Goal: Task Accomplishment & Management: Manage account settings

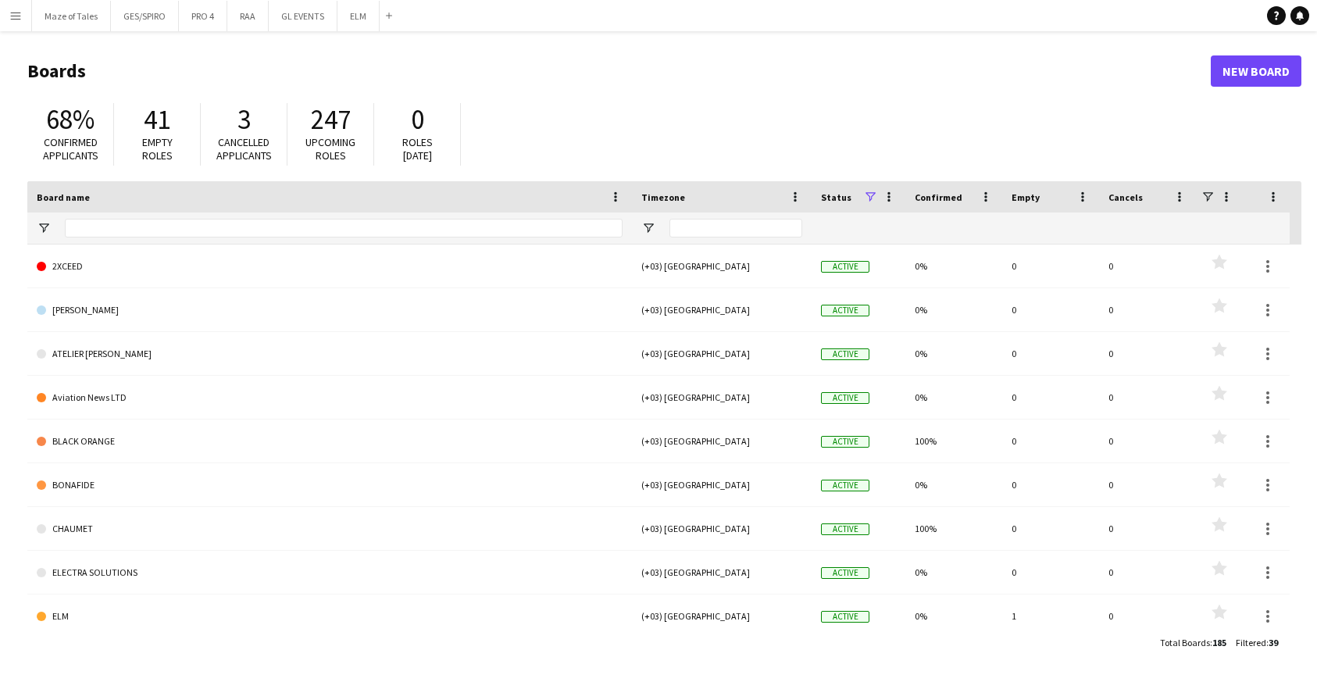
click at [22, 17] on button "Menu" at bounding box center [15, 15] width 31 height 31
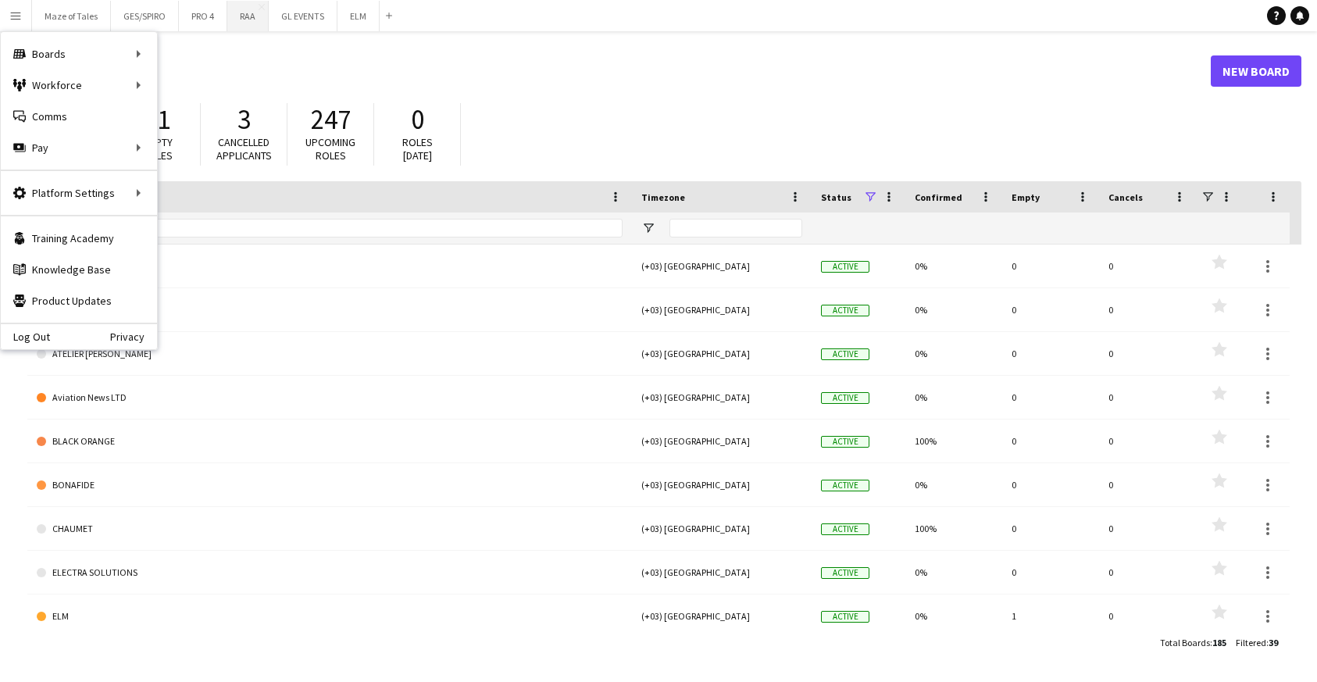
click at [242, 24] on button "RAA Close" at bounding box center [247, 16] width 41 height 30
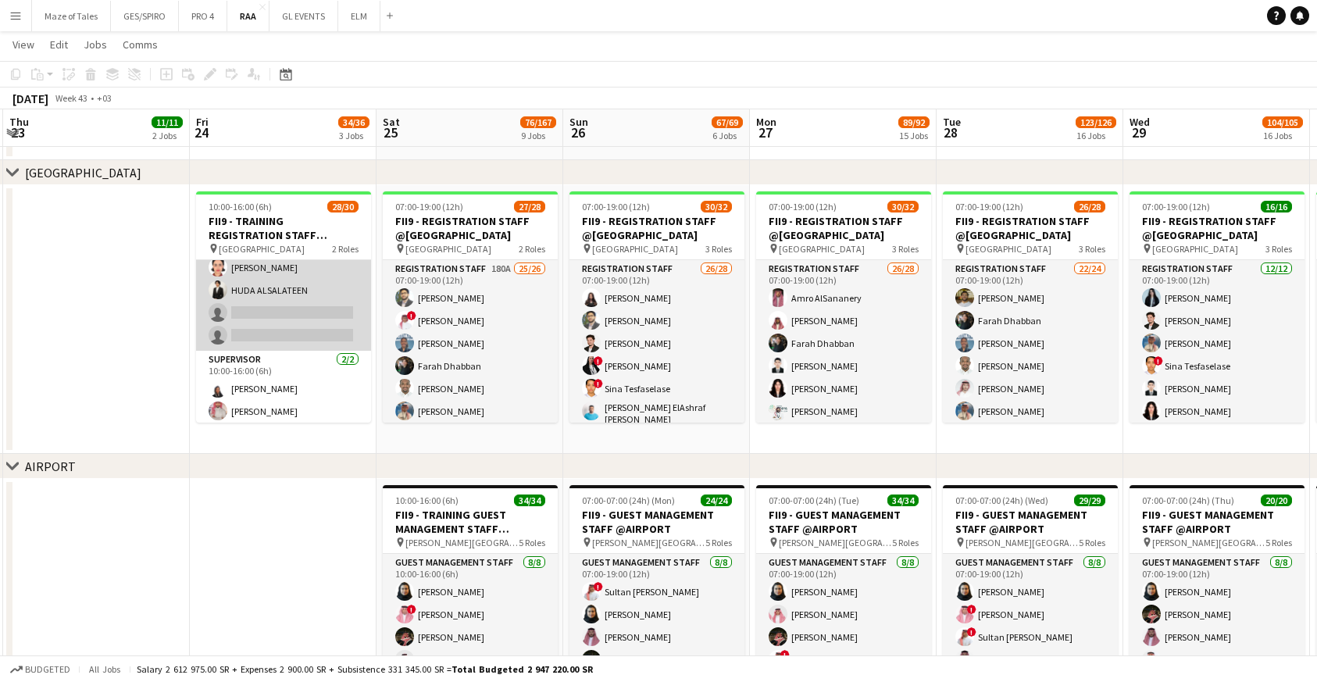
scroll to position [578, 0]
click at [284, 320] on app-card-role "Registration Staff 26/28 10:00-16:00 (6h) Faisal Mahmoud Farah Dhabban Mada Alj…" at bounding box center [283, 16] width 175 height 669
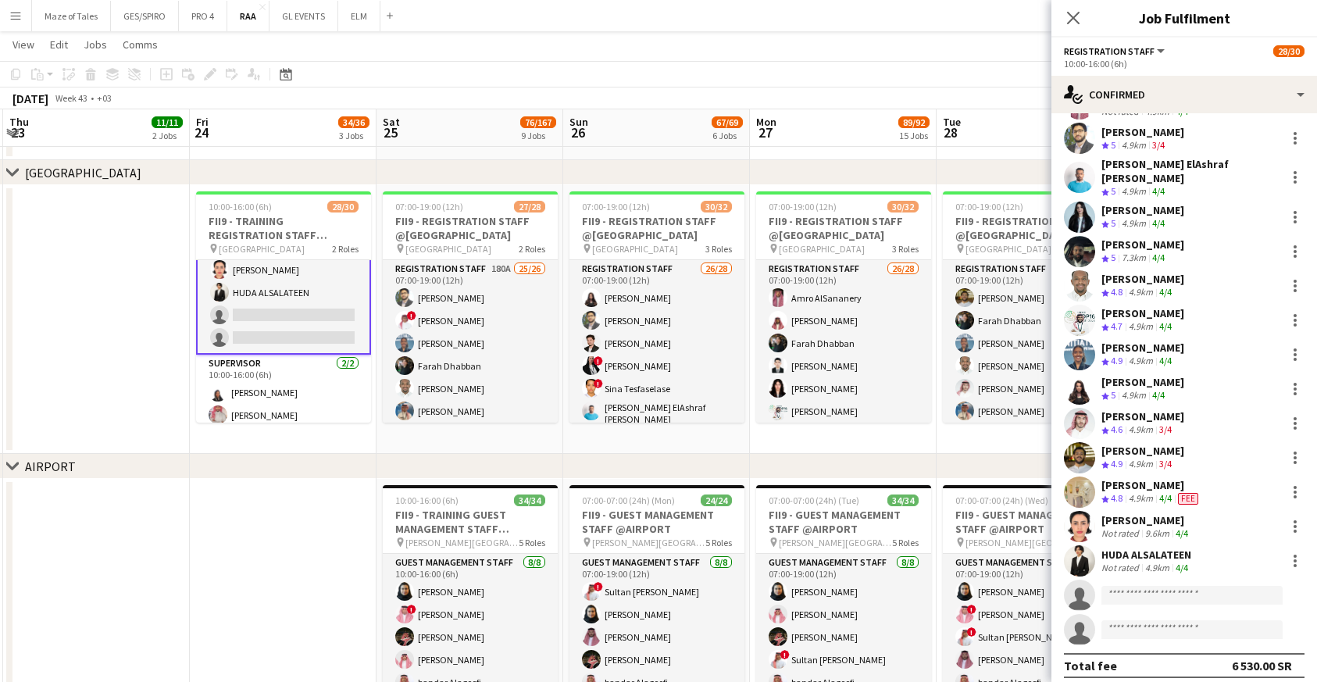
scroll to position [480, 0]
click at [1147, 587] on input at bounding box center [1191, 596] width 181 height 19
paste input "**********"
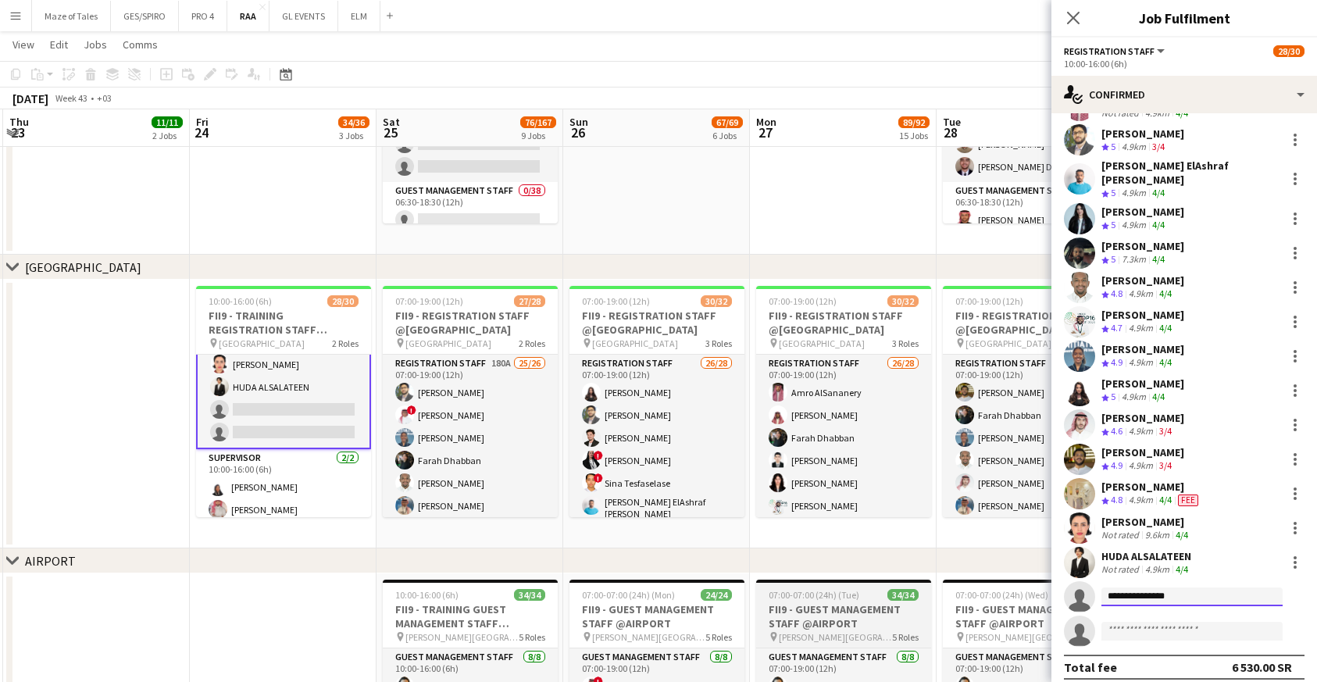
scroll to position [904, 0]
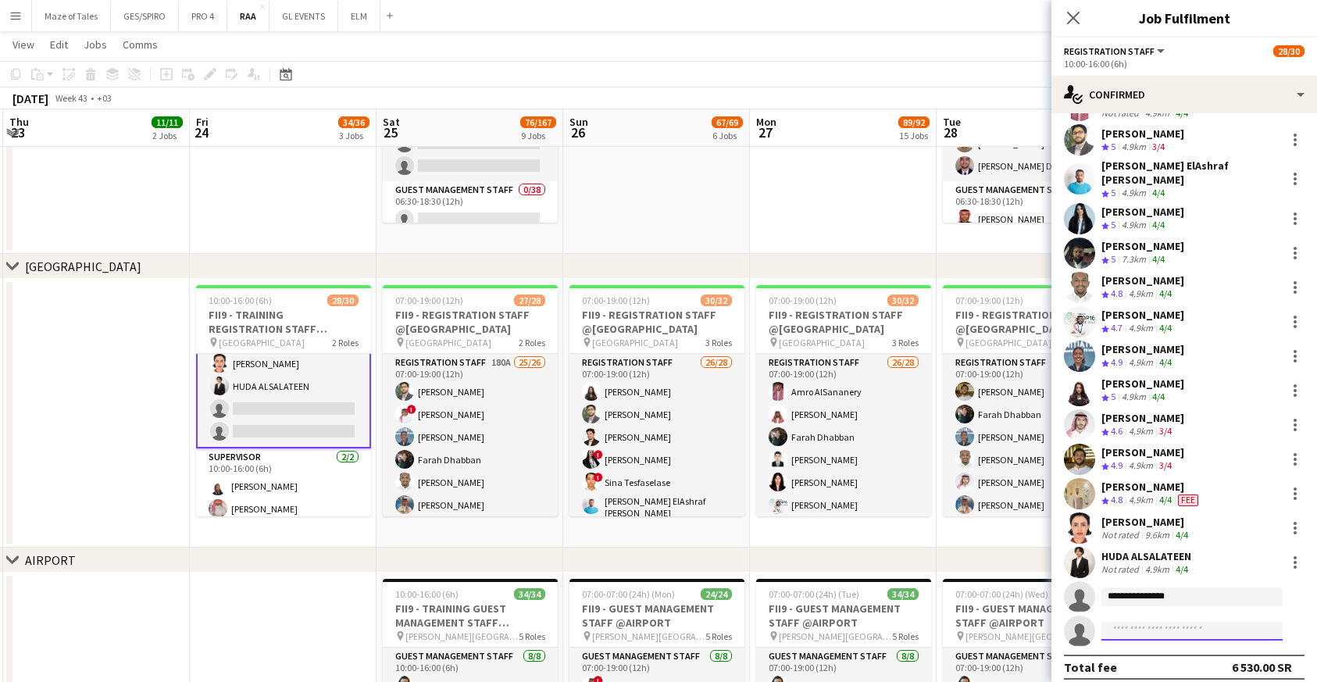
click at [1212, 622] on input at bounding box center [1191, 631] width 181 height 19
click at [1201, 591] on input "**********" at bounding box center [1191, 596] width 181 height 19
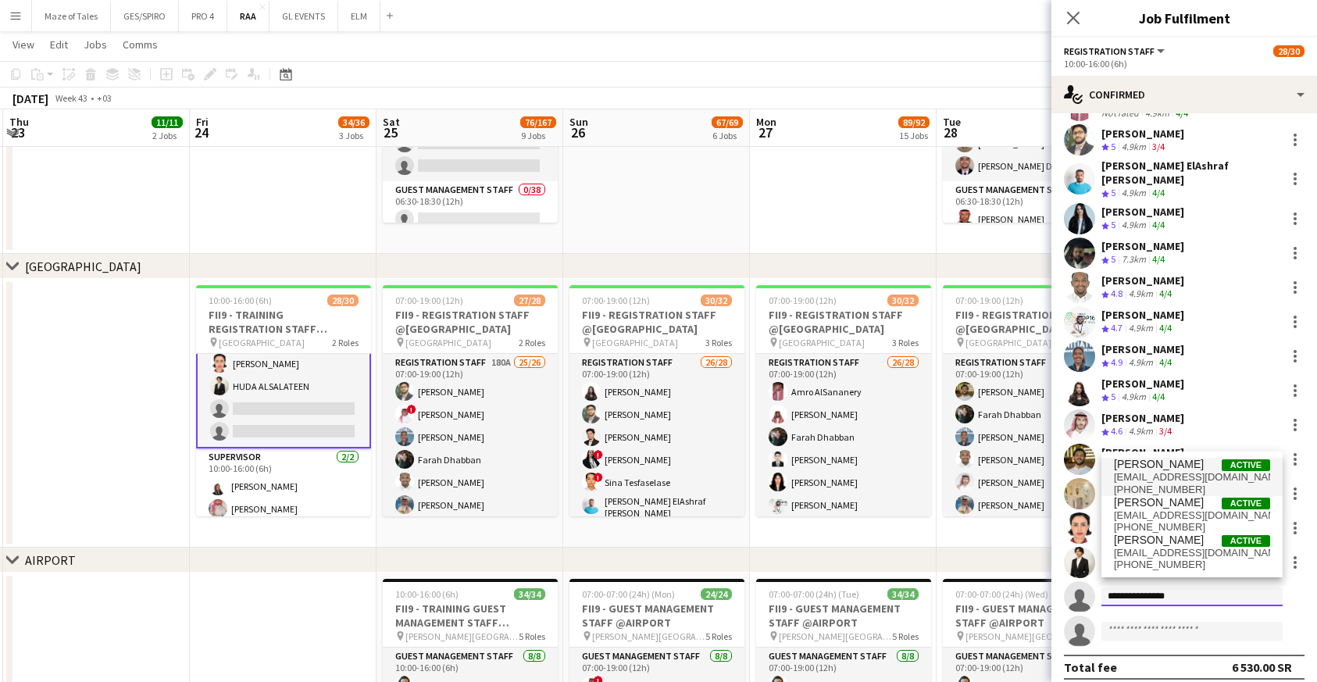
type input "**********"
click at [1192, 476] on span "yousef.alotaibii6@gmail.com" at bounding box center [1192, 477] width 156 height 12
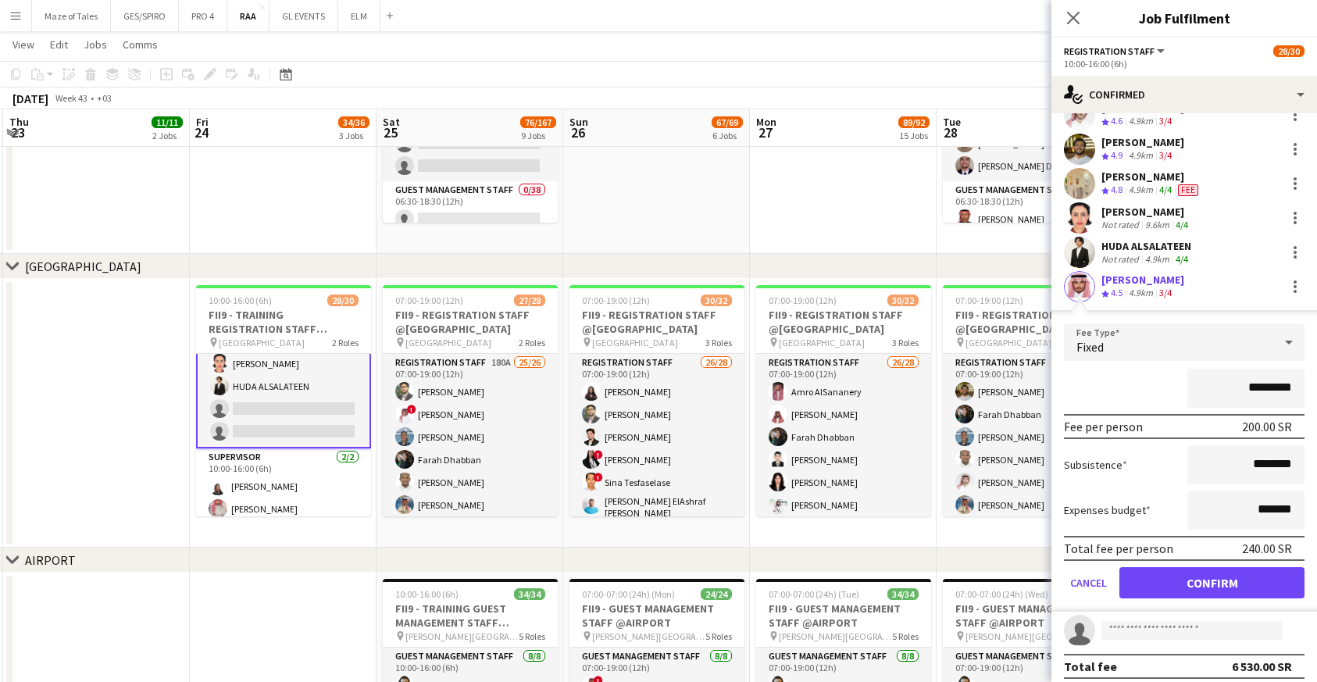
scroll to position [790, 0]
click at [1097, 570] on button "Cancel" at bounding box center [1088, 583] width 49 height 31
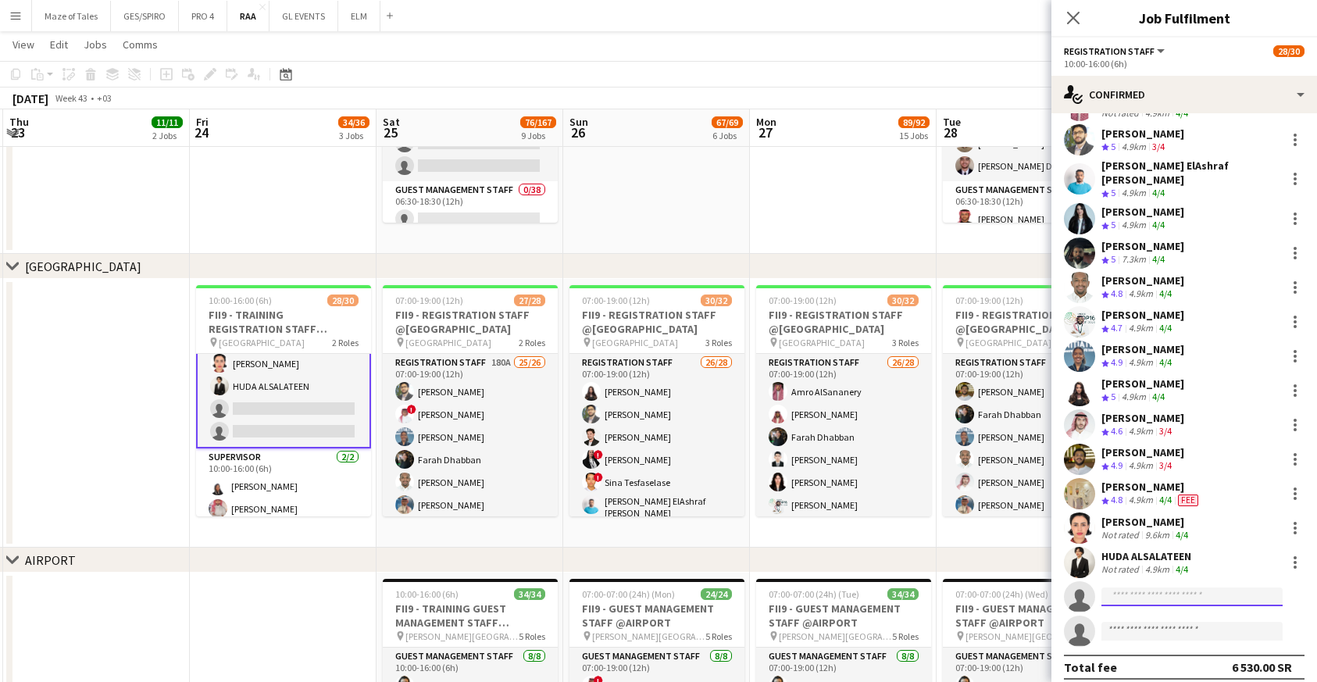
click at [1133, 587] on input at bounding box center [1191, 596] width 181 height 19
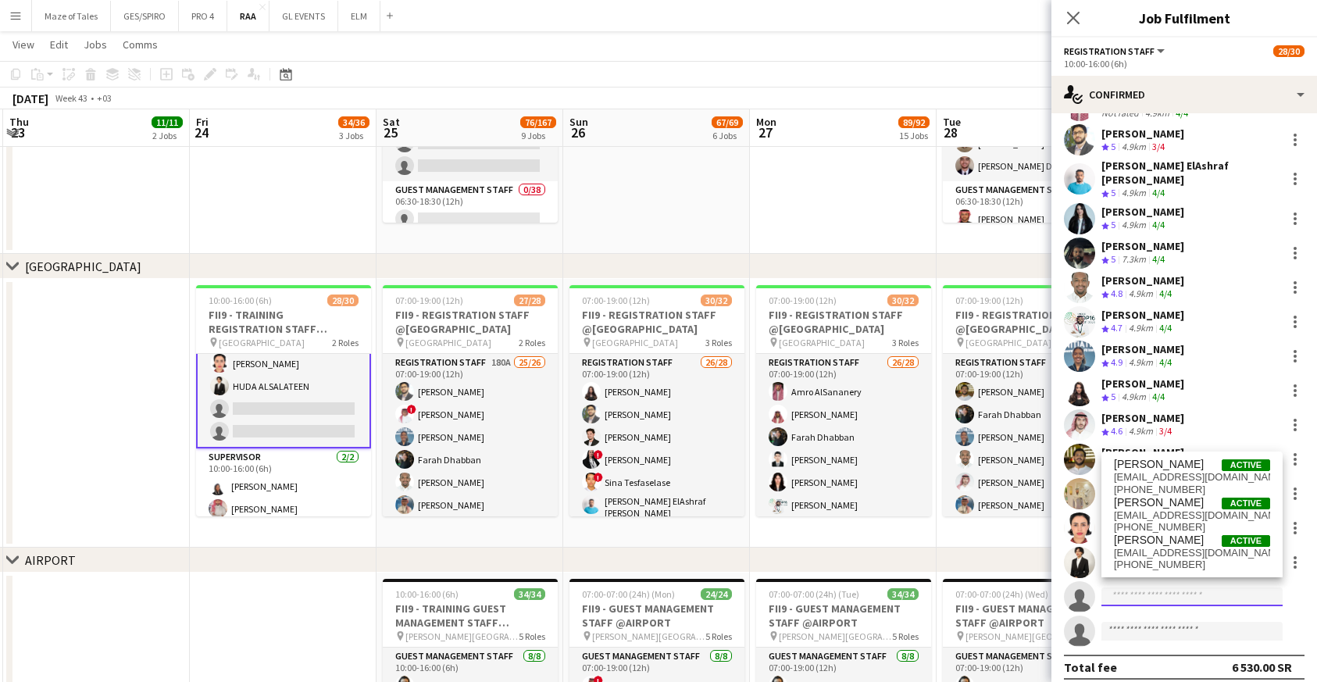
paste input "**********"
type input "*"
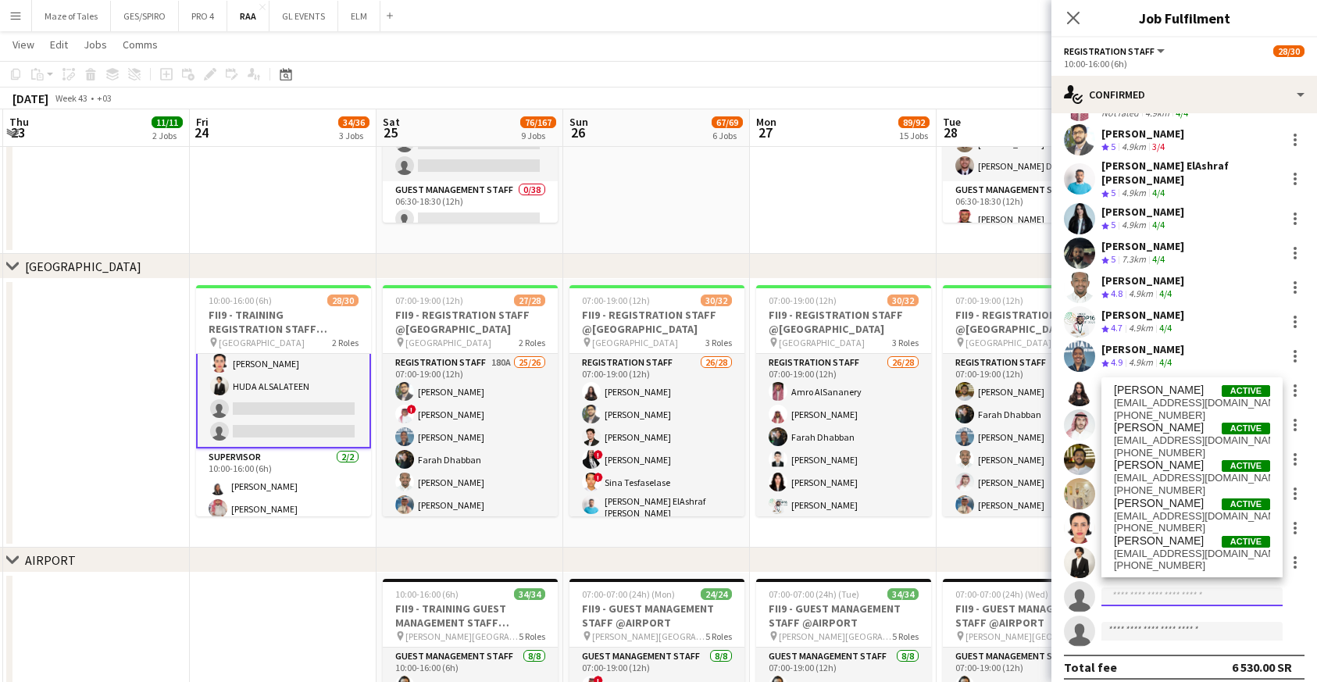
paste input "**********"
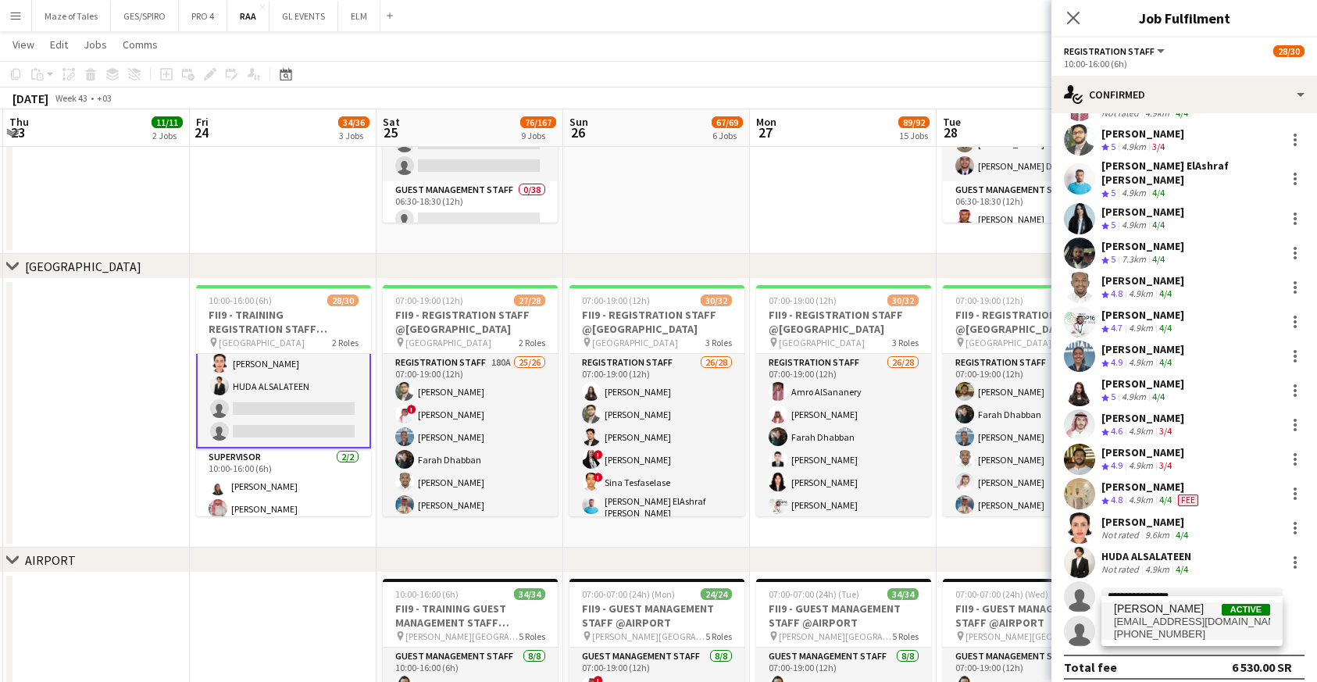
type input "**********"
click at [1185, 626] on span "[EMAIL_ADDRESS][DOMAIN_NAME]" at bounding box center [1192, 621] width 156 height 12
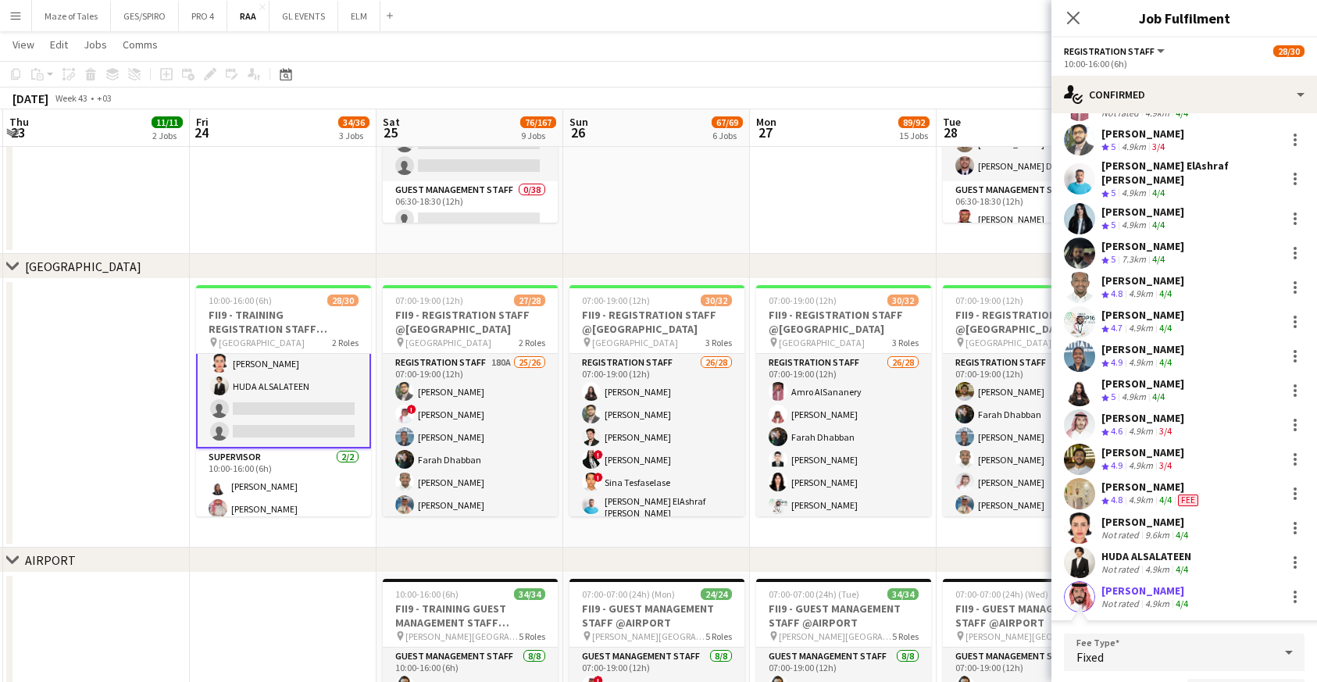
scroll to position [494, 0]
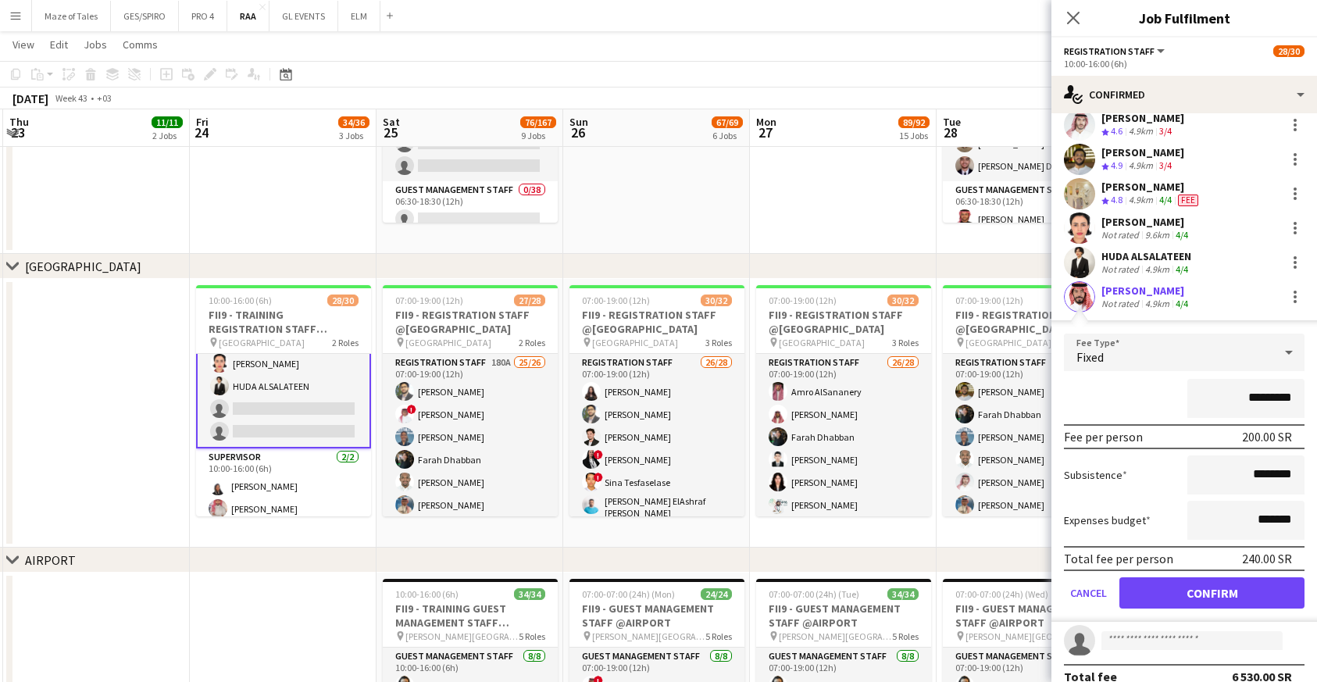
click at [1208, 585] on button "Confirm" at bounding box center [1211, 592] width 185 height 31
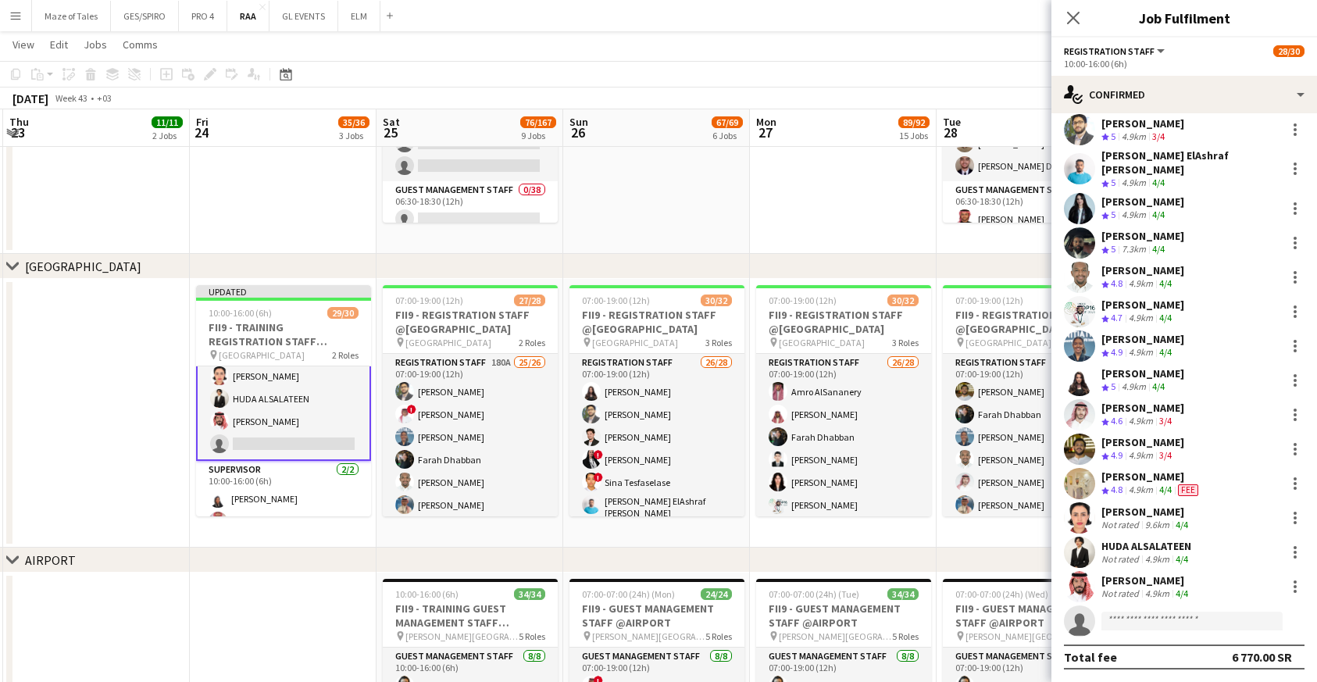
scroll to position [480, 0]
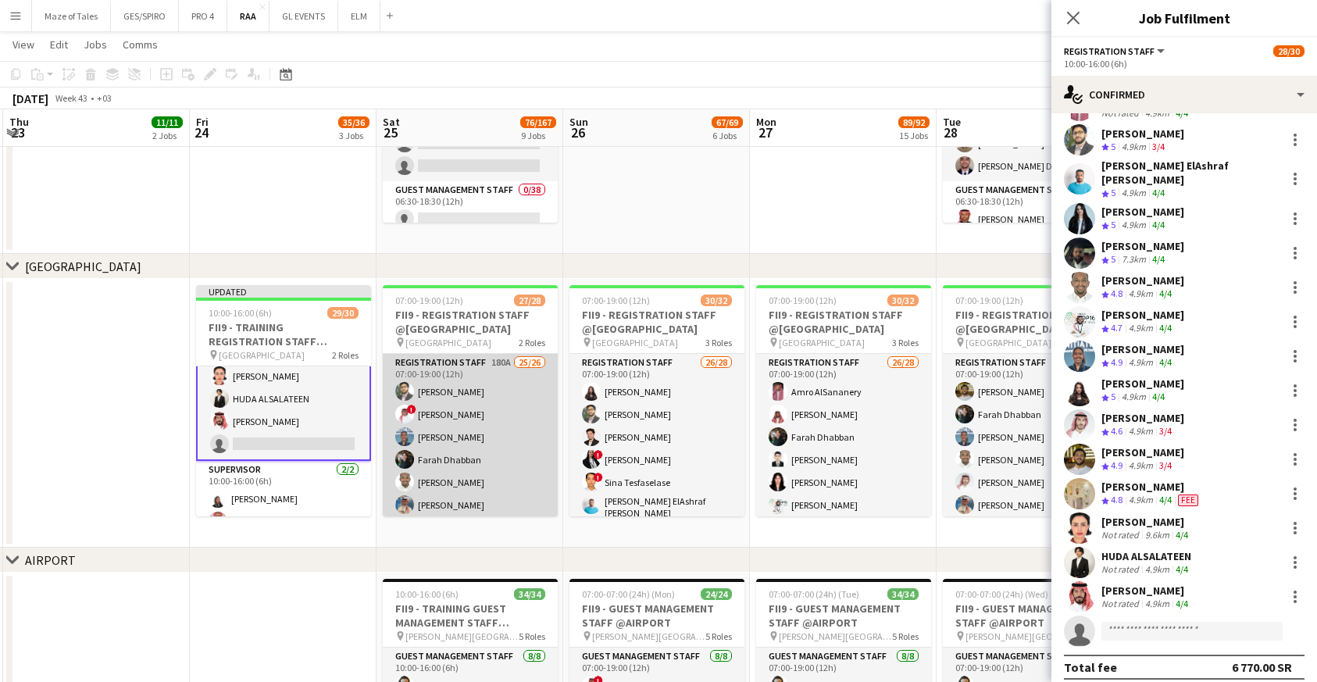
click at [493, 459] on app-card-role "Registration Staff 180A 25/26 07:00-19:00 (12h) Abdullah Altawil ! Salah Elhill…" at bounding box center [470, 666] width 175 height 624
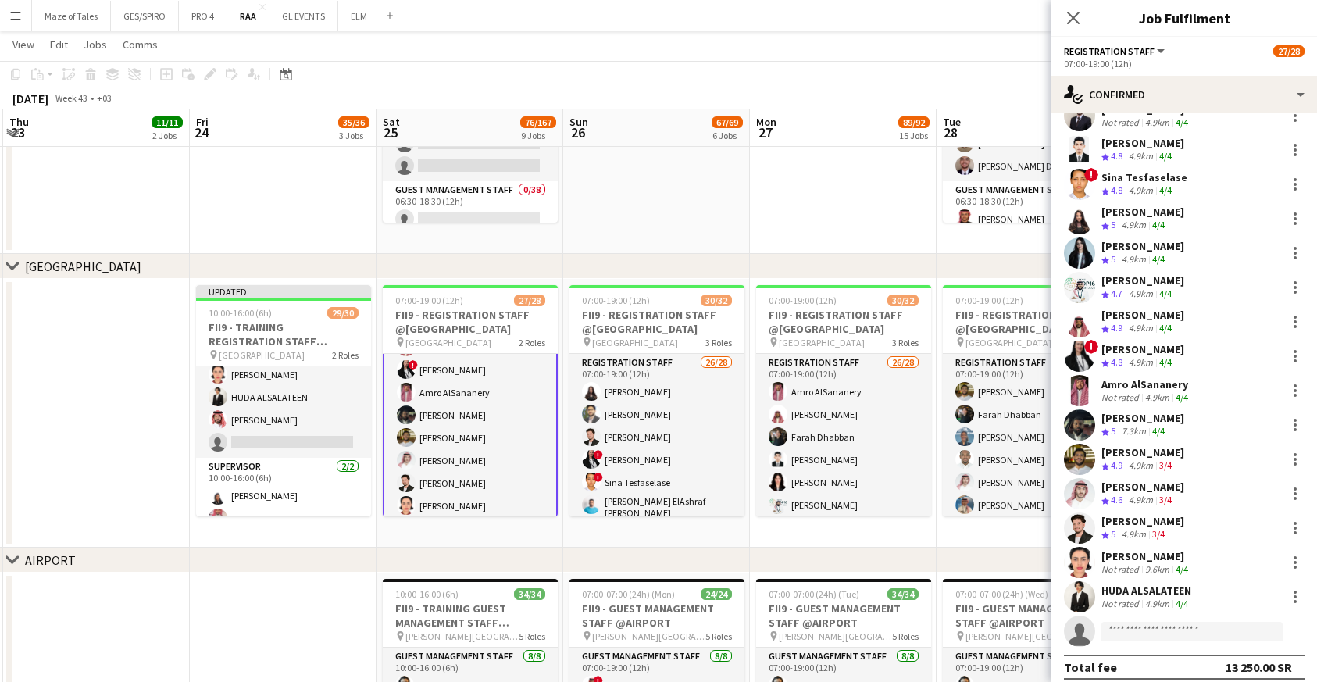
scroll to position [453, 0]
click at [480, 462] on app-card-role "Registration Staff 180A 25/26 07:00-19:00 (12h) Abdullah Altawil ! Salah Elhill…" at bounding box center [470, 214] width 175 height 627
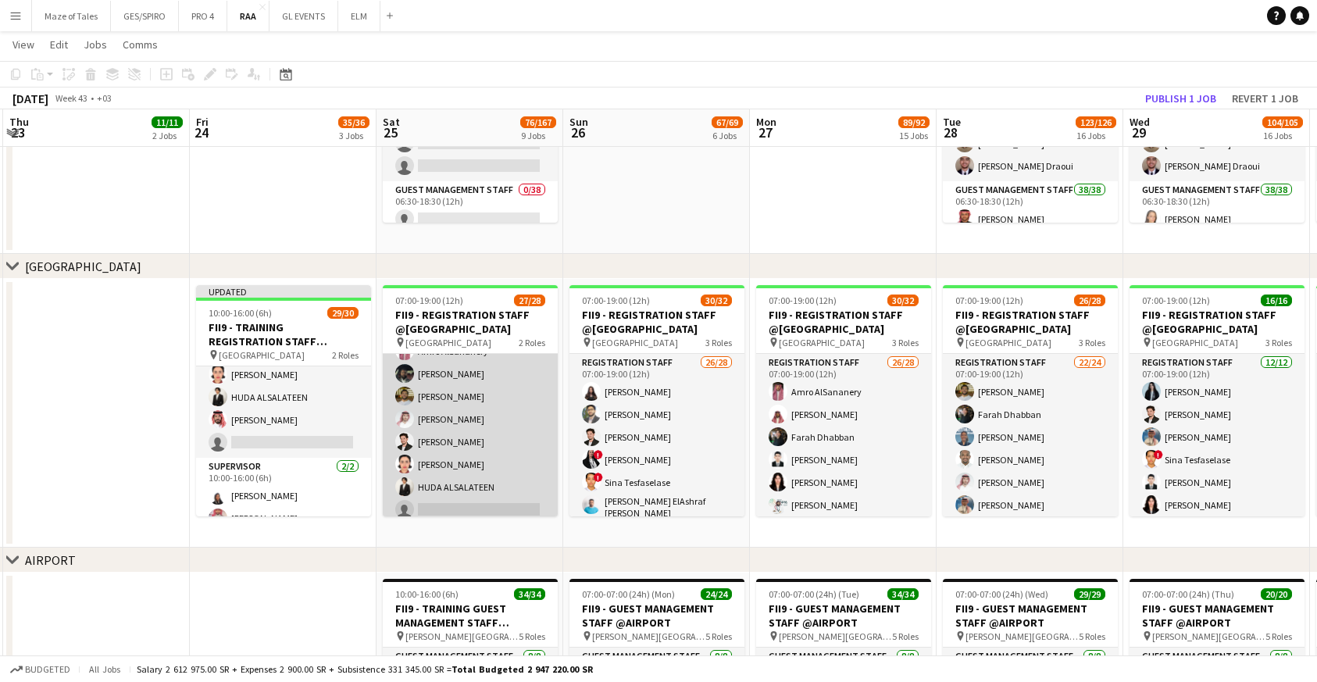
click at [512, 416] on app-card-role "Registration Staff 180A 25/26 07:00-19:00 (12h) Abdullah Altawil ! Salah Elhill…" at bounding box center [470, 213] width 175 height 624
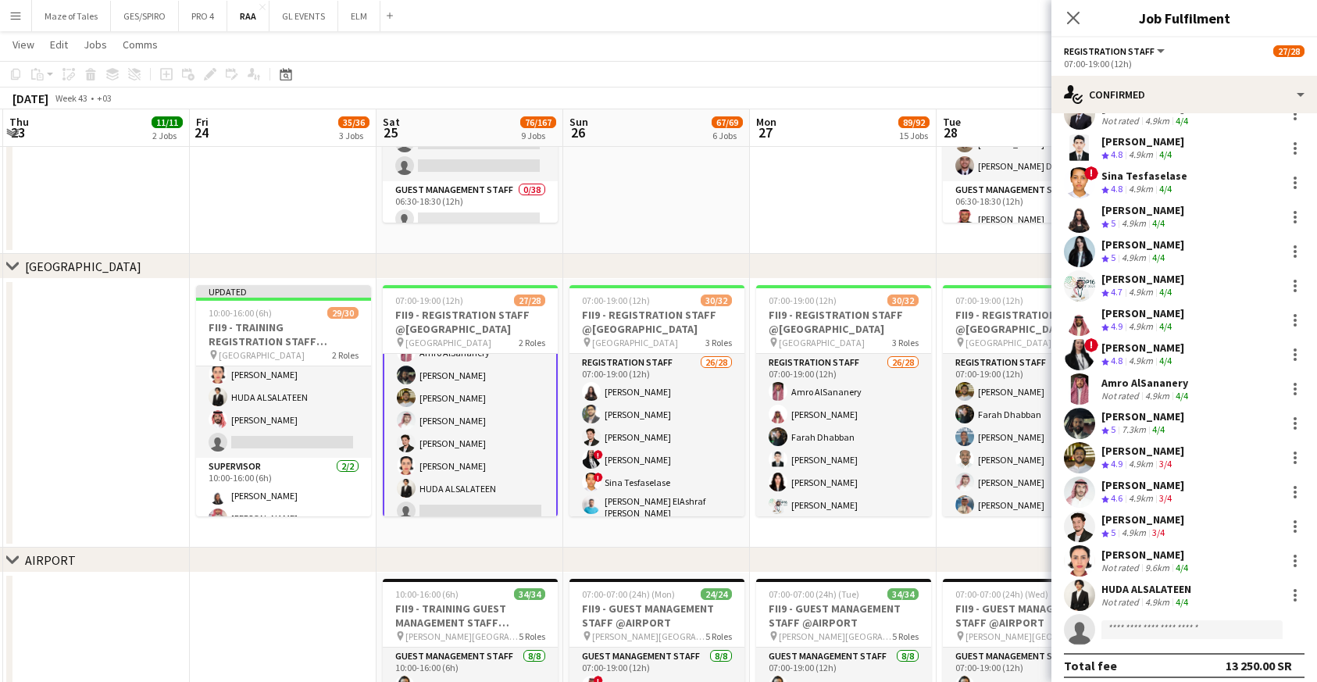
scroll to position [412, 0]
click at [1181, 622] on input at bounding box center [1191, 631] width 181 height 19
paste input "**********"
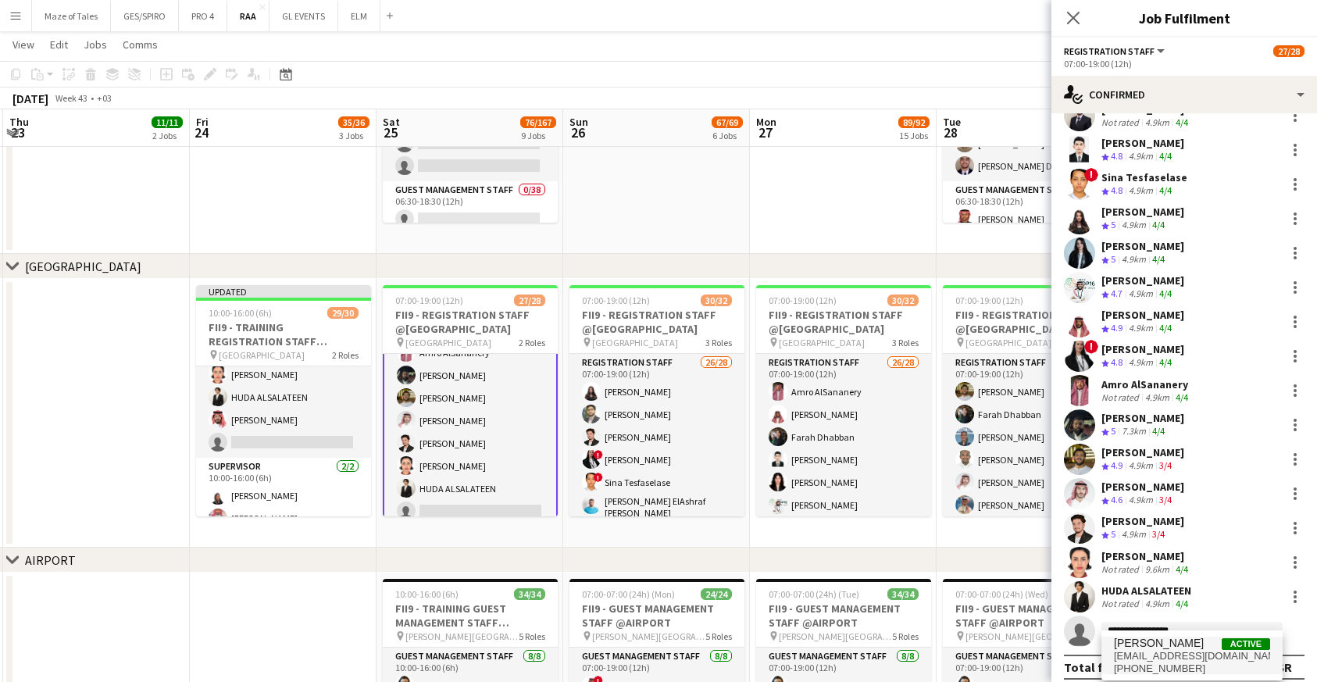
type input "**********"
click at [1176, 655] on span "[EMAIL_ADDRESS][DOMAIN_NAME]" at bounding box center [1192, 656] width 156 height 12
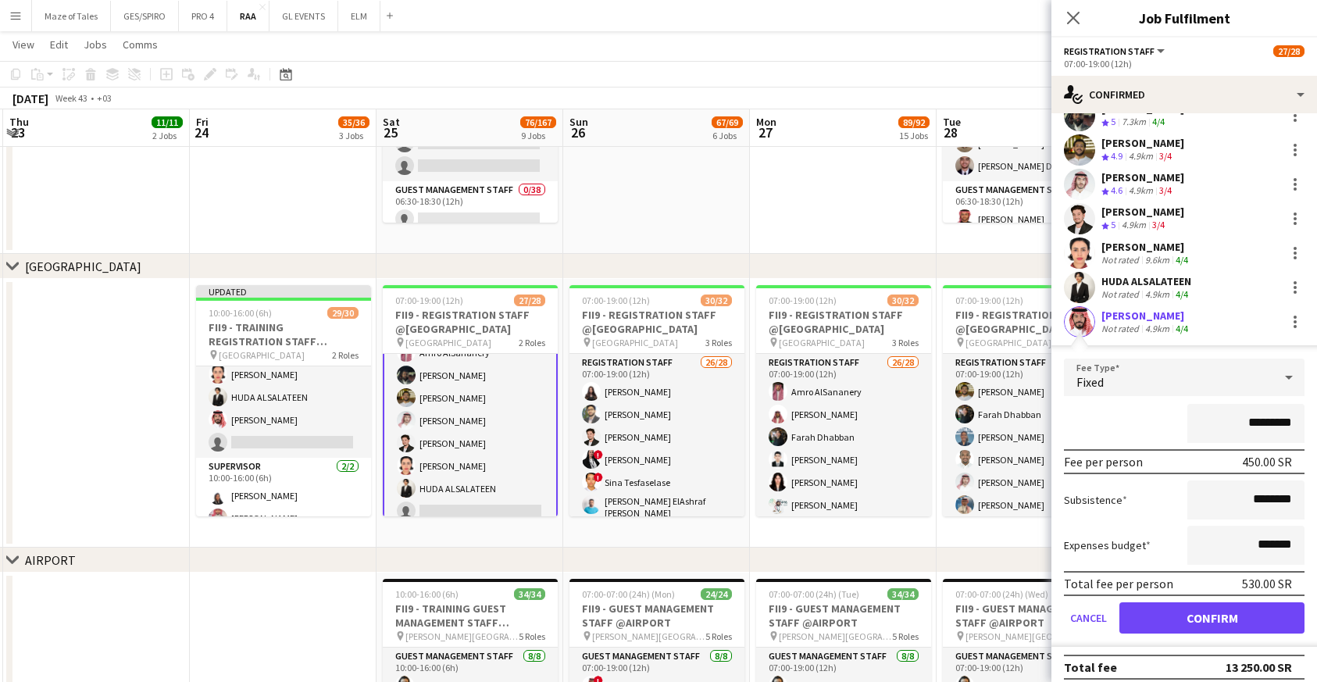
click at [1205, 608] on button "Confirm" at bounding box center [1211, 617] width 185 height 31
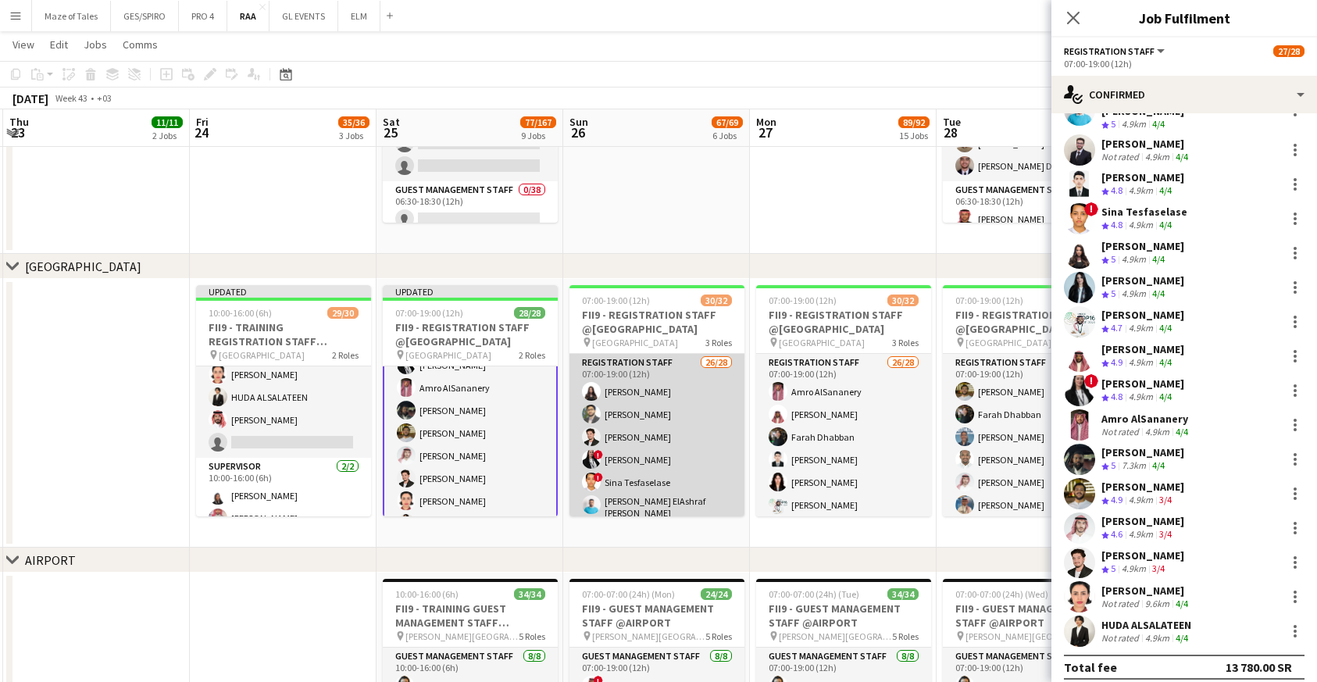
click at [717, 492] on app-card-role "Registration Staff 26/28 07:00-19:00 (12h) Khouloud Ben Mansour Abdullah Altawi…" at bounding box center [656, 688] width 175 height 669
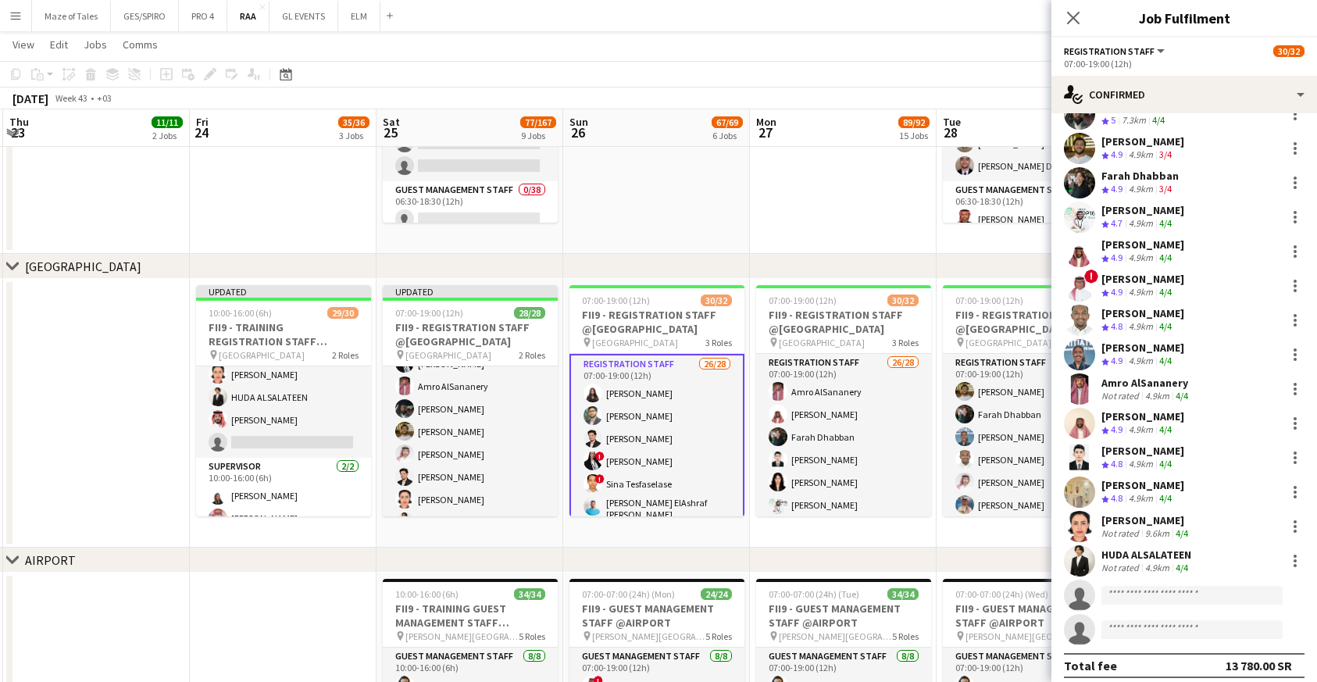
scroll to position [480, 0]
click at [1171, 588] on input at bounding box center [1191, 596] width 181 height 19
paste input "**********"
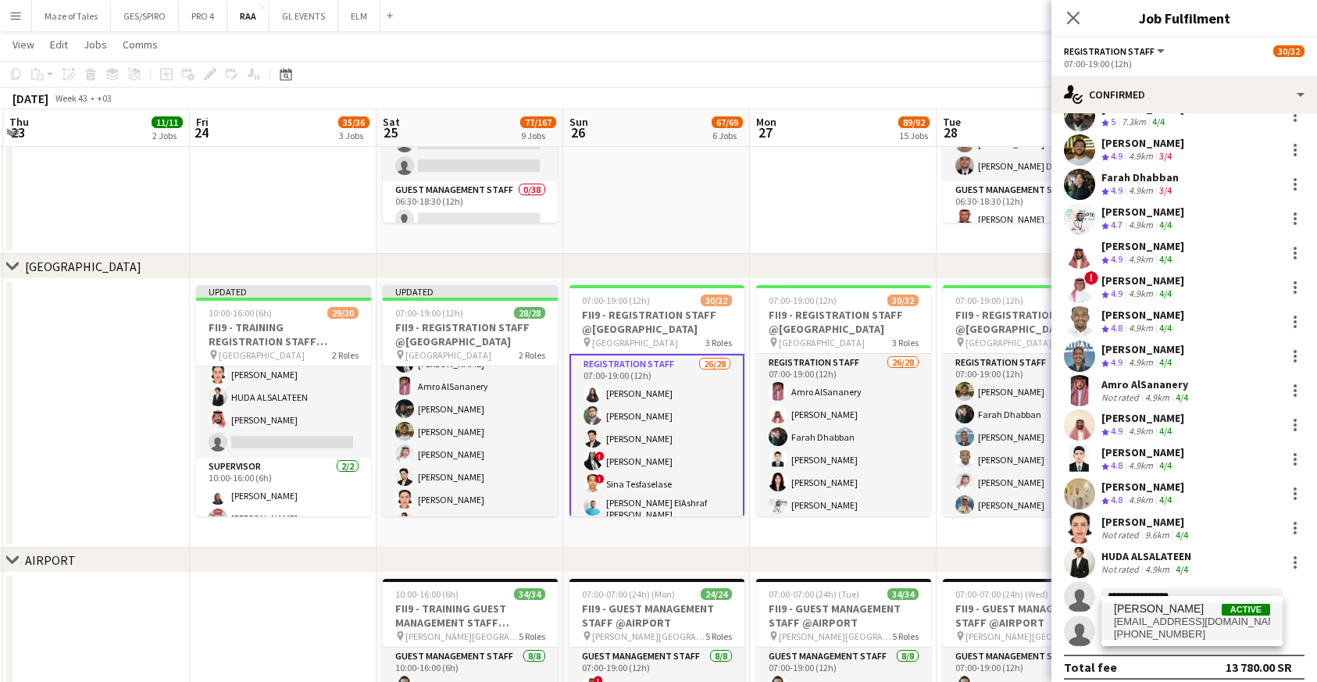
type input "**********"
click at [1154, 621] on span "[EMAIL_ADDRESS][DOMAIN_NAME]" at bounding box center [1192, 621] width 156 height 12
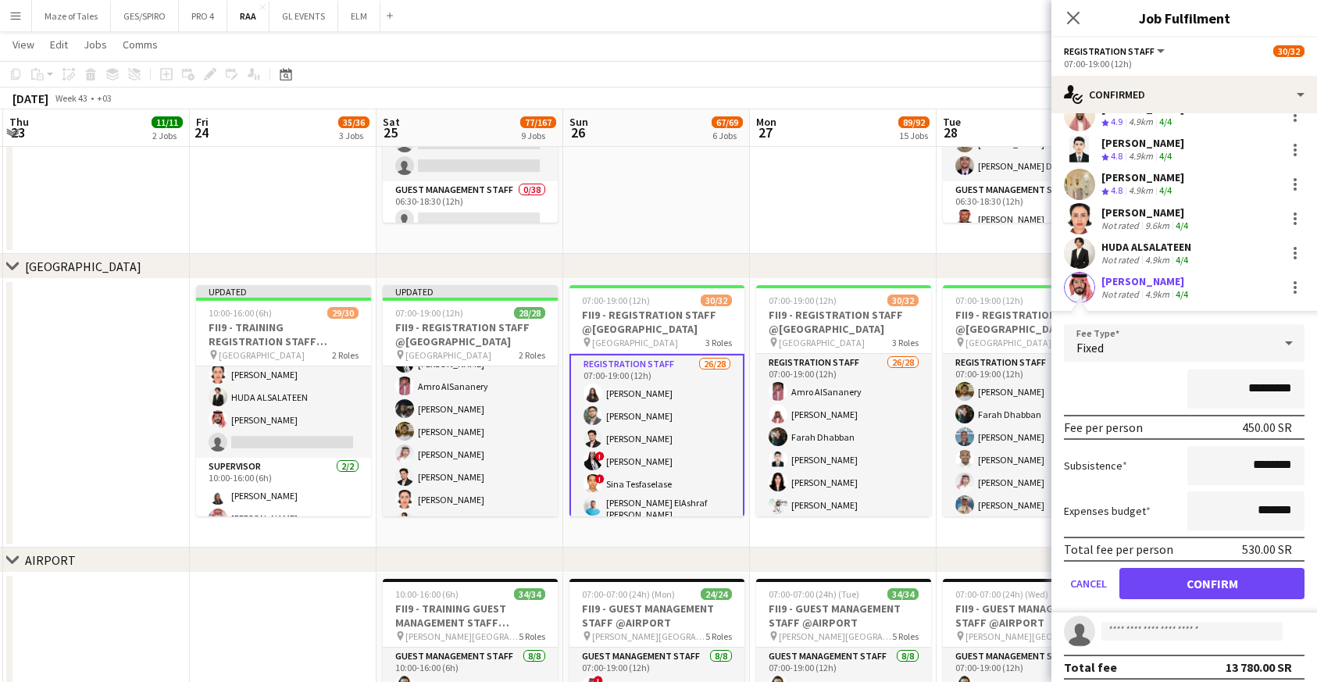
click at [1200, 568] on button "Confirm" at bounding box center [1211, 583] width 185 height 31
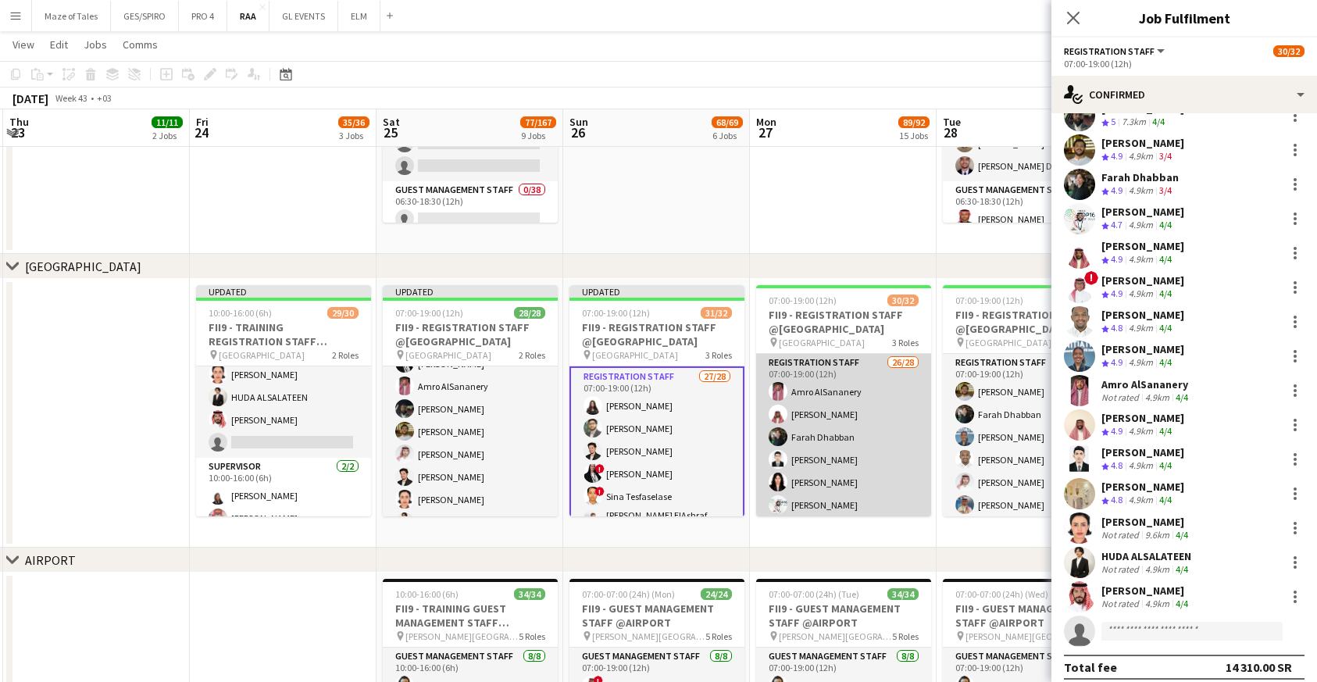
click at [829, 470] on app-card-role "Registration Staff 26/28 07:00-19:00 (12h) Amro AlSananery Faisal Mahmoud Farah…" at bounding box center [843, 688] width 175 height 669
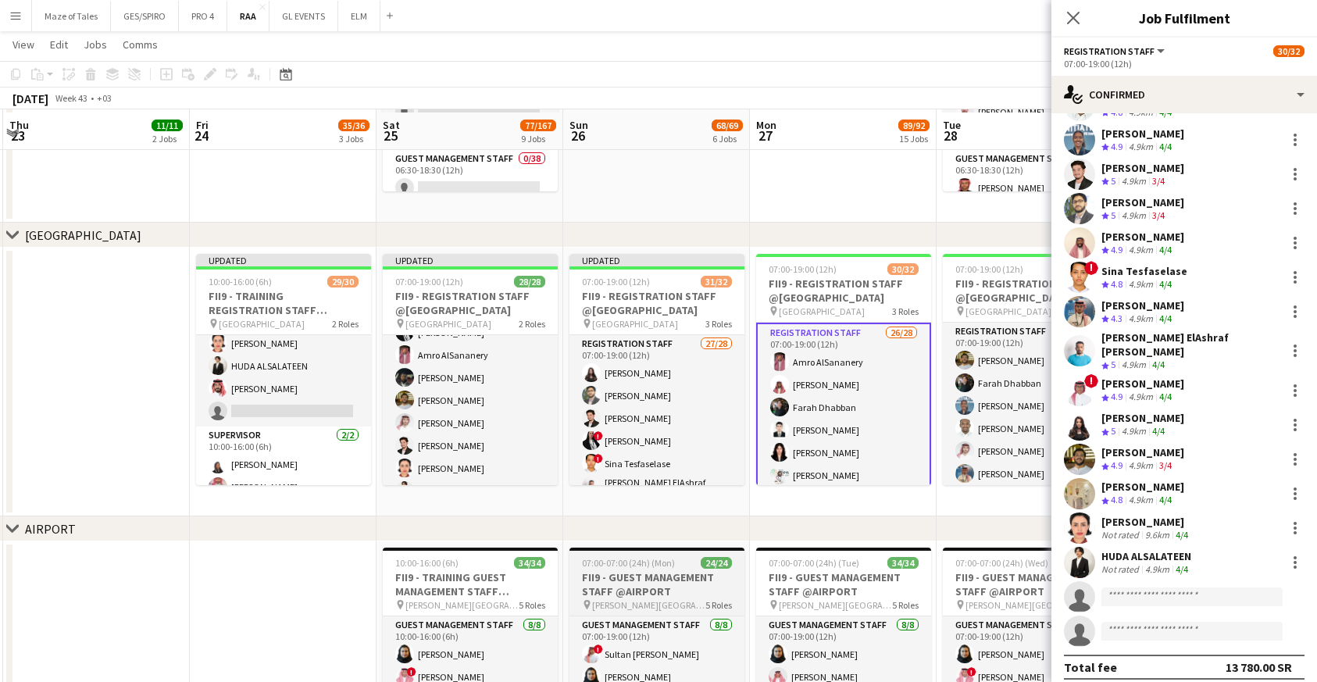
scroll to position [933, 0]
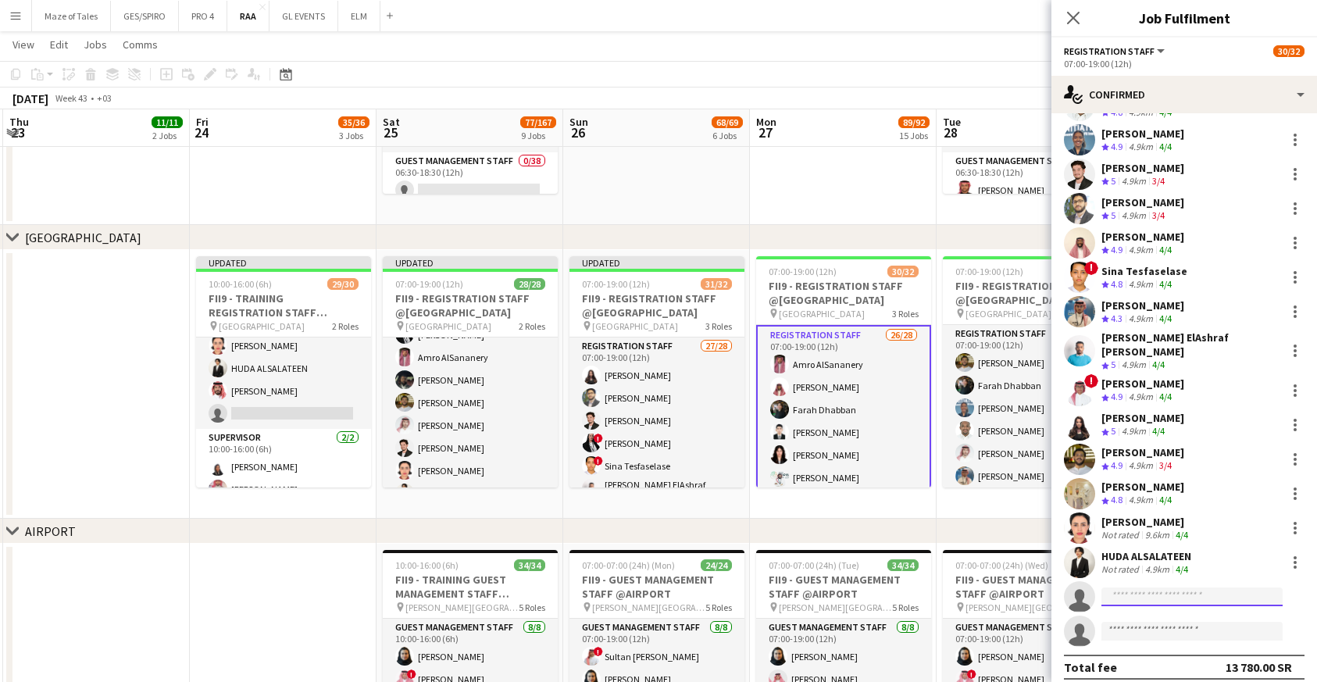
click at [1159, 588] on input at bounding box center [1191, 596] width 181 height 19
paste input "**********"
type input "**********"
click at [1157, 621] on span "[EMAIL_ADDRESS][DOMAIN_NAME]" at bounding box center [1192, 621] width 156 height 12
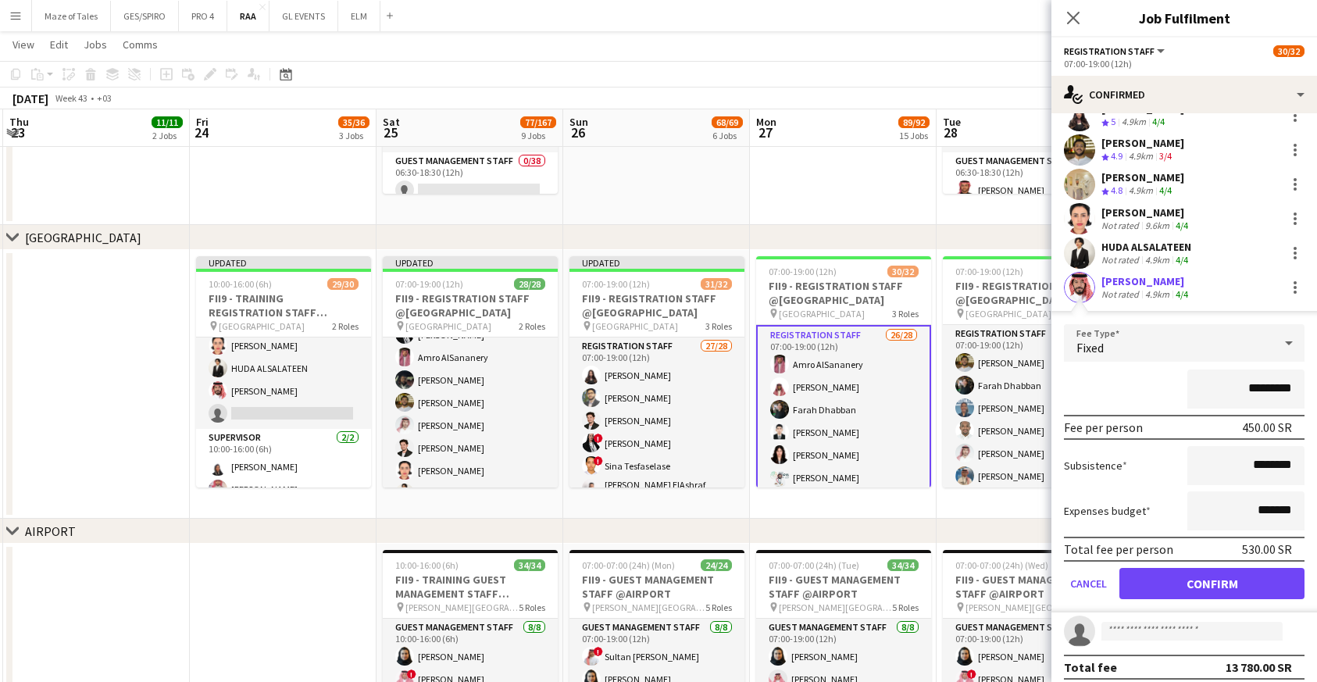
click at [1207, 571] on button "Confirm" at bounding box center [1211, 583] width 185 height 31
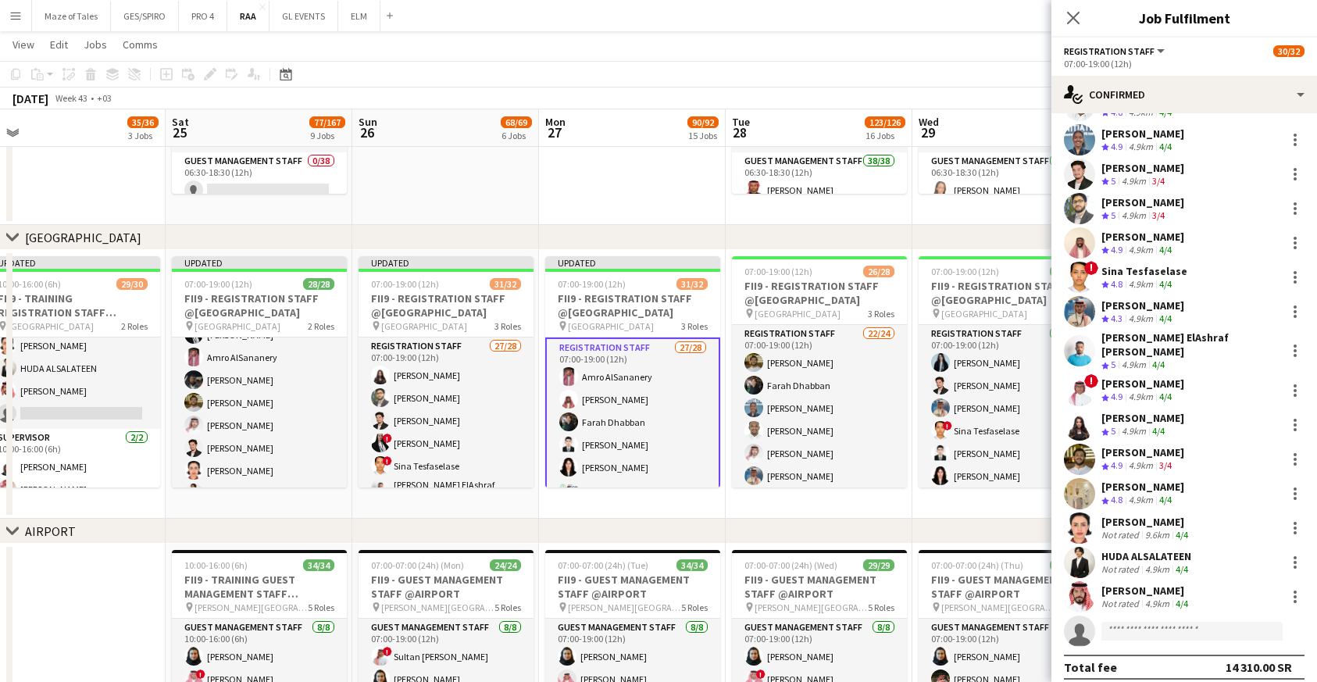
scroll to position [0, 588]
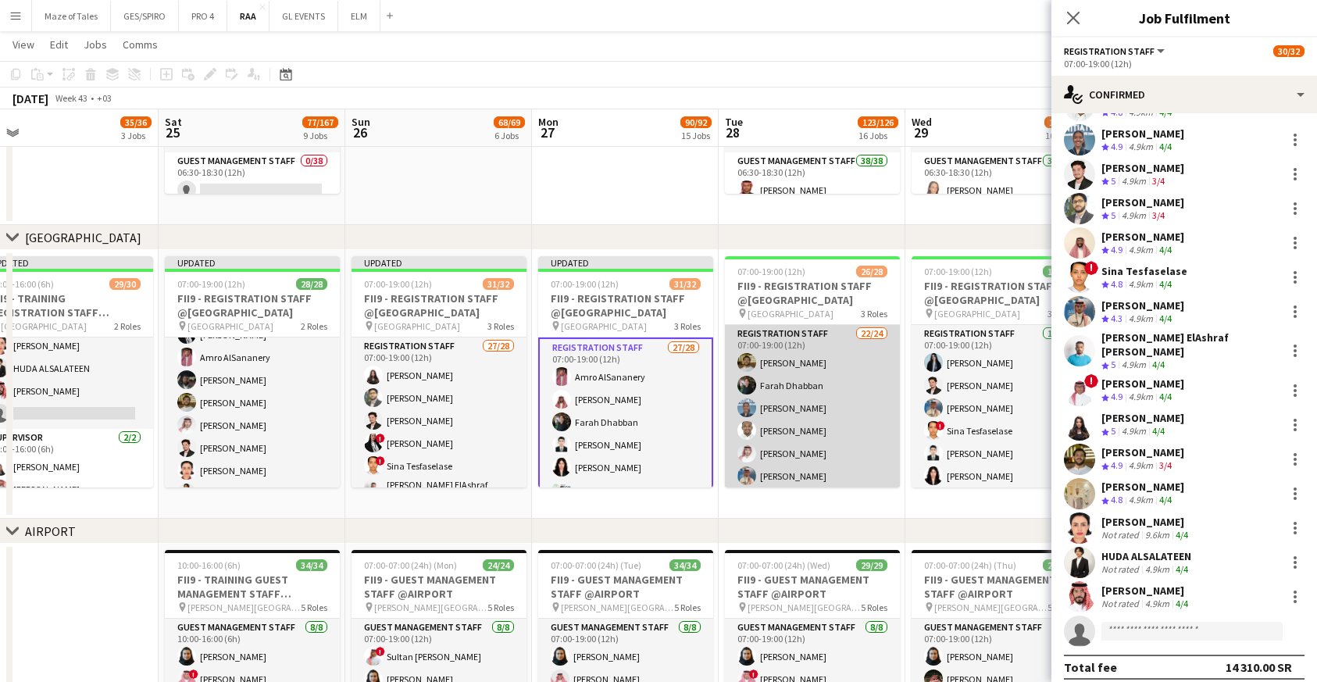
click at [831, 427] on app-card-role "Registration Staff 22/24 07:00-19:00 (12h) Abdullah Wagih Farah Dhabban Yusra I…" at bounding box center [812, 614] width 175 height 579
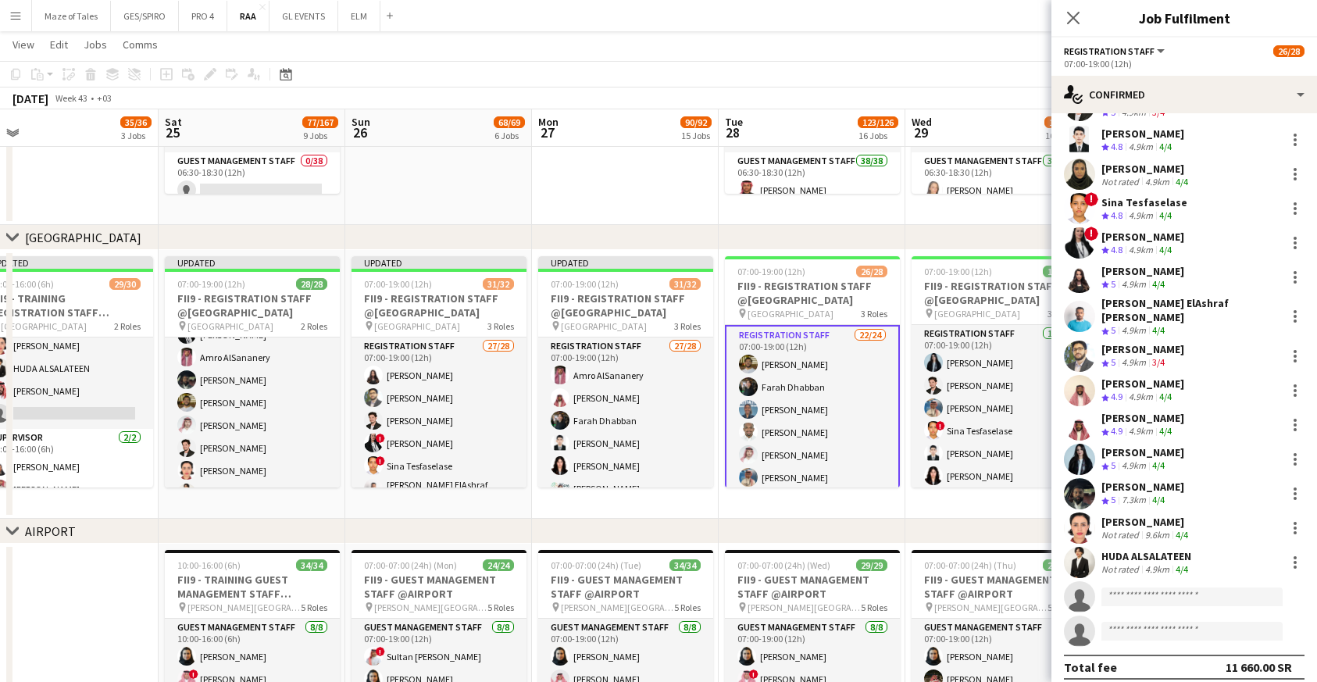
scroll to position [935, 0]
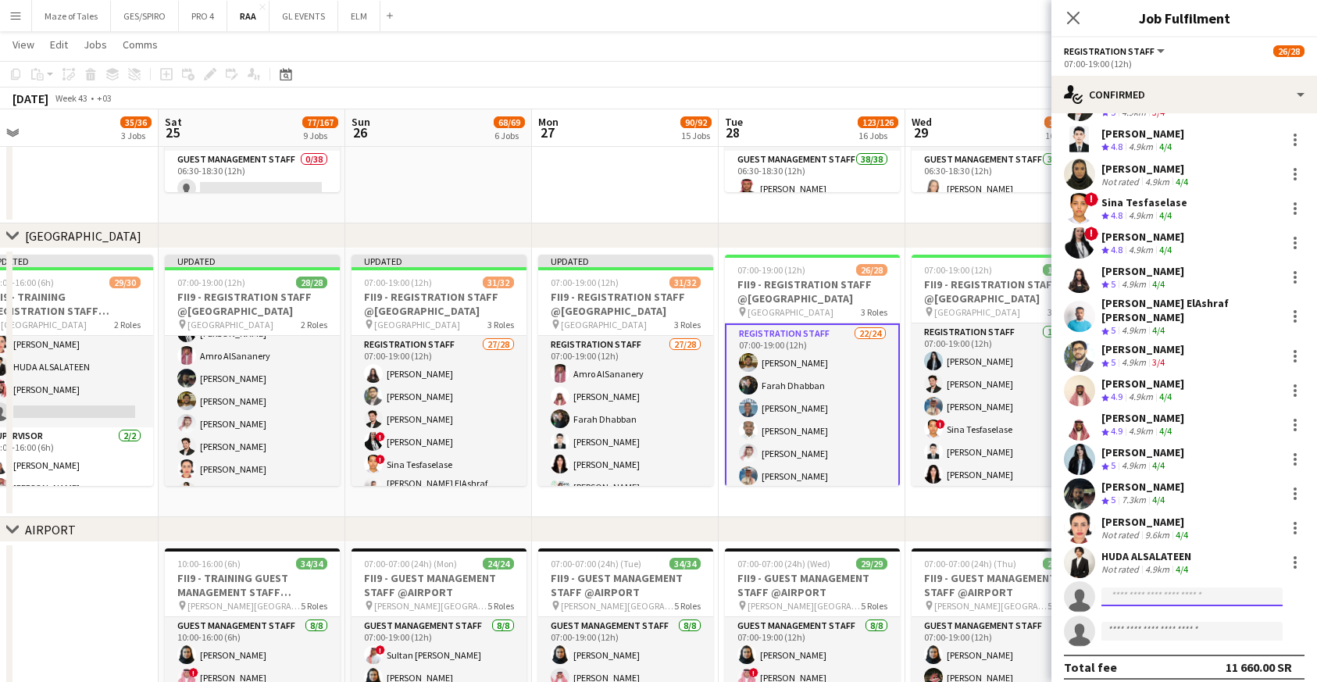
click at [1184, 587] on input at bounding box center [1191, 596] width 181 height 19
paste input "**********"
type input "**********"
click at [1152, 623] on span "[EMAIL_ADDRESS][DOMAIN_NAME]" at bounding box center [1192, 621] width 156 height 12
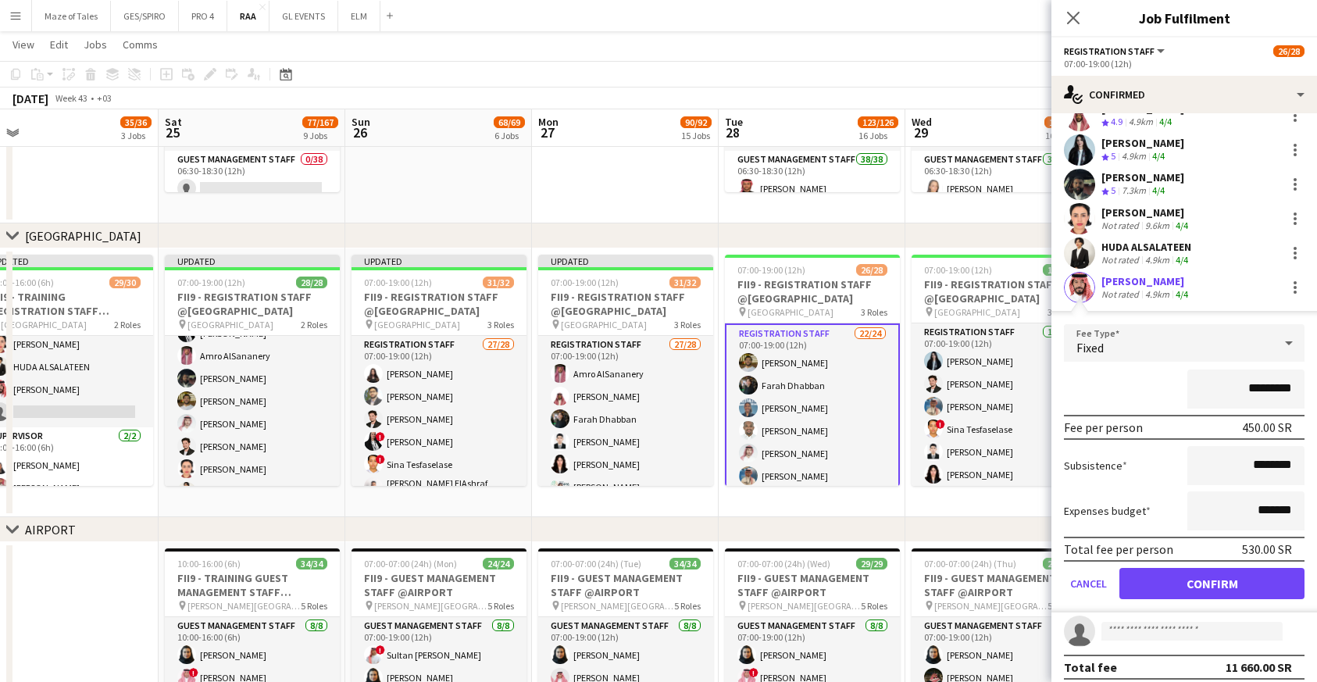
click at [1200, 569] on button "Confirm" at bounding box center [1211, 583] width 185 height 31
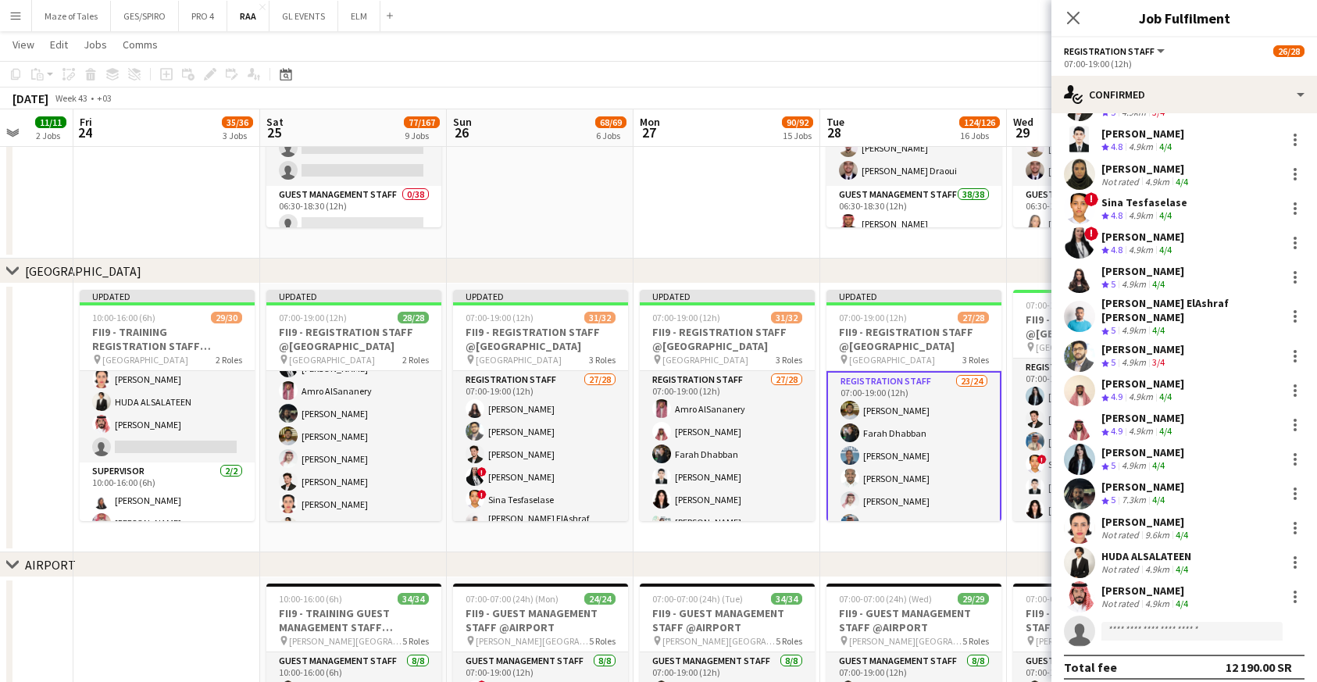
scroll to position [0, 487]
click at [1074, 23] on icon "Close pop-in" at bounding box center [1072, 17] width 15 height 15
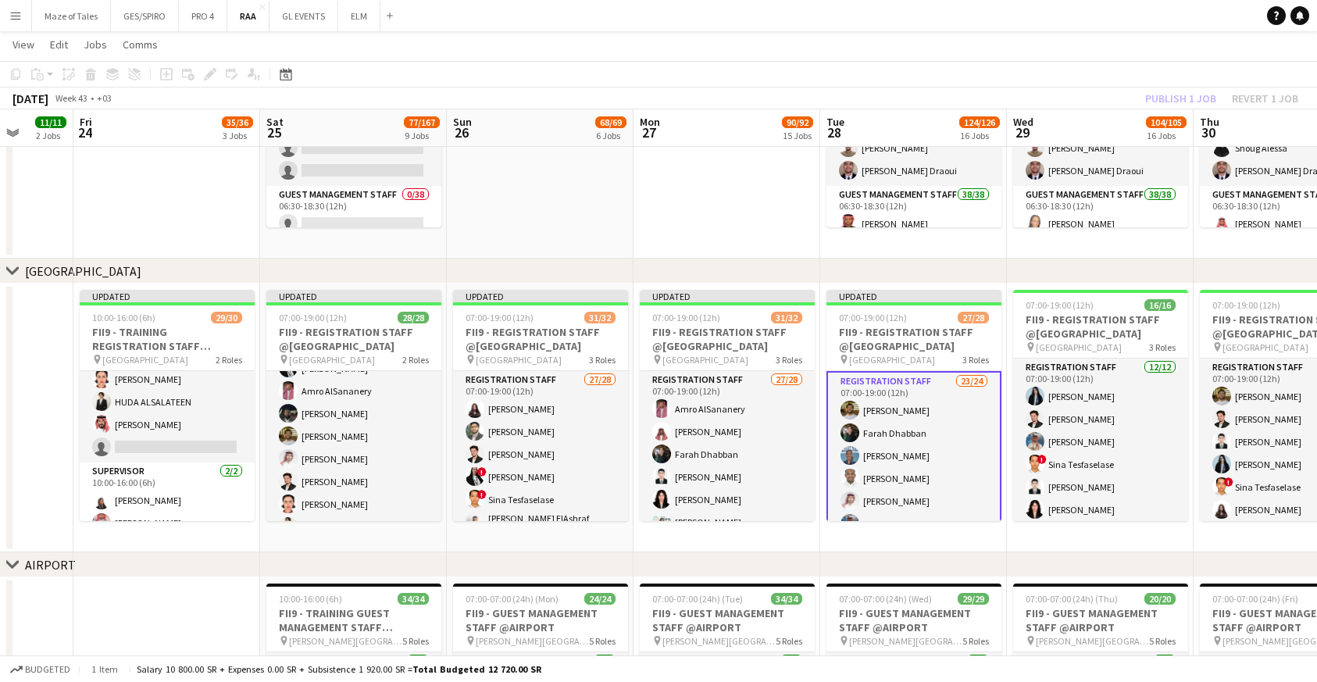
click at [776, 213] on app-date-cell at bounding box center [726, 124] width 187 height 269
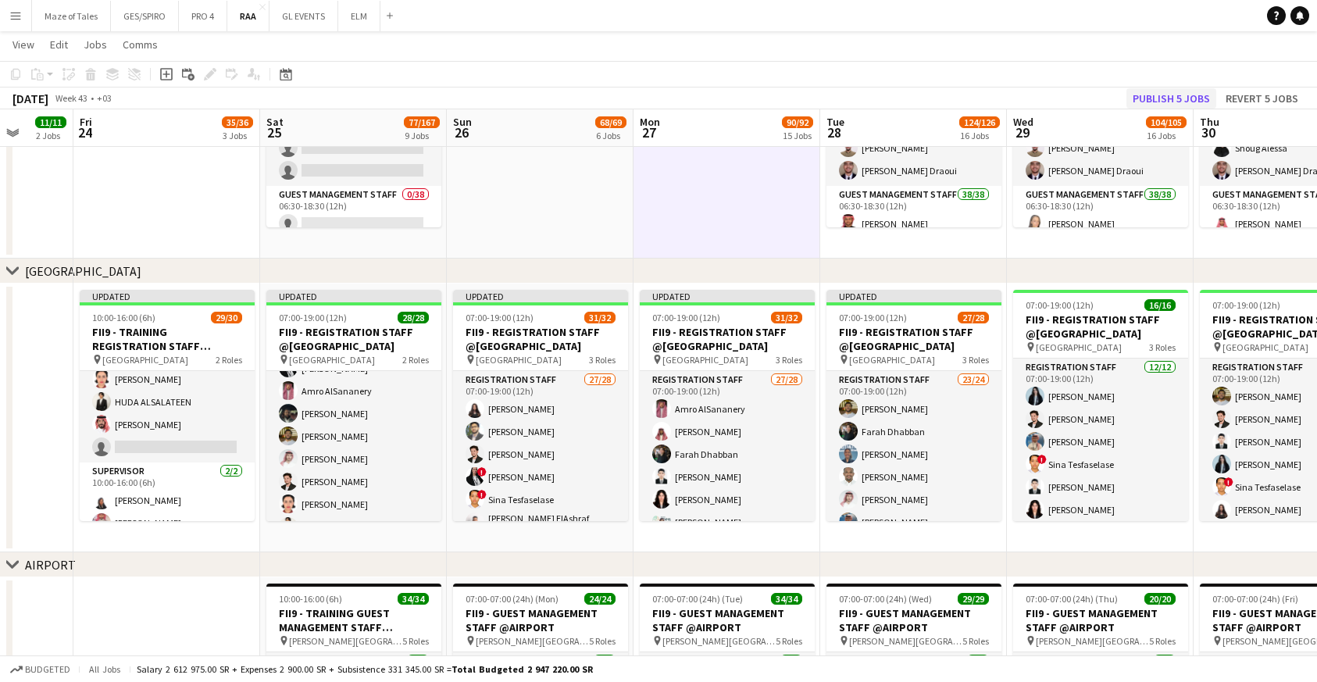
click at [1175, 98] on button "Publish 5 jobs" at bounding box center [1171, 98] width 90 height 20
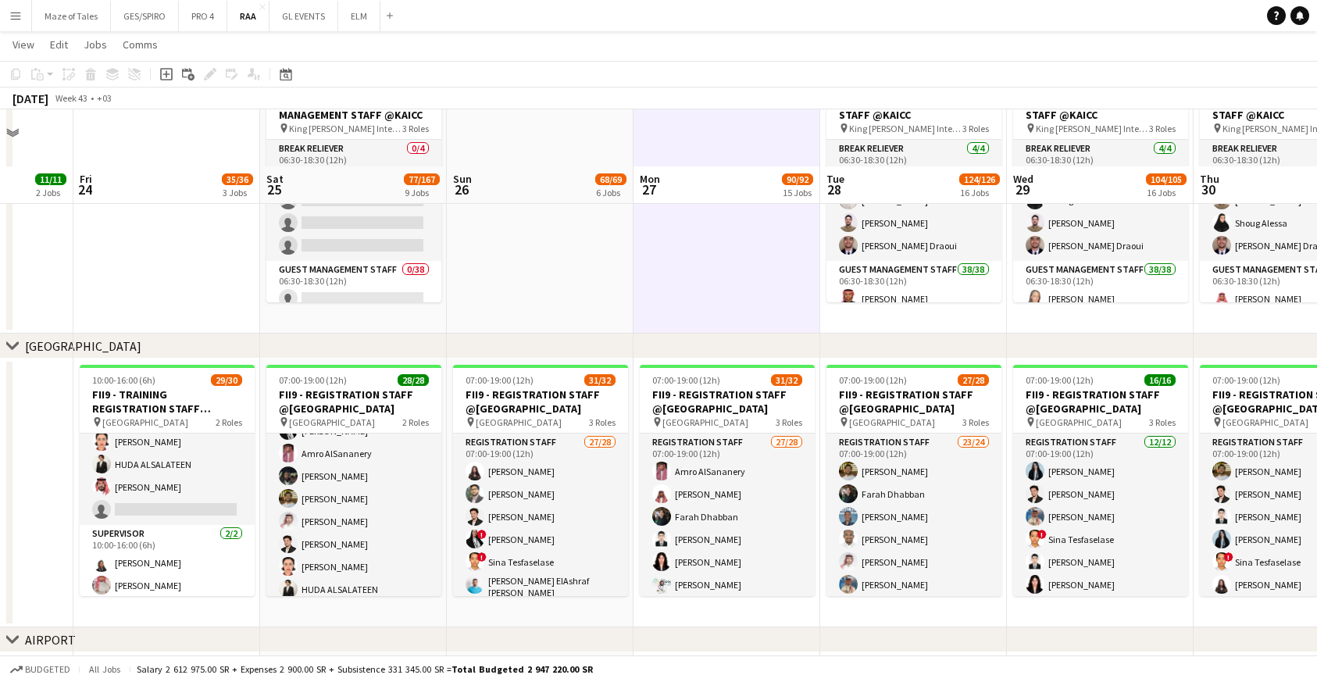
scroll to position [898, 0]
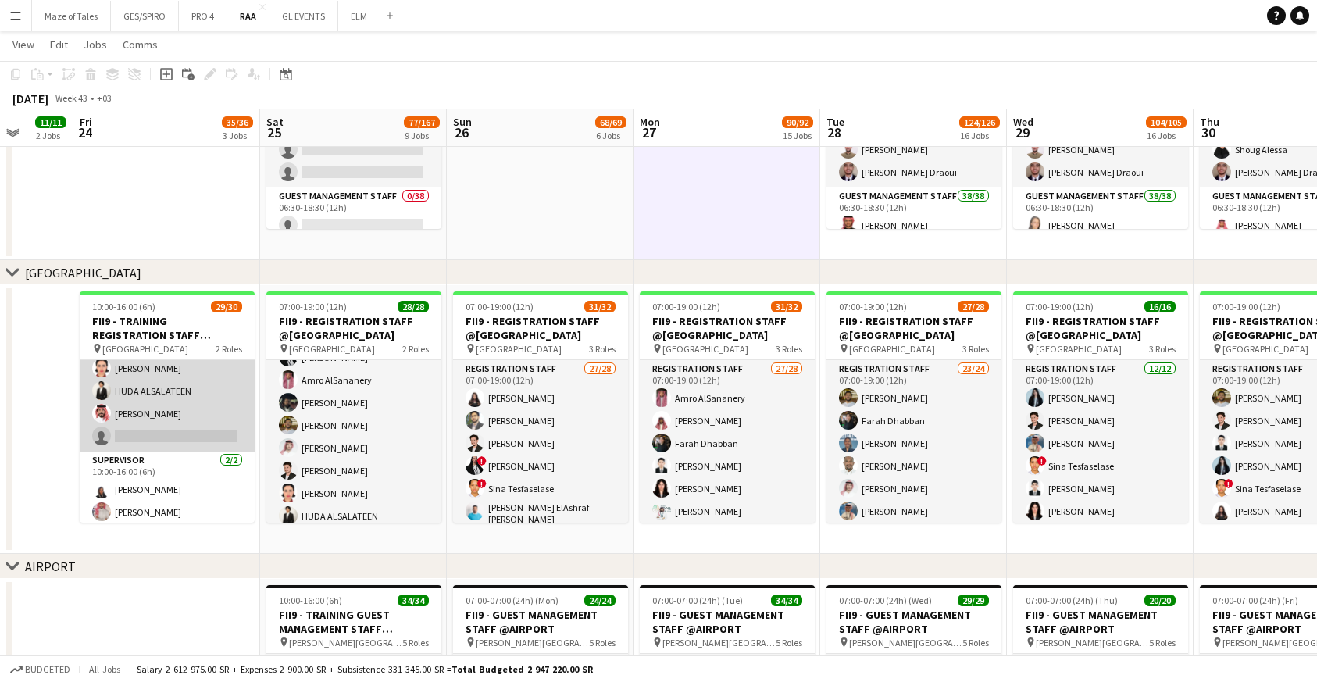
click at [187, 424] on app-card-role "Registration Staff 27/28 10:00-16:00 (6h) Faisal Mahmoud Farah Dhabban Mada Alj…" at bounding box center [167, 116] width 175 height 669
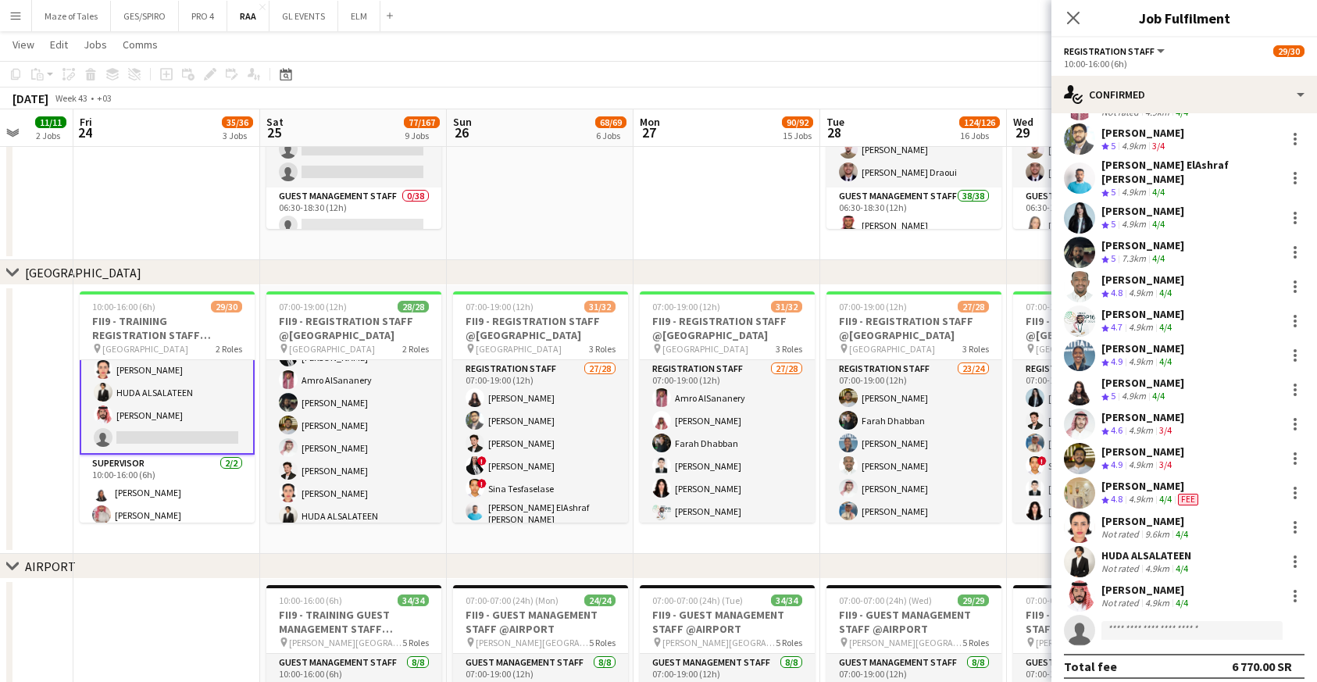
scroll to position [480, 0]
click at [1173, 622] on input at bounding box center [1191, 631] width 181 height 19
paste input "**********"
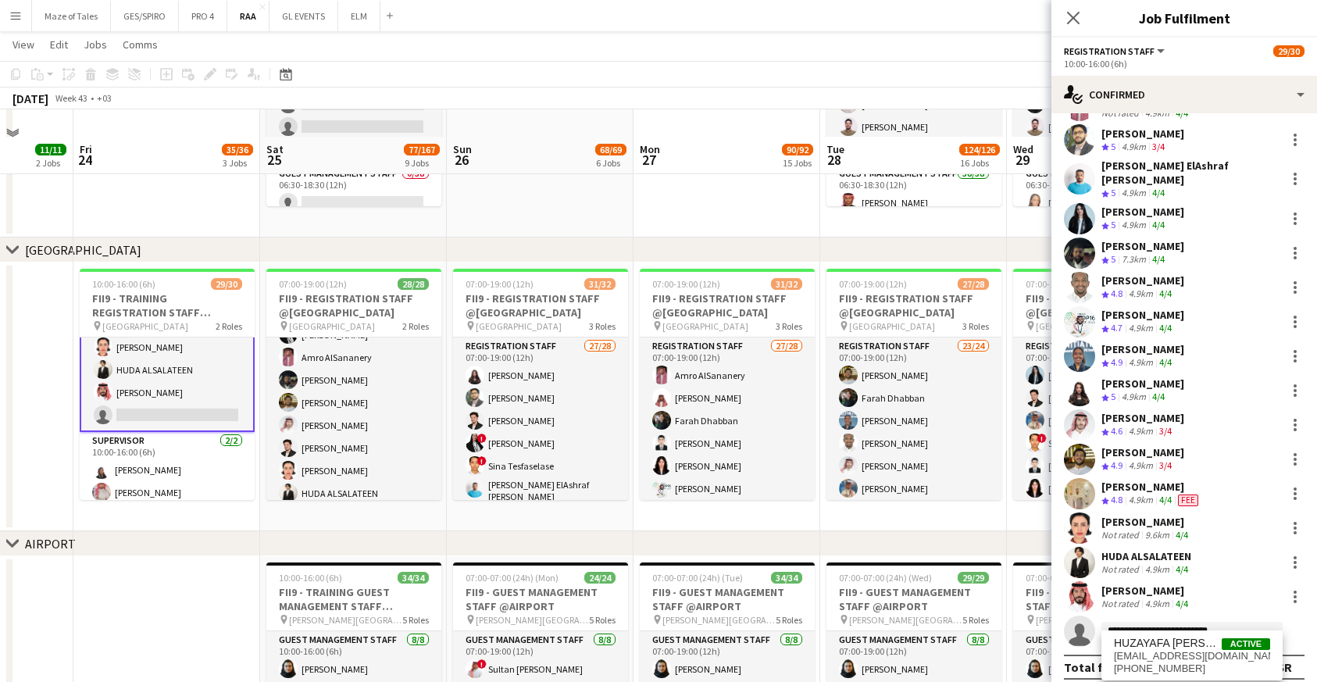
scroll to position [919, 0]
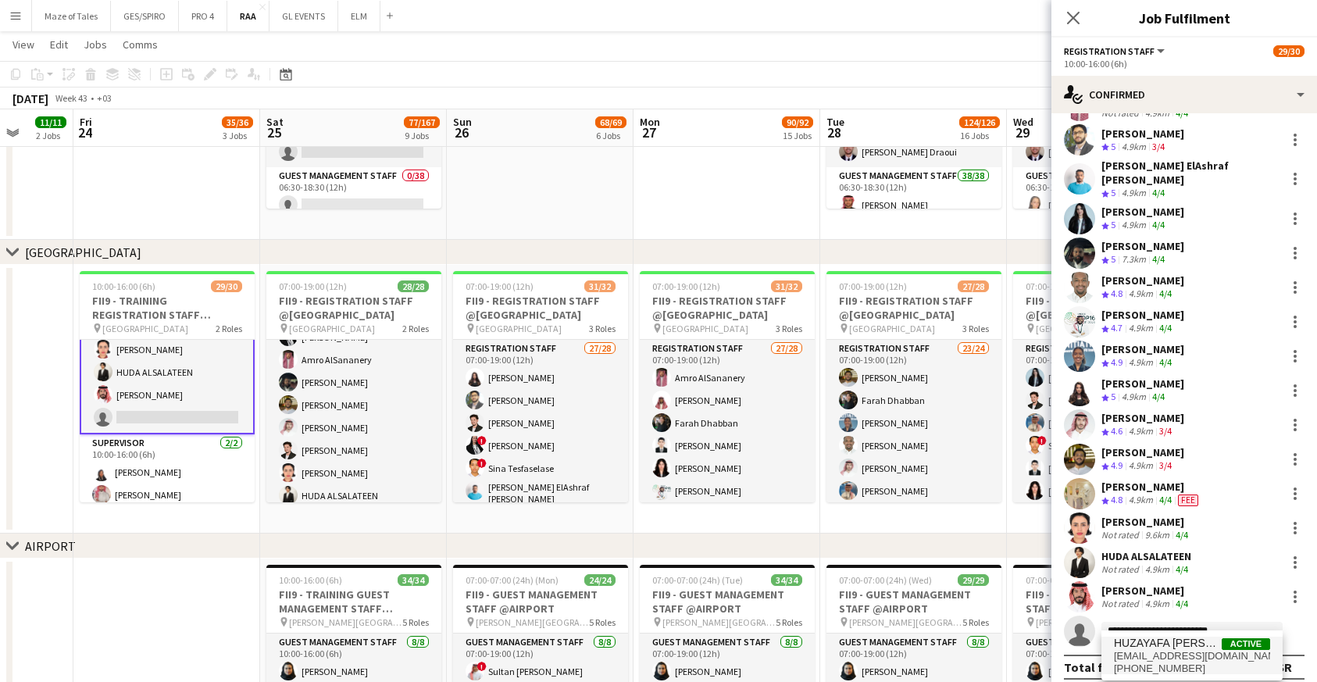
type input "**********"
click at [1197, 664] on span "[PHONE_NUMBER]" at bounding box center [1192, 668] width 156 height 12
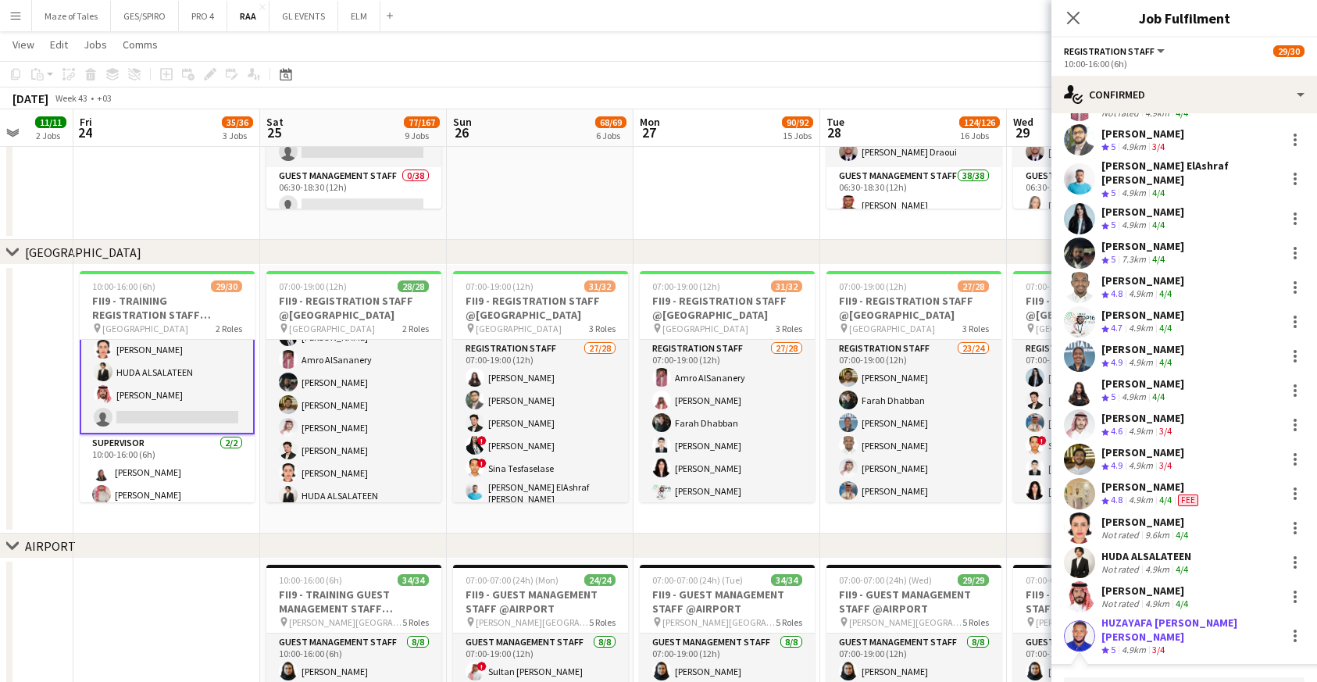
scroll to position [800, 0]
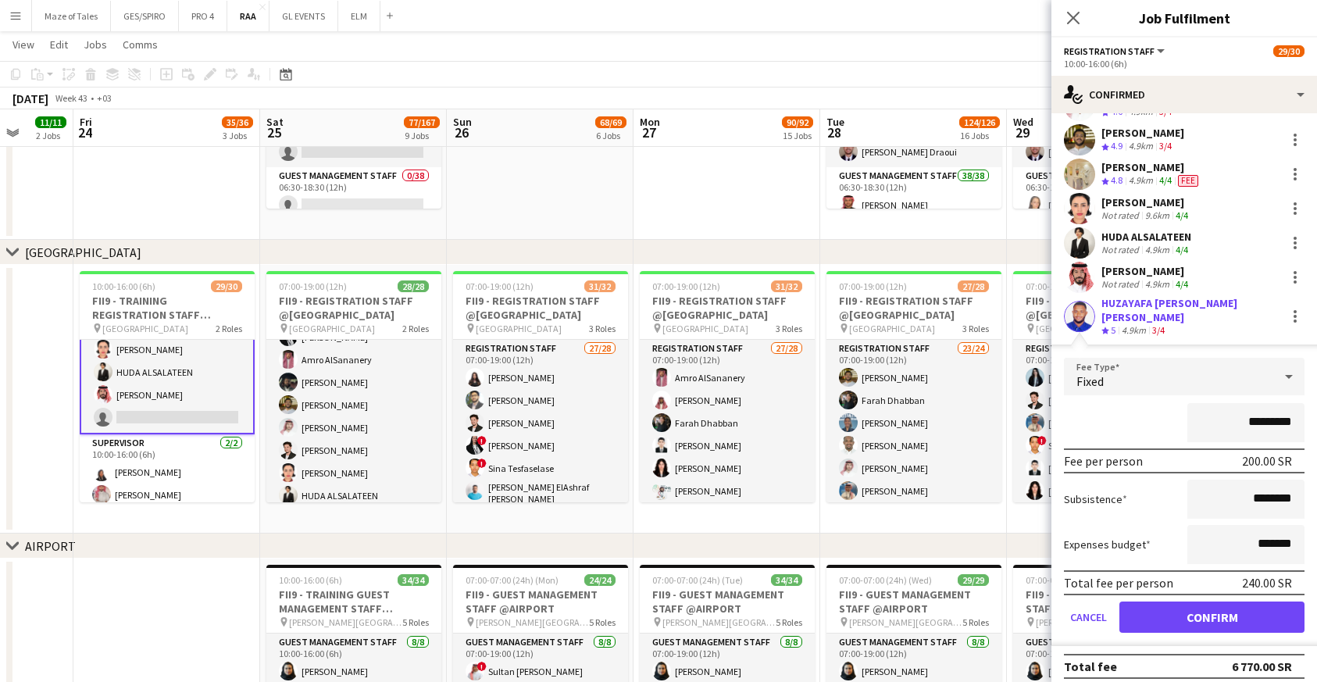
click at [1217, 613] on button "Confirm" at bounding box center [1211, 616] width 185 height 31
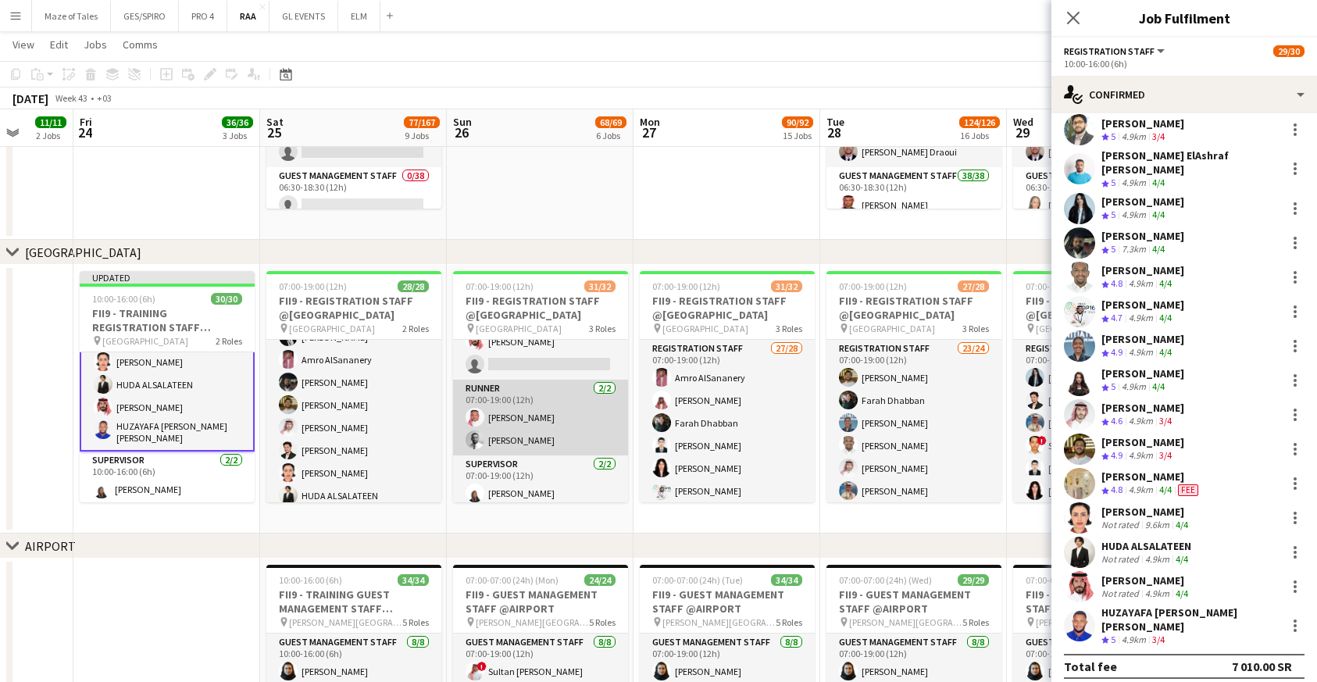
scroll to position [623, 0]
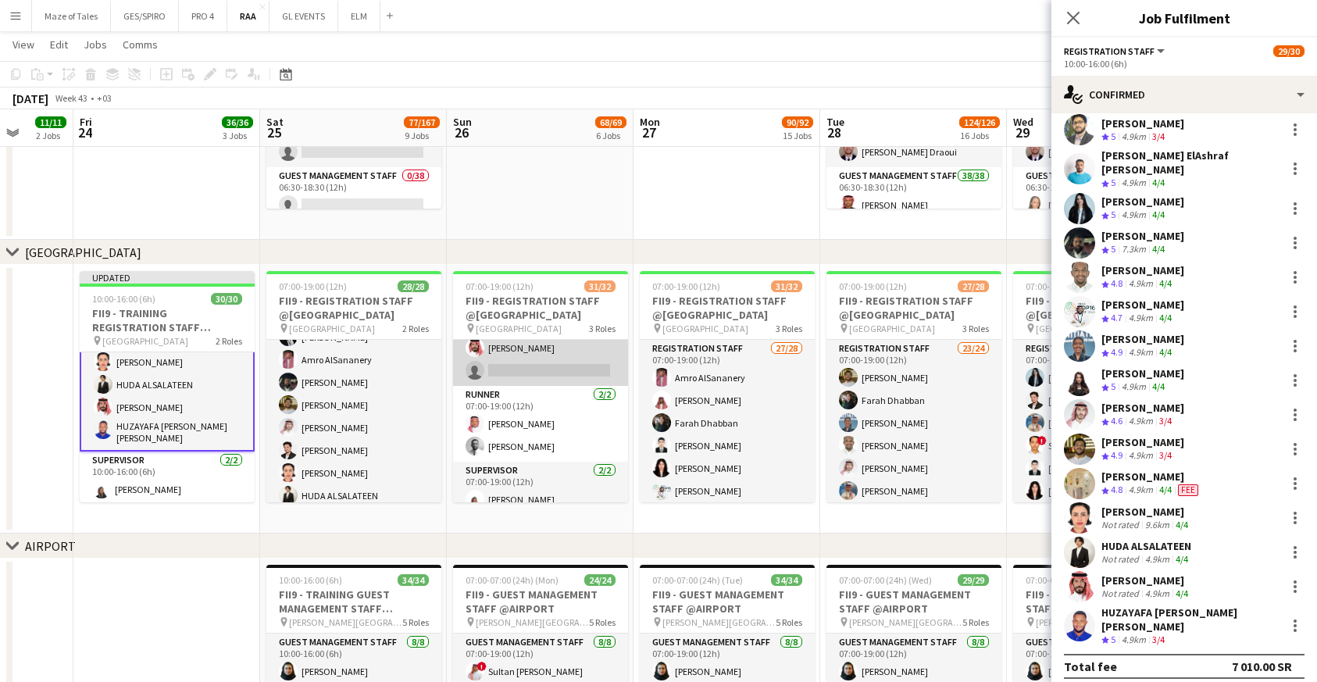
click at [550, 369] on app-card-role "Registration Staff 27/28 07:00-19:00 (12h) Khouloud Ben Mansour Abdullah Altawi…" at bounding box center [540, 50] width 175 height 669
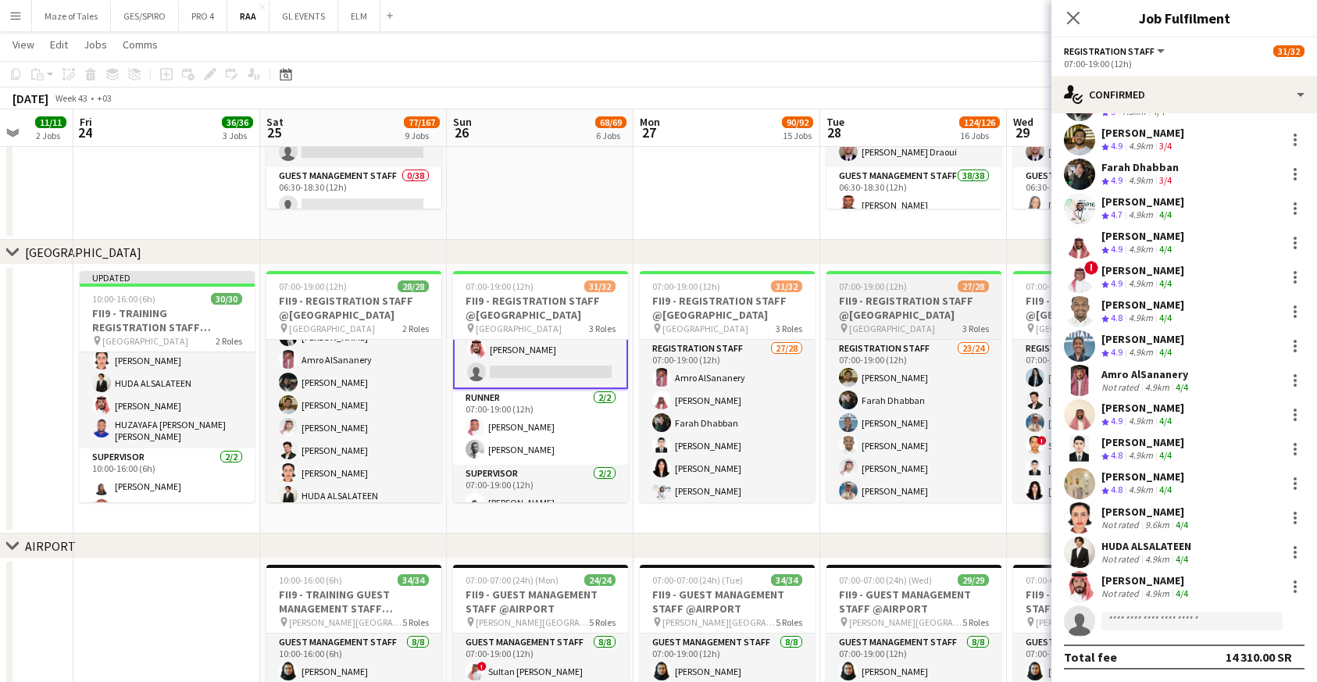
scroll to position [480, 0]
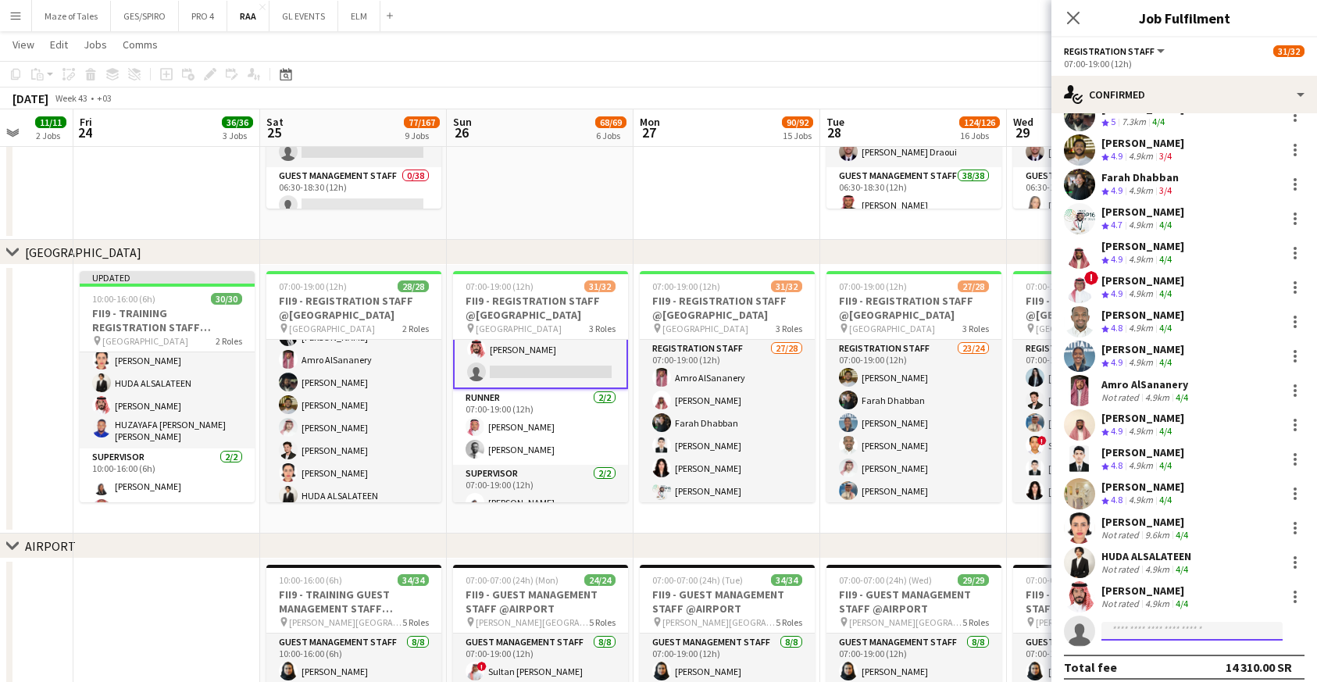
click at [1159, 622] on input at bounding box center [1191, 631] width 181 height 19
paste input "**********"
type input "**********"
click at [1186, 650] on span "[EMAIL_ADDRESS][DOMAIN_NAME]" at bounding box center [1192, 656] width 156 height 12
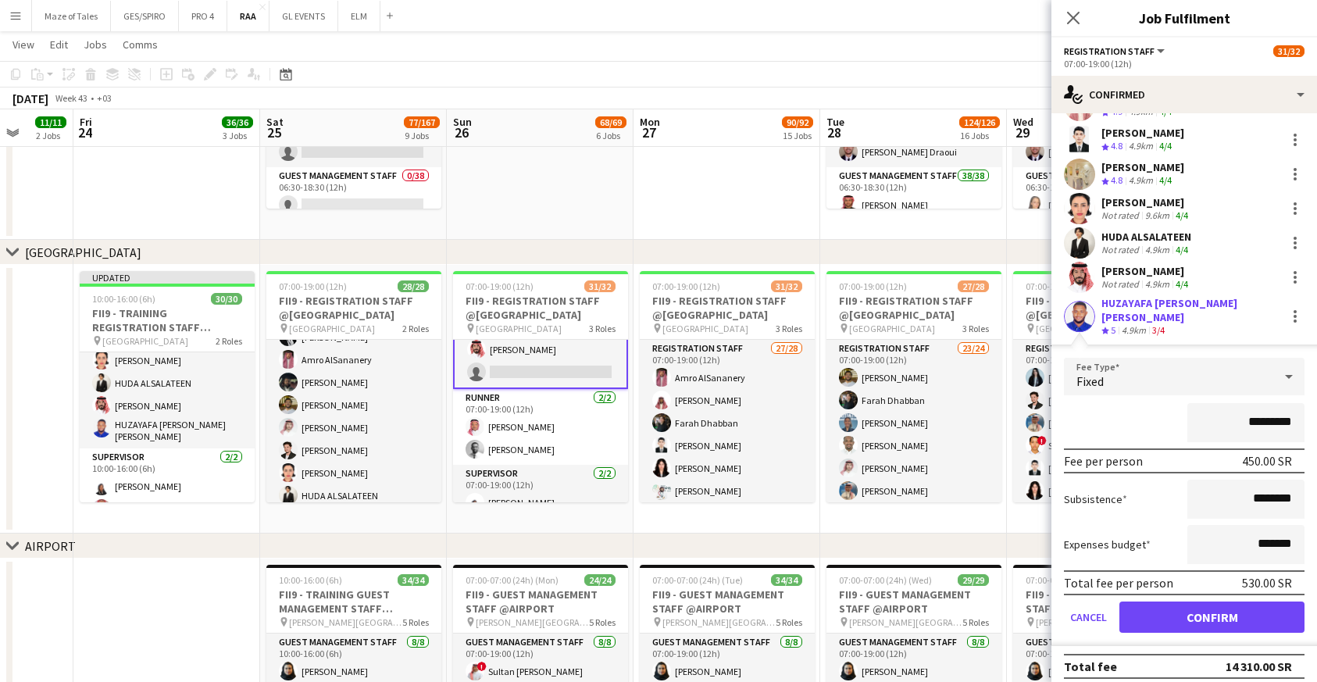
click at [1223, 605] on button "Confirm" at bounding box center [1211, 616] width 185 height 31
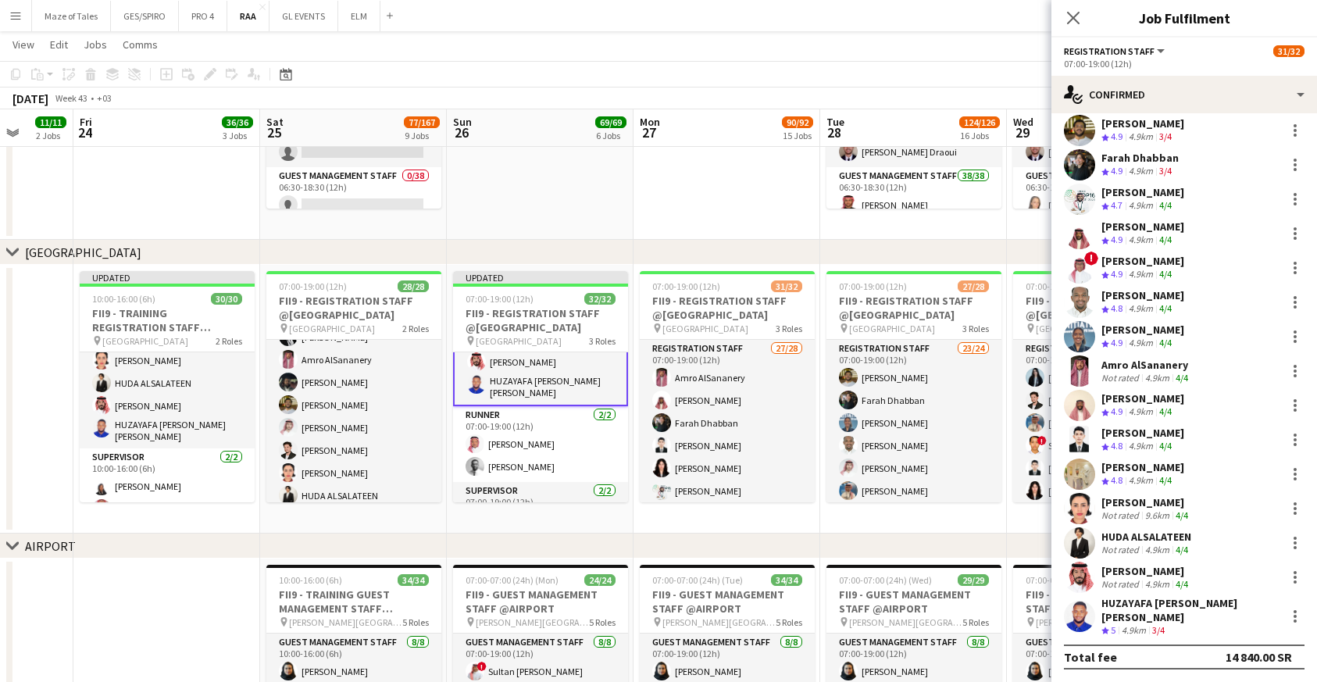
scroll to position [490, 0]
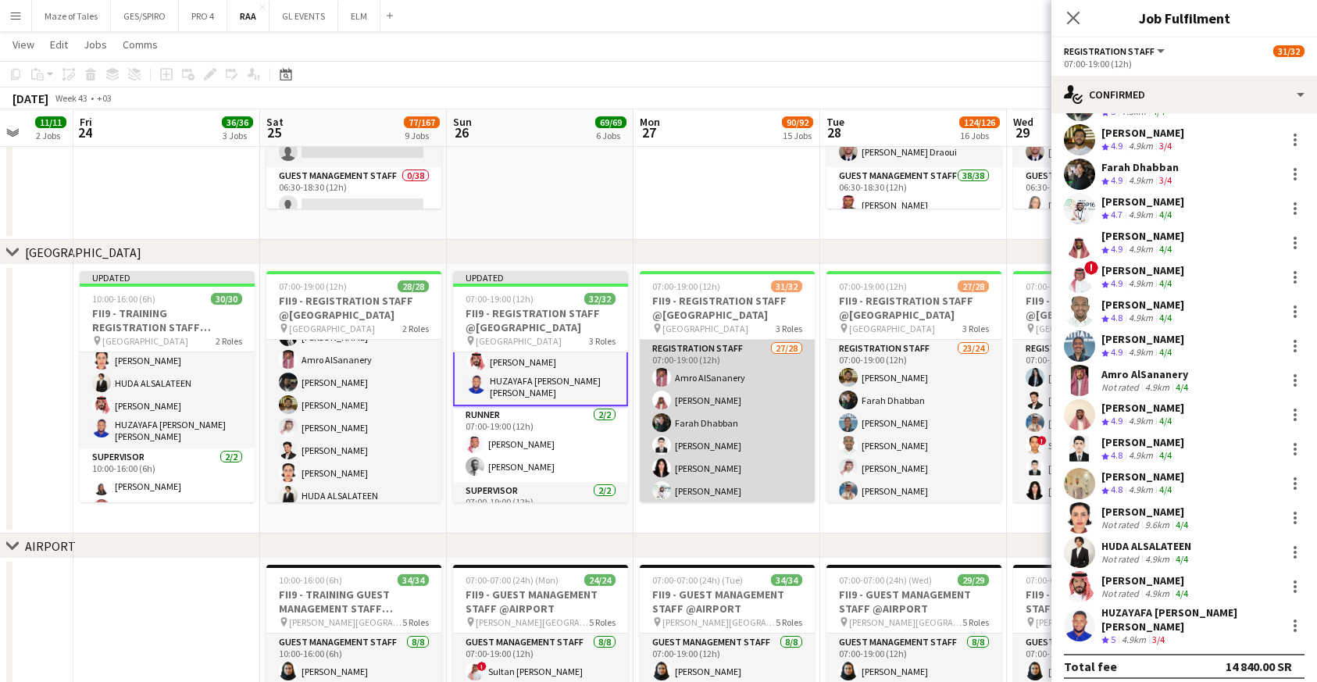
click at [783, 408] on app-card-role "Registration Staff 27/28 07:00-19:00 (12h) Amro AlSananery Faisal Mahmoud Farah…" at bounding box center [727, 674] width 175 height 669
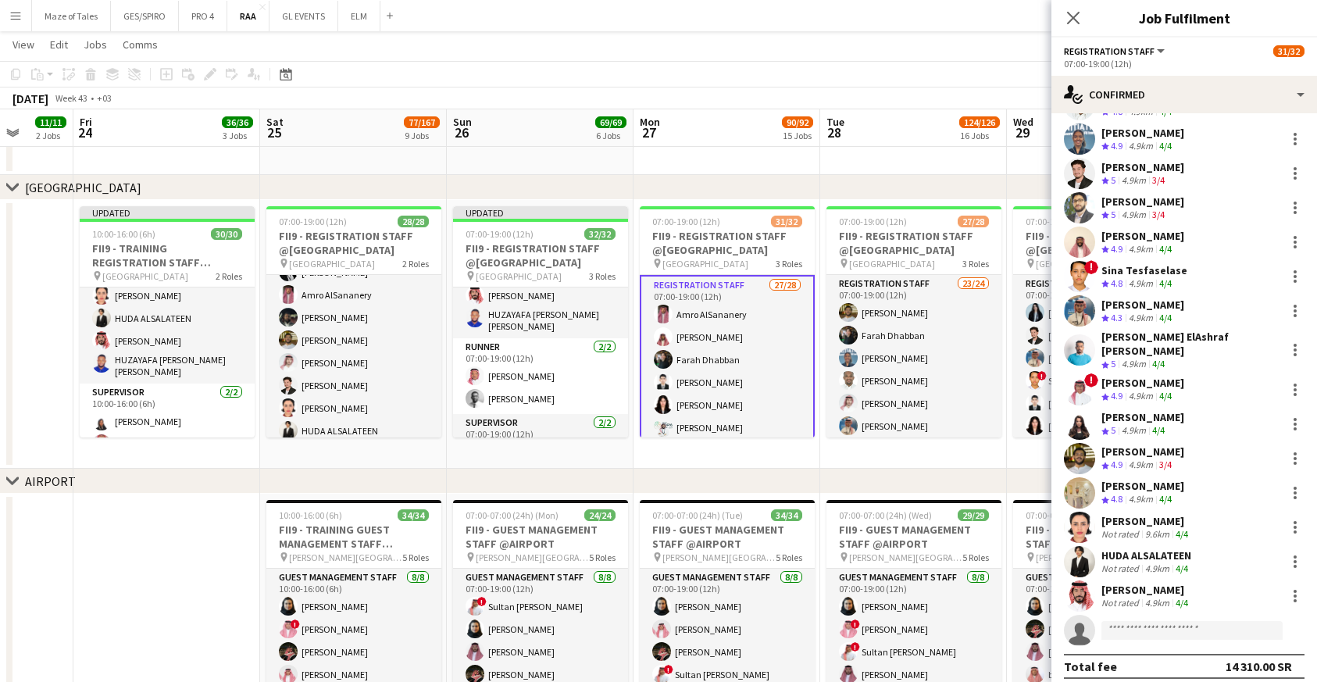
scroll to position [480, 0]
click at [1164, 624] on input at bounding box center [1191, 631] width 181 height 19
paste input "**********"
type input "**********"
click at [1168, 662] on span "[PHONE_NUMBER]" at bounding box center [1192, 668] width 156 height 12
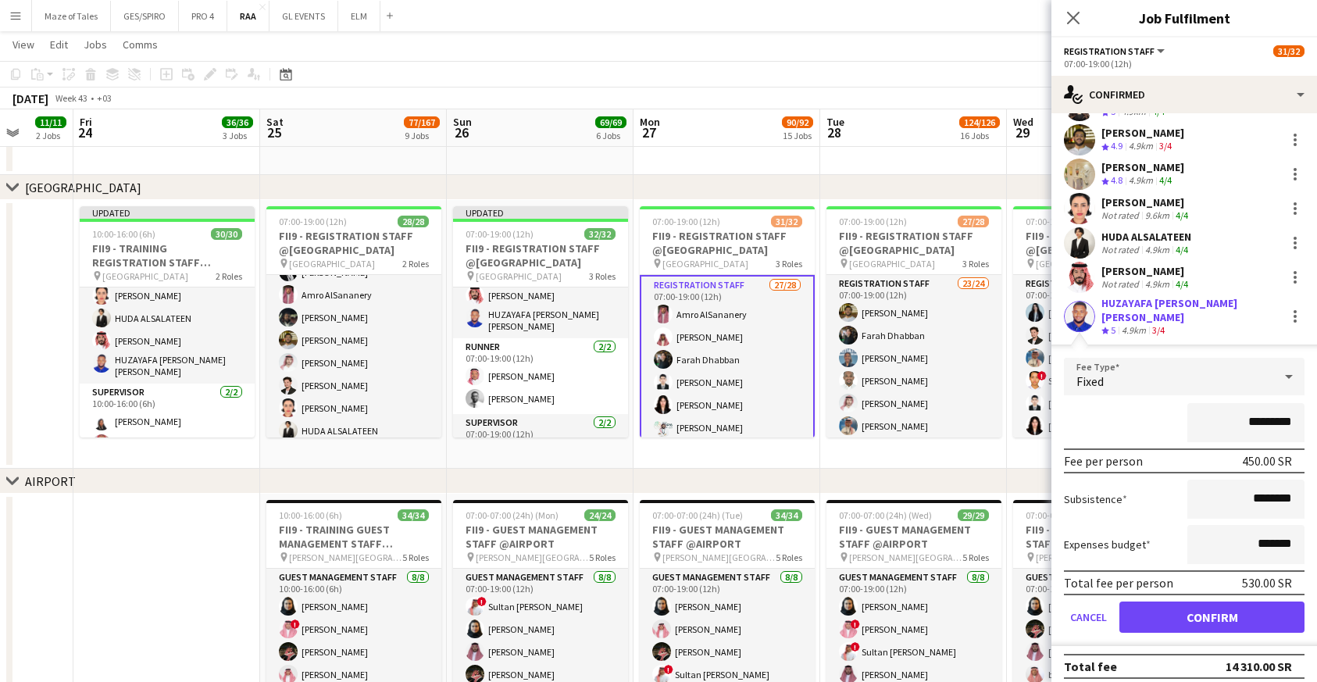
click at [1225, 612] on button "Confirm" at bounding box center [1211, 616] width 185 height 31
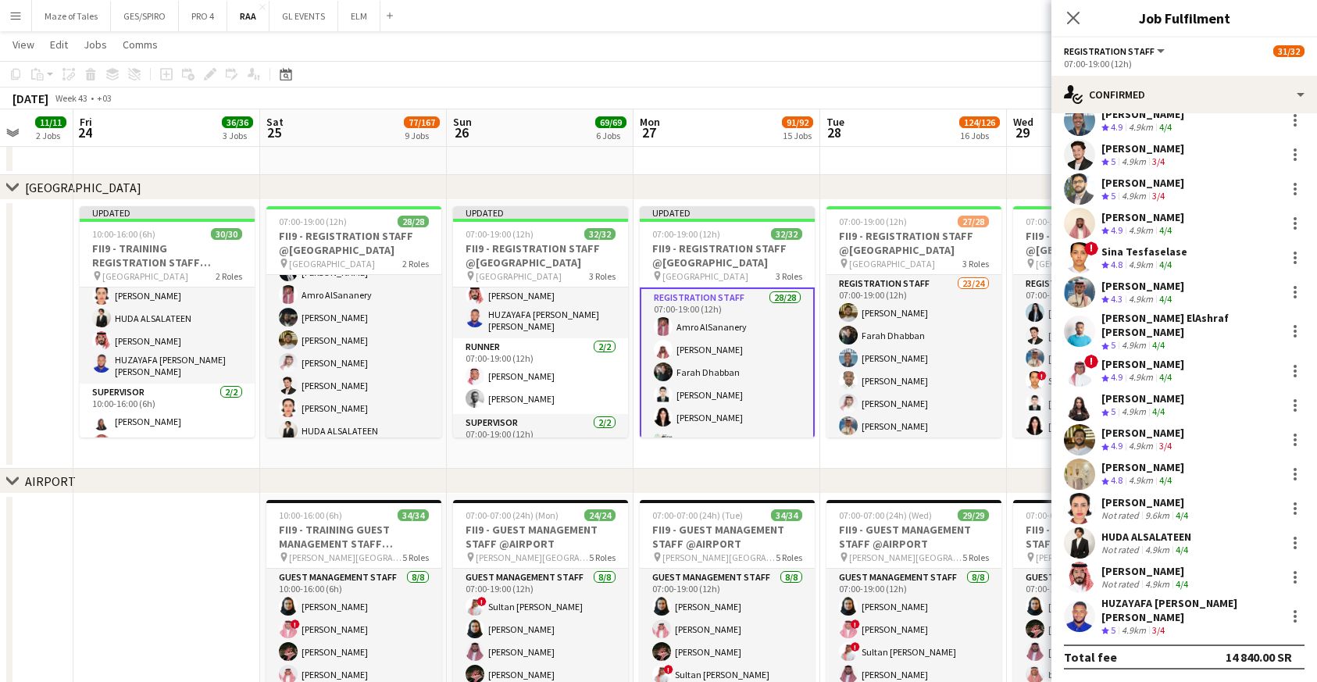
scroll to position [490, 0]
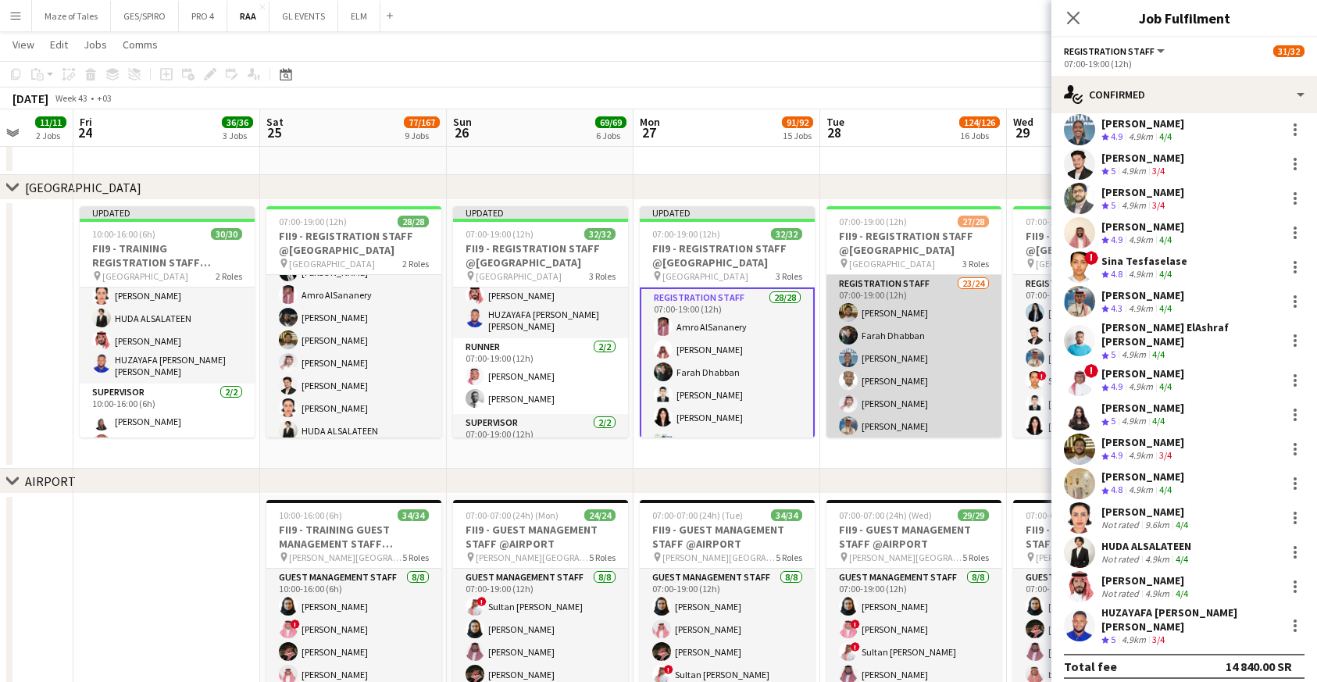
click at [904, 348] on app-card-role "Registration Staff 23/24 07:00-19:00 (12h) Abdullah Wagih Farah Dhabban Yusra I…" at bounding box center [913, 564] width 175 height 579
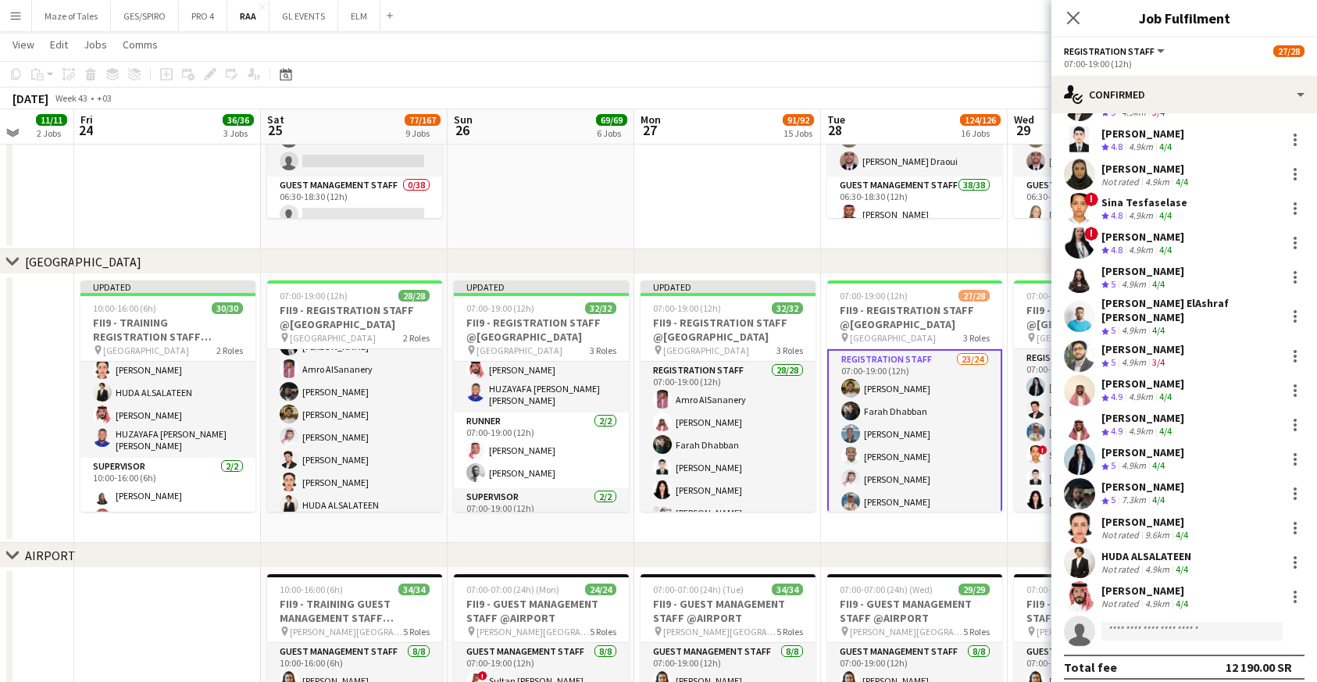
scroll to position [906, 0]
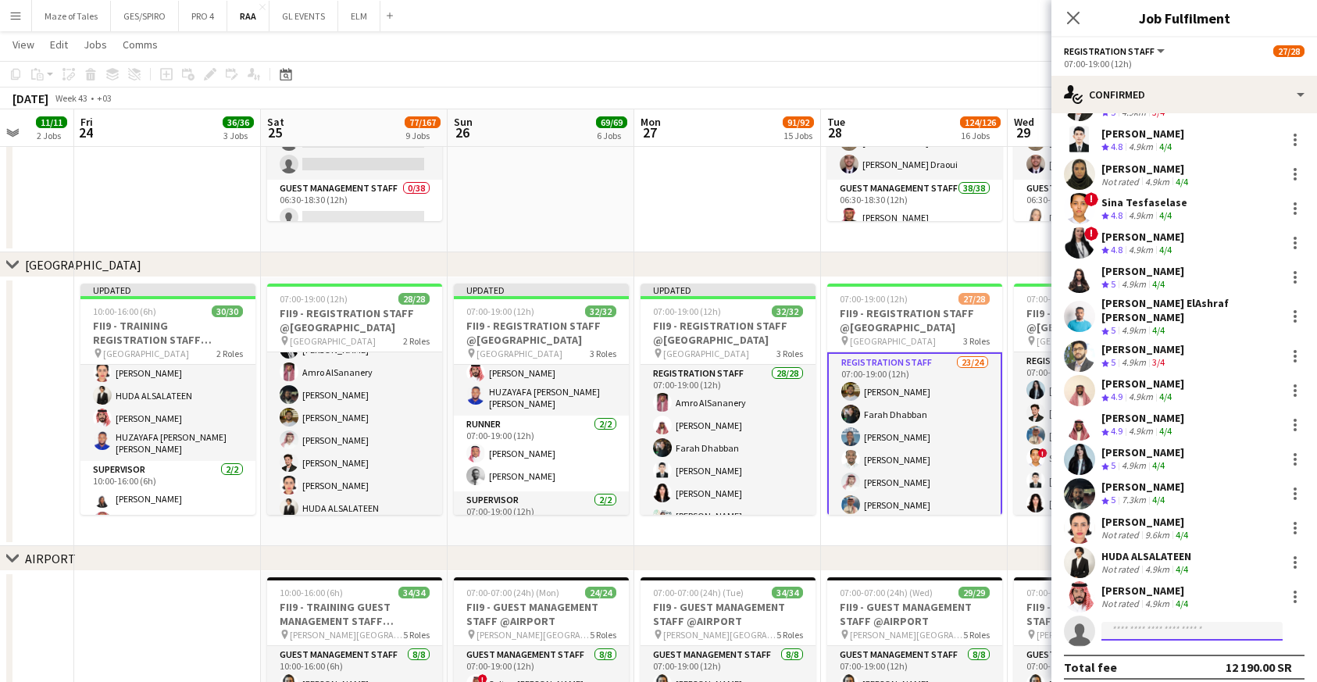
click at [1140, 622] on input at bounding box center [1191, 631] width 181 height 19
paste input "**********"
type input "**********"
click at [1159, 653] on span "[EMAIL_ADDRESS][DOMAIN_NAME]" at bounding box center [1192, 656] width 156 height 12
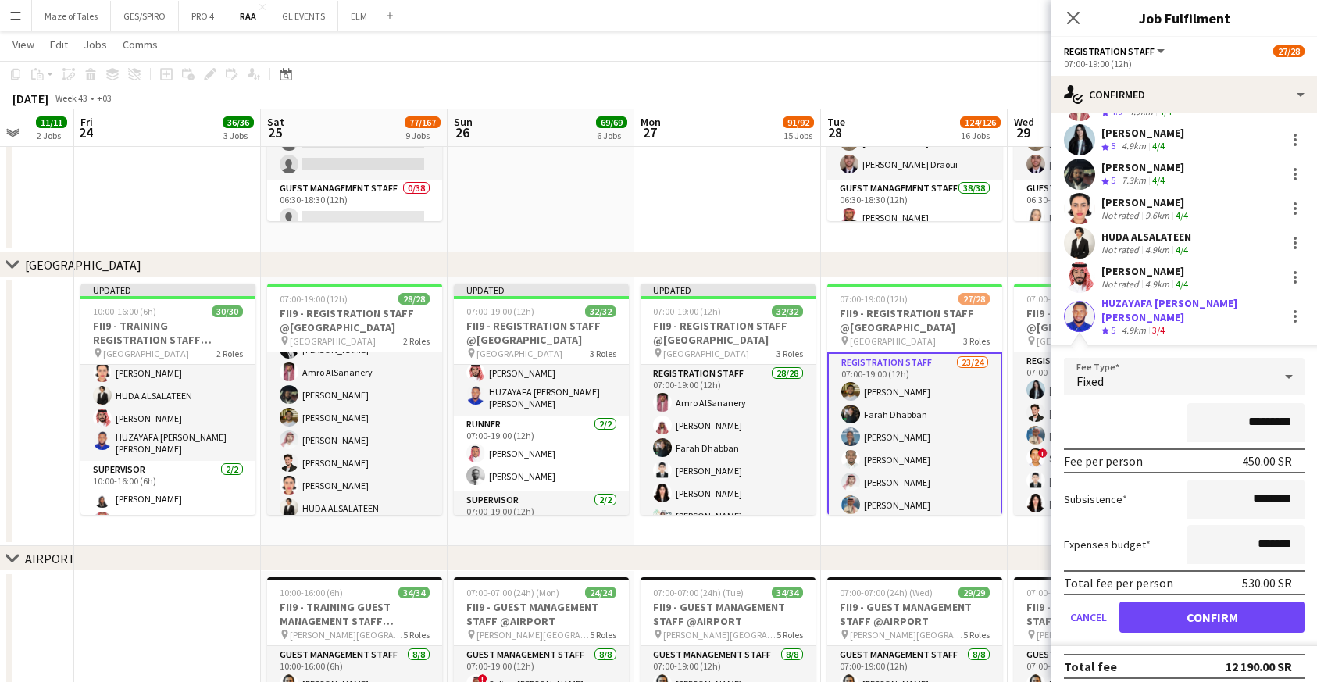
click at [1189, 609] on button "Confirm" at bounding box center [1211, 616] width 185 height 31
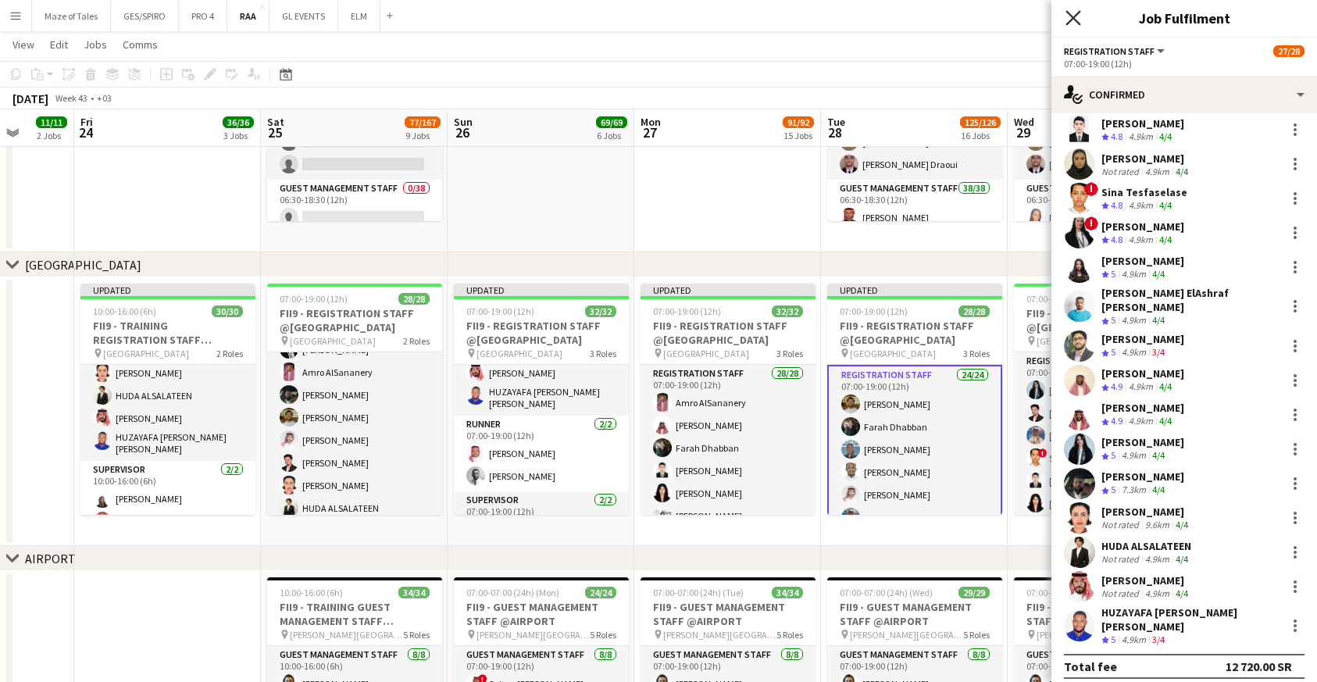
click at [1075, 17] on icon "Close pop-in" at bounding box center [1072, 17] width 15 height 15
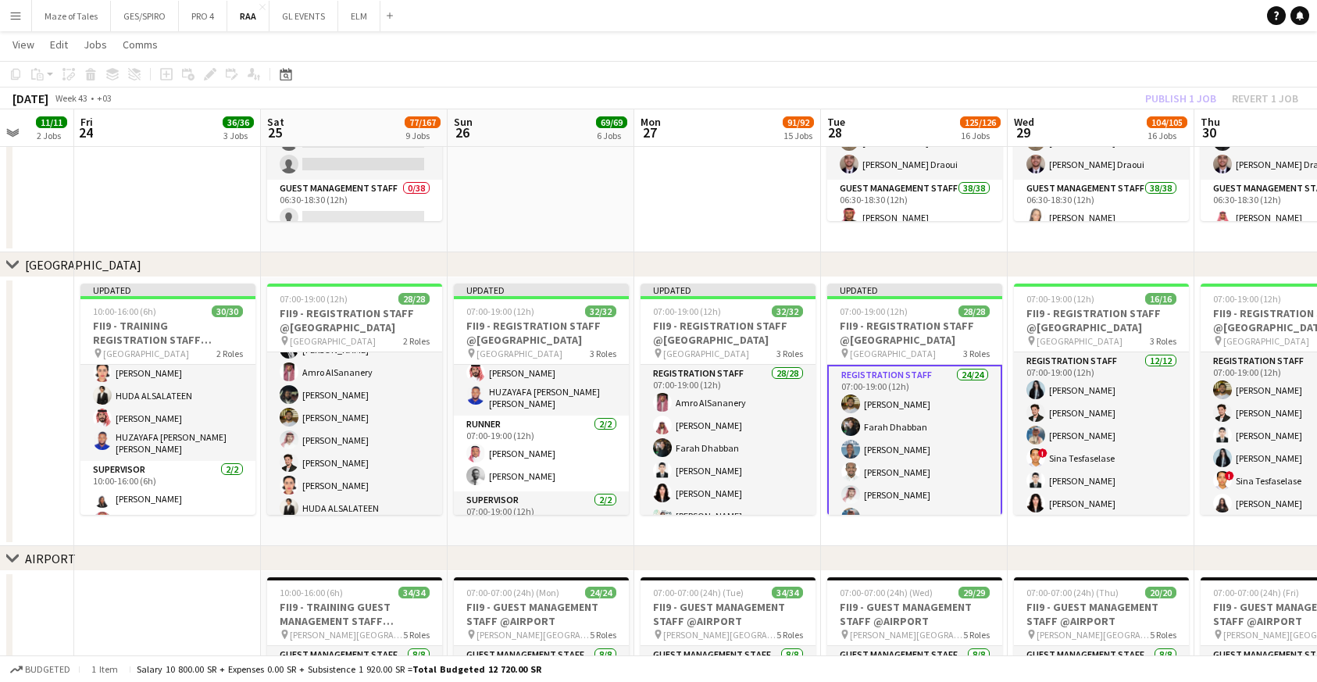
click at [667, 167] on app-date-cell at bounding box center [727, 118] width 187 height 269
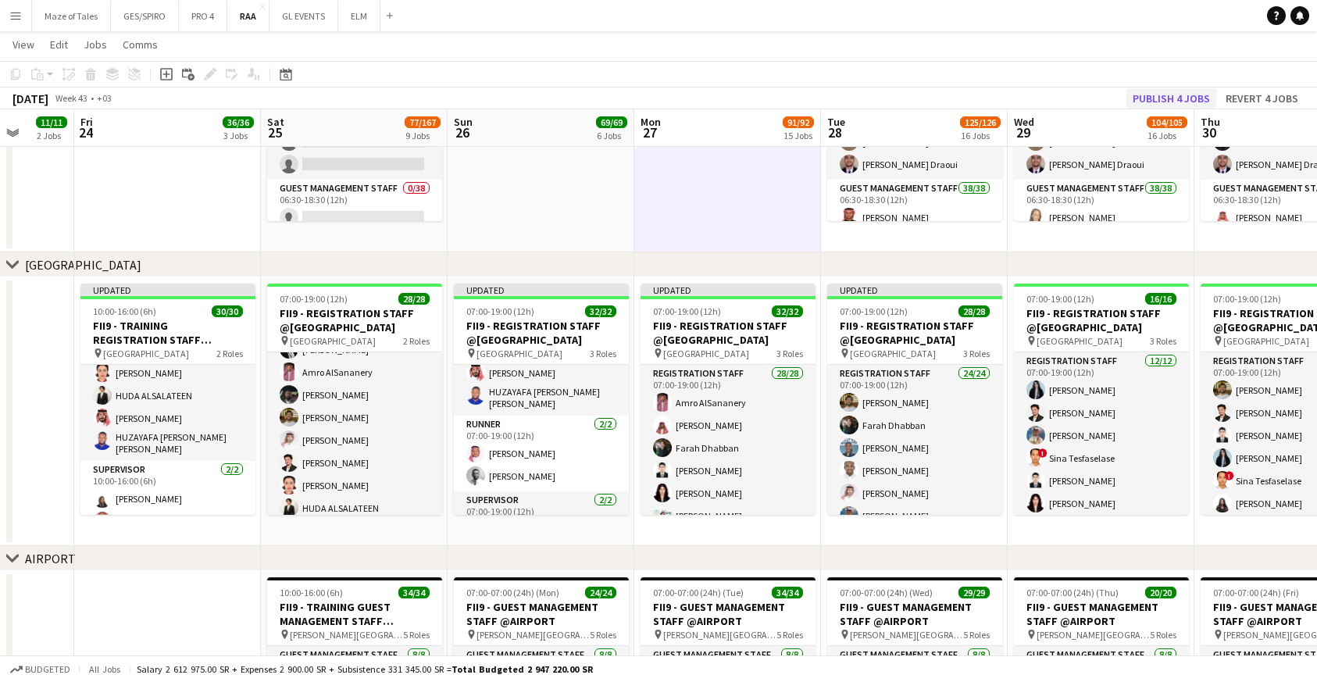
click at [1174, 97] on button "Publish 4 jobs" at bounding box center [1171, 98] width 90 height 20
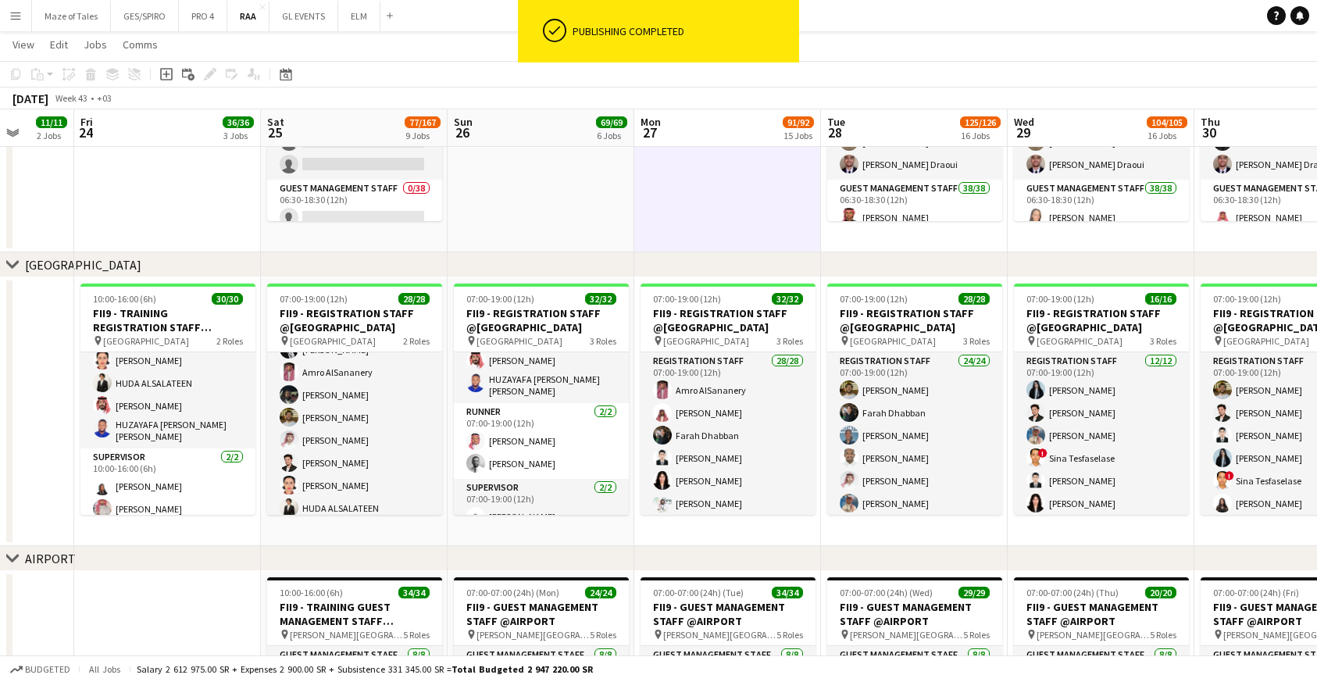
click at [537, 192] on app-date-cell at bounding box center [541, 118] width 187 height 269
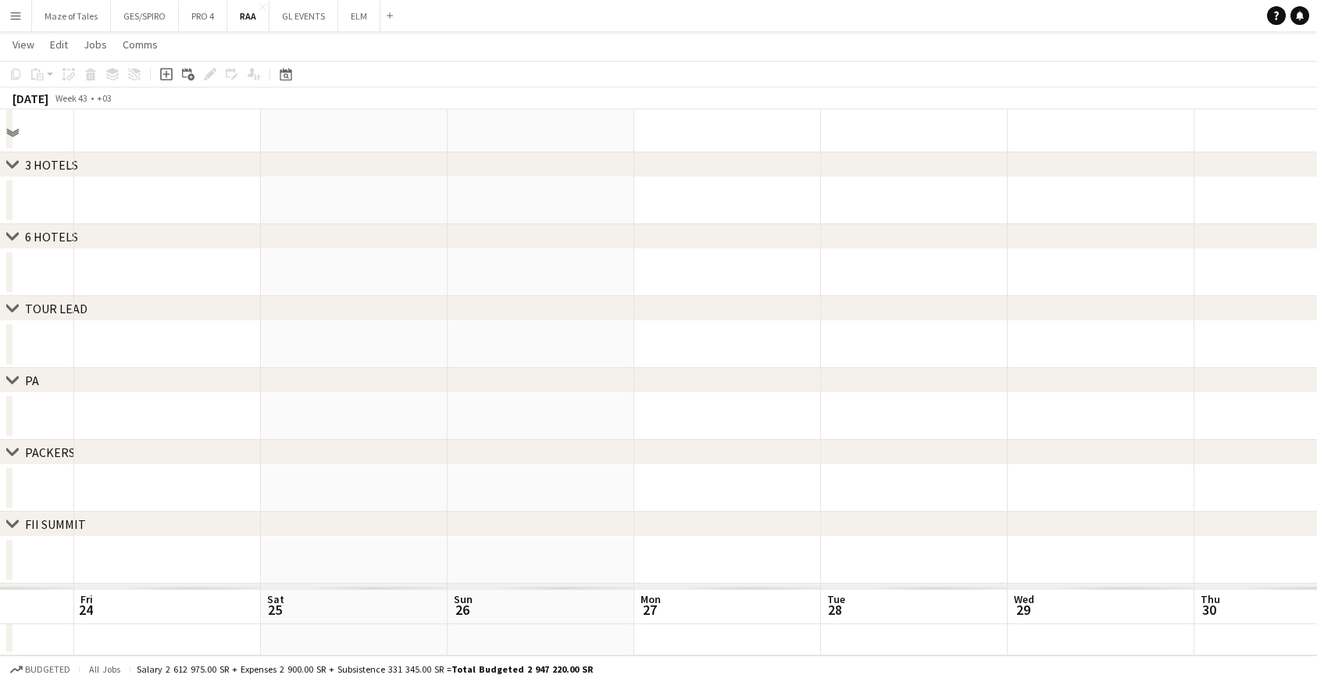
scroll to position [429, 0]
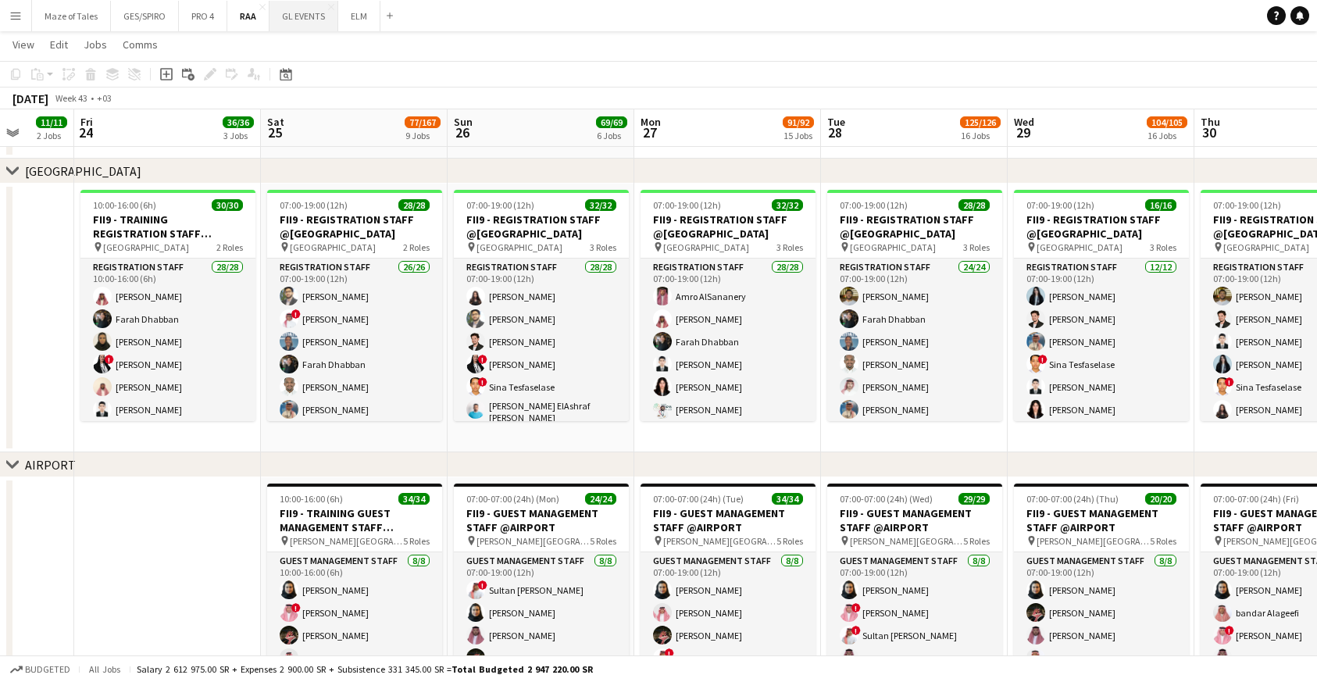
click at [313, 19] on button "GL EVENTS Close" at bounding box center [303, 16] width 69 height 30
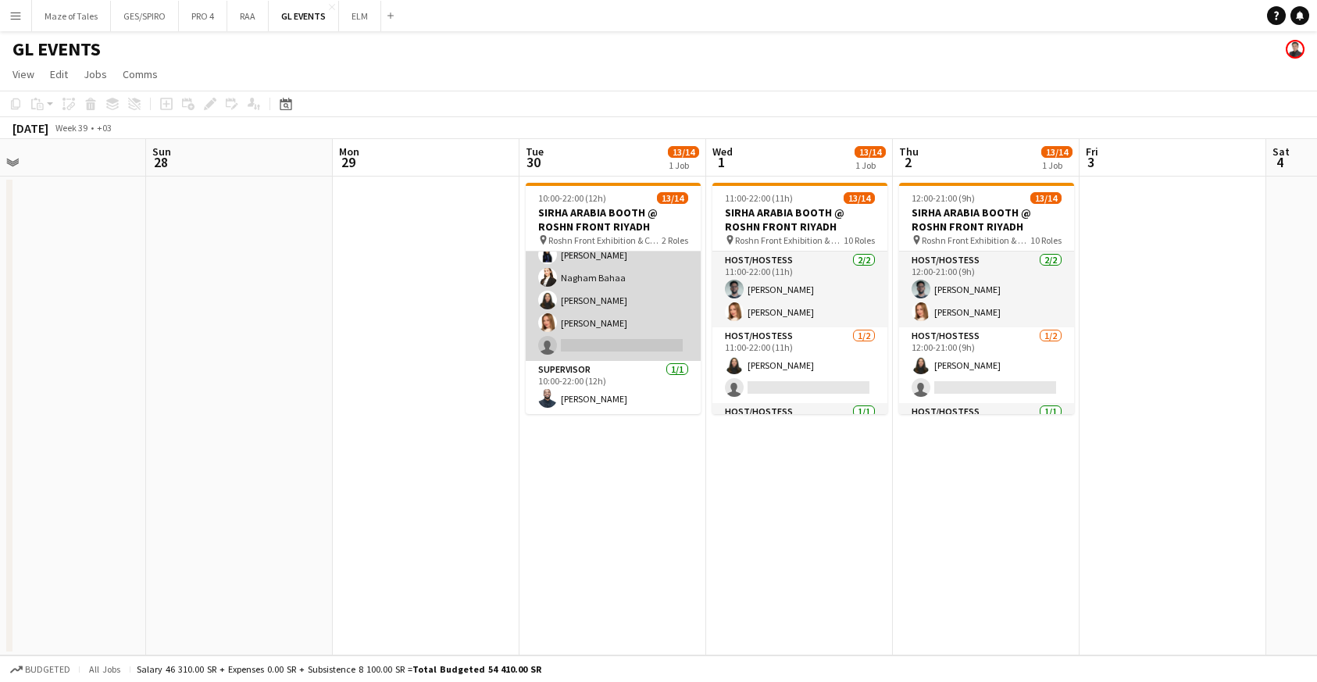
scroll to position [216, 0]
click at [625, 337] on app-card-role "Host/Hostess 12/13 10:00-22:00 (12h) ! Molka Kchouk Fatema Al-sewar Abubakr Awa…" at bounding box center [613, 198] width 175 height 325
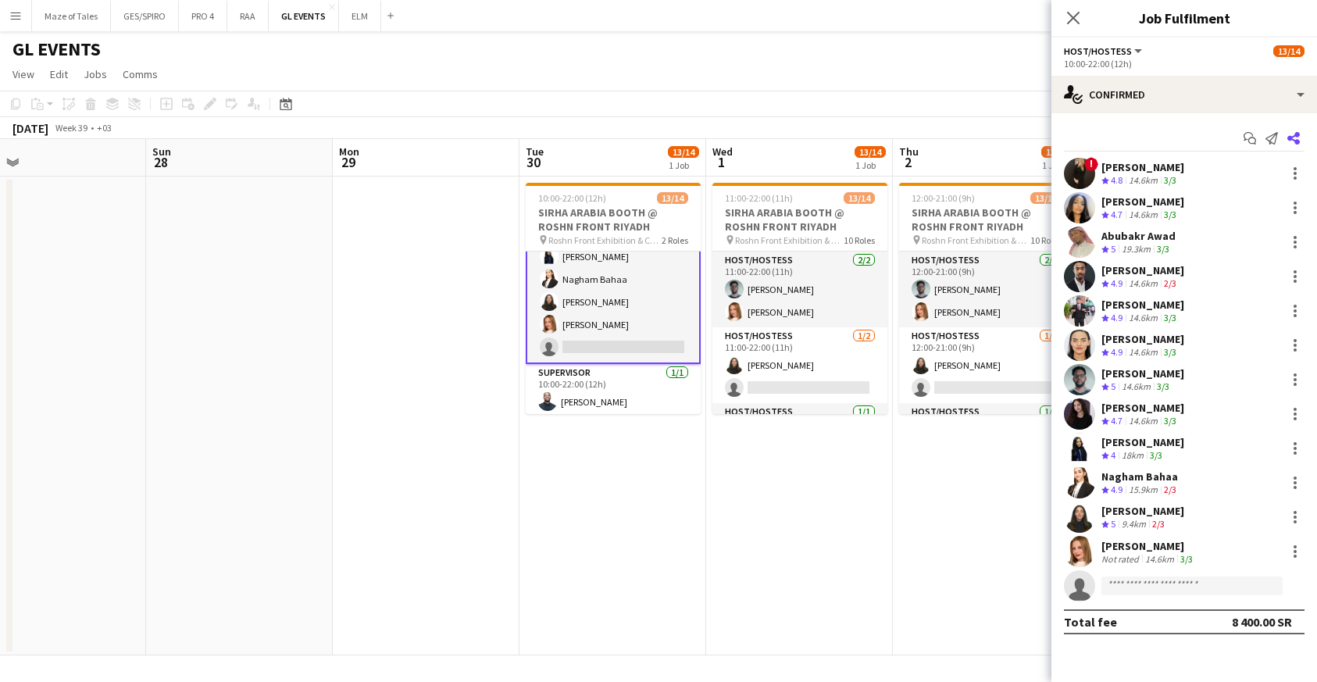
click at [1300, 137] on app-icon "Share" at bounding box center [1293, 138] width 22 height 22
click at [1296, 137] on icon at bounding box center [1293, 138] width 12 height 12
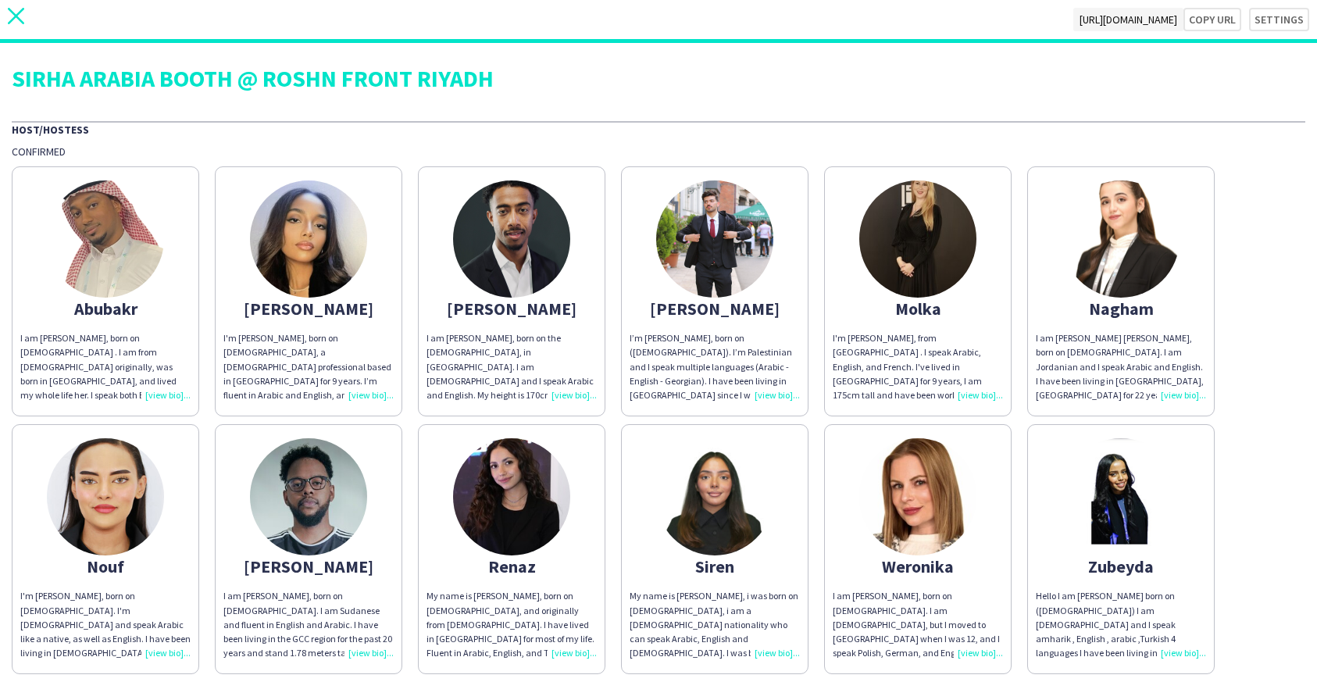
click at [10, 22] on icon at bounding box center [16, 16] width 16 height 16
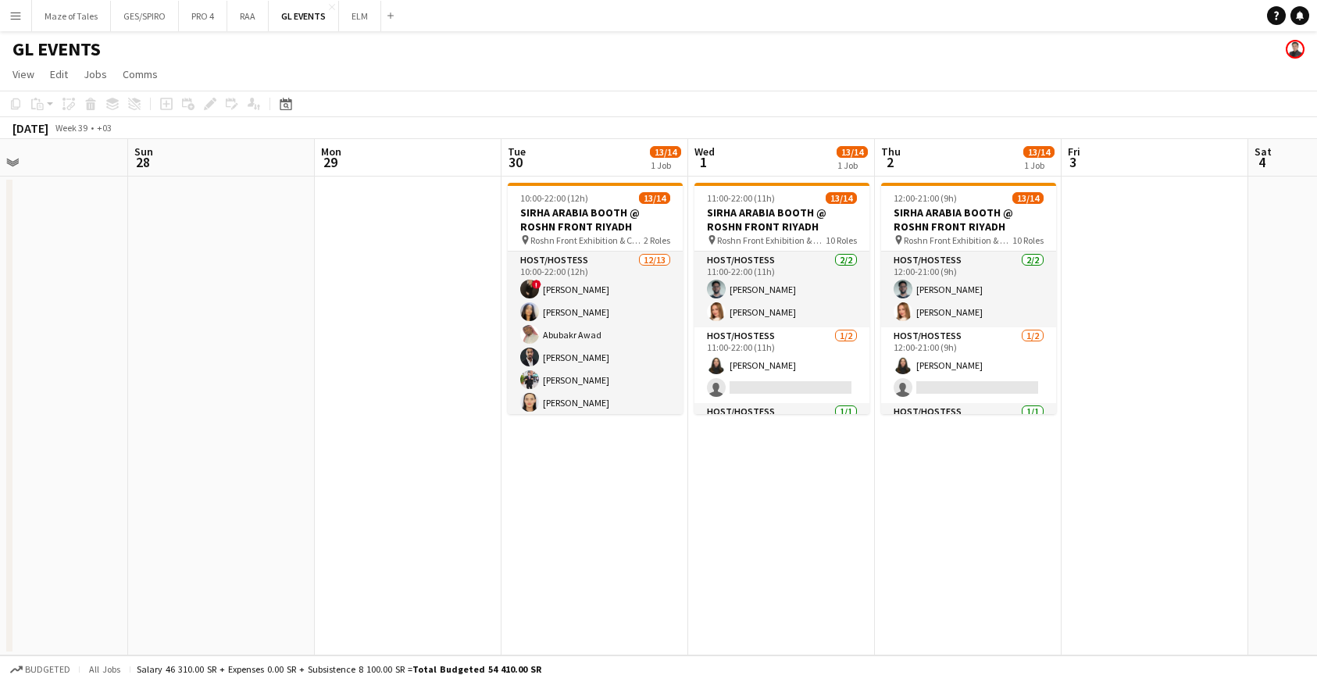
scroll to position [0, 431]
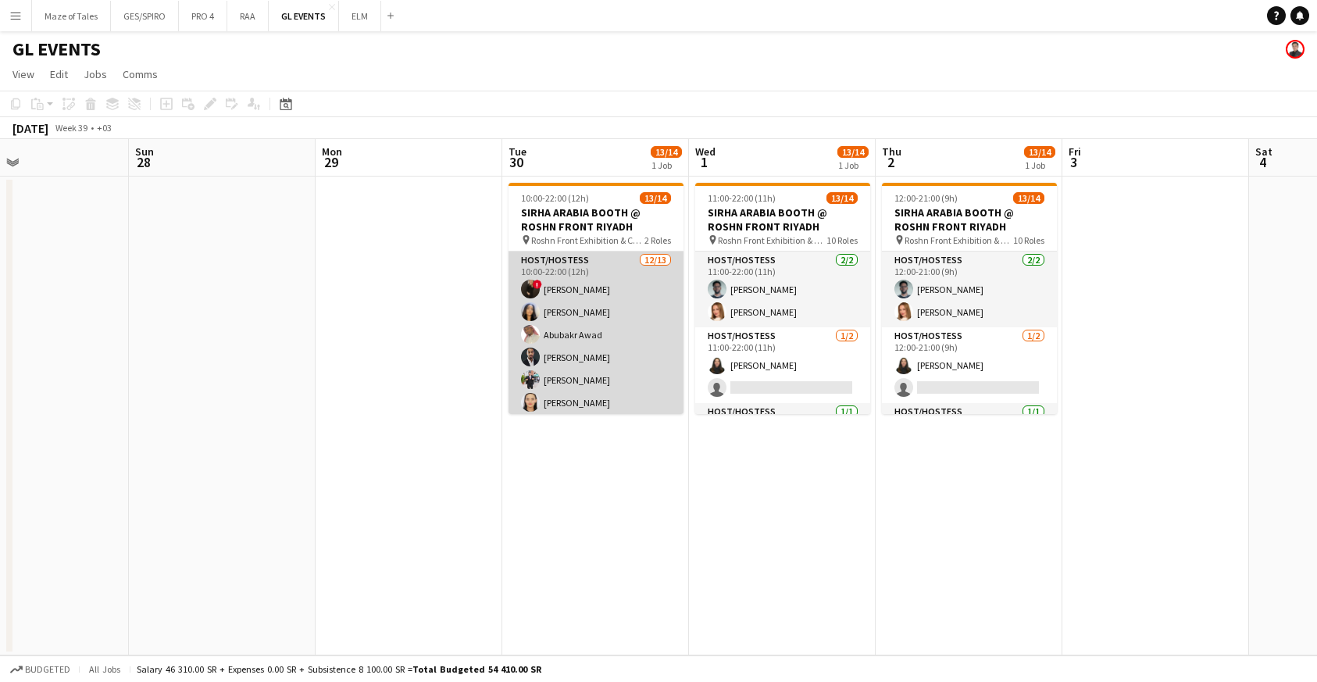
click at [662, 333] on app-card-role "Host/Hostess 12/13 10:00-22:00 (12h) ! Molka Kchouk Fatema Al-sewar Abubakr Awa…" at bounding box center [595, 413] width 175 height 325
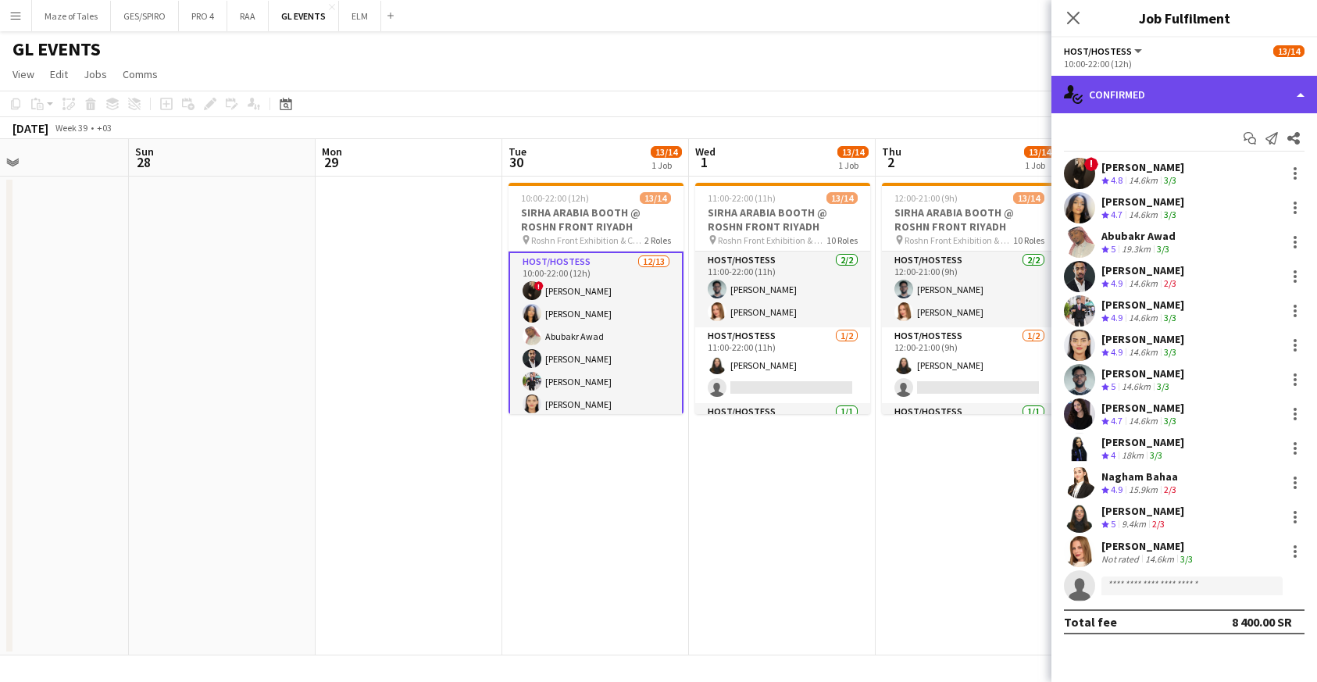
click at [1236, 91] on div "single-neutral-actions-check-2 Confirmed" at bounding box center [1184, 94] width 266 height 37
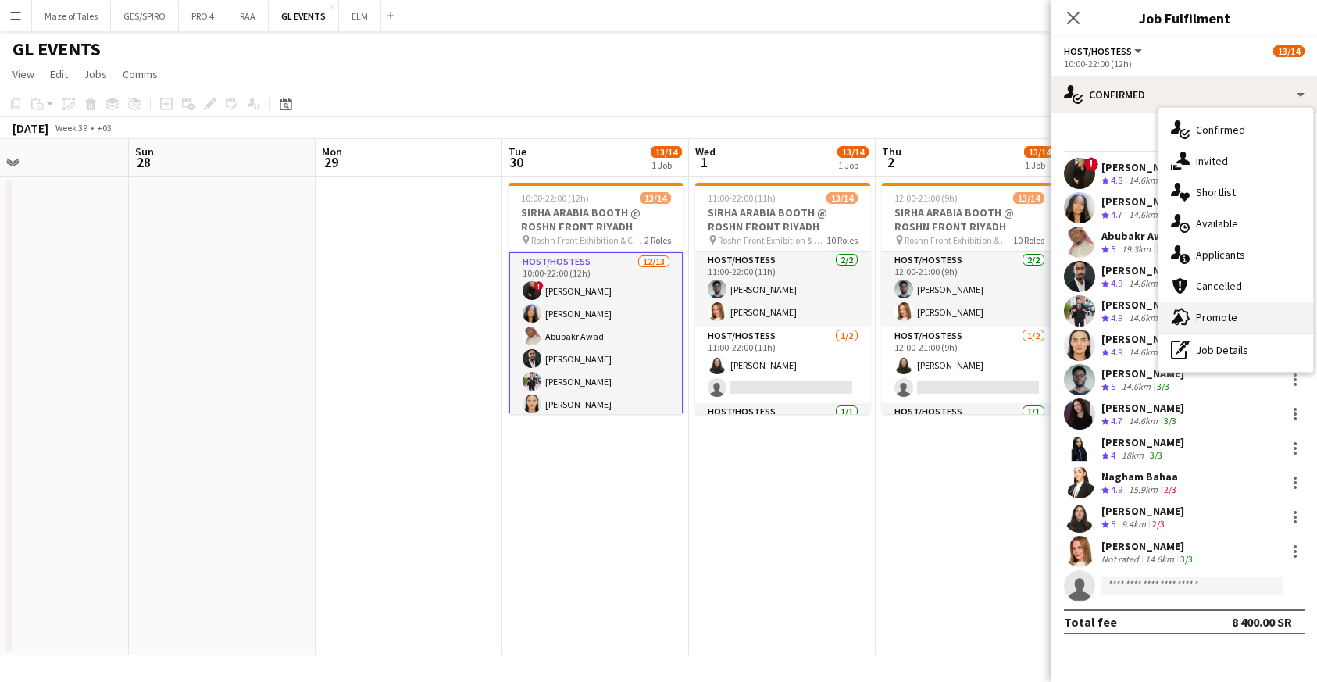
click at [1233, 313] on span "Promote" at bounding box center [1216, 317] width 41 height 14
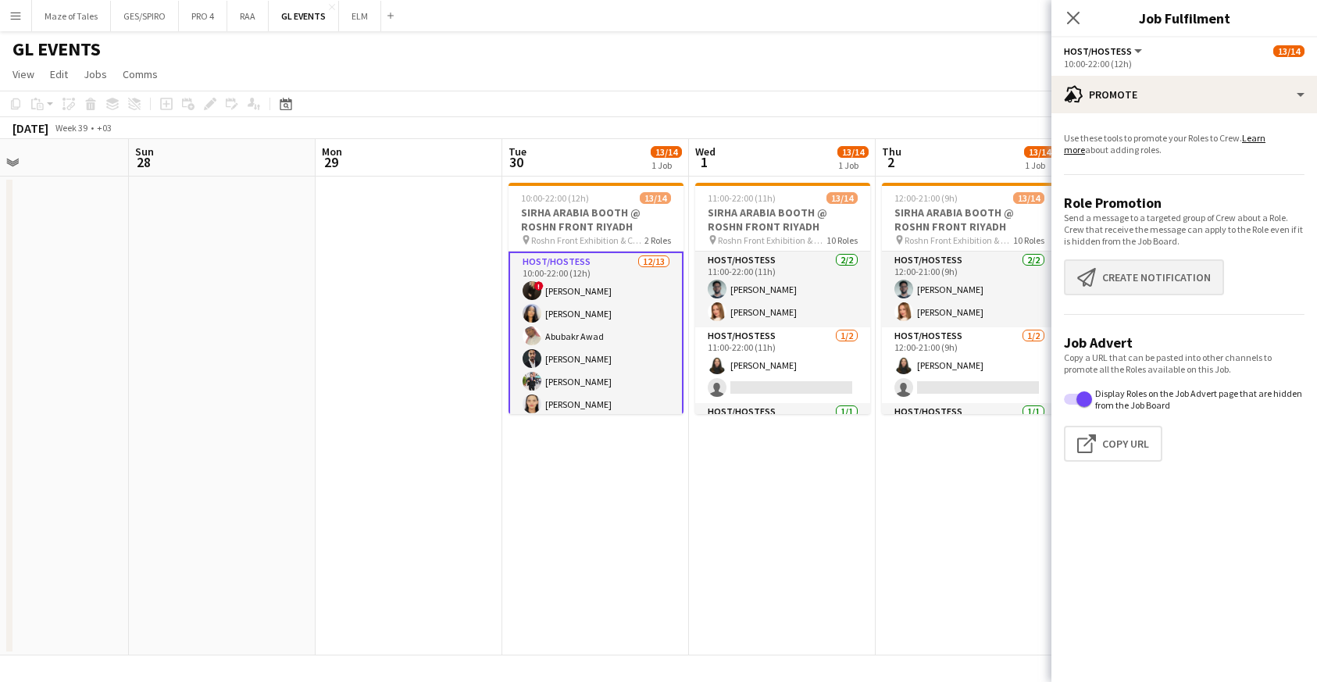
click at [1134, 280] on button "Create notification Create notification" at bounding box center [1144, 277] width 160 height 36
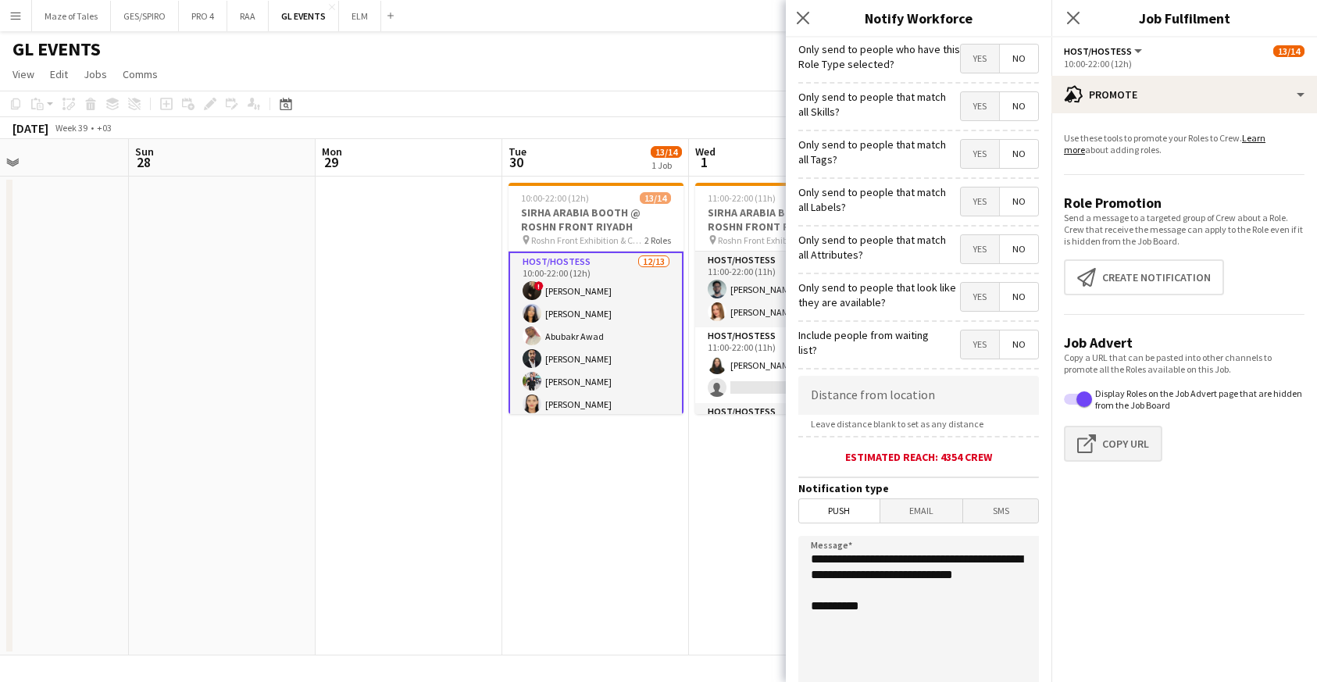
click at [1115, 459] on button "Click to copy URL Copy Url" at bounding box center [1113, 444] width 98 height 36
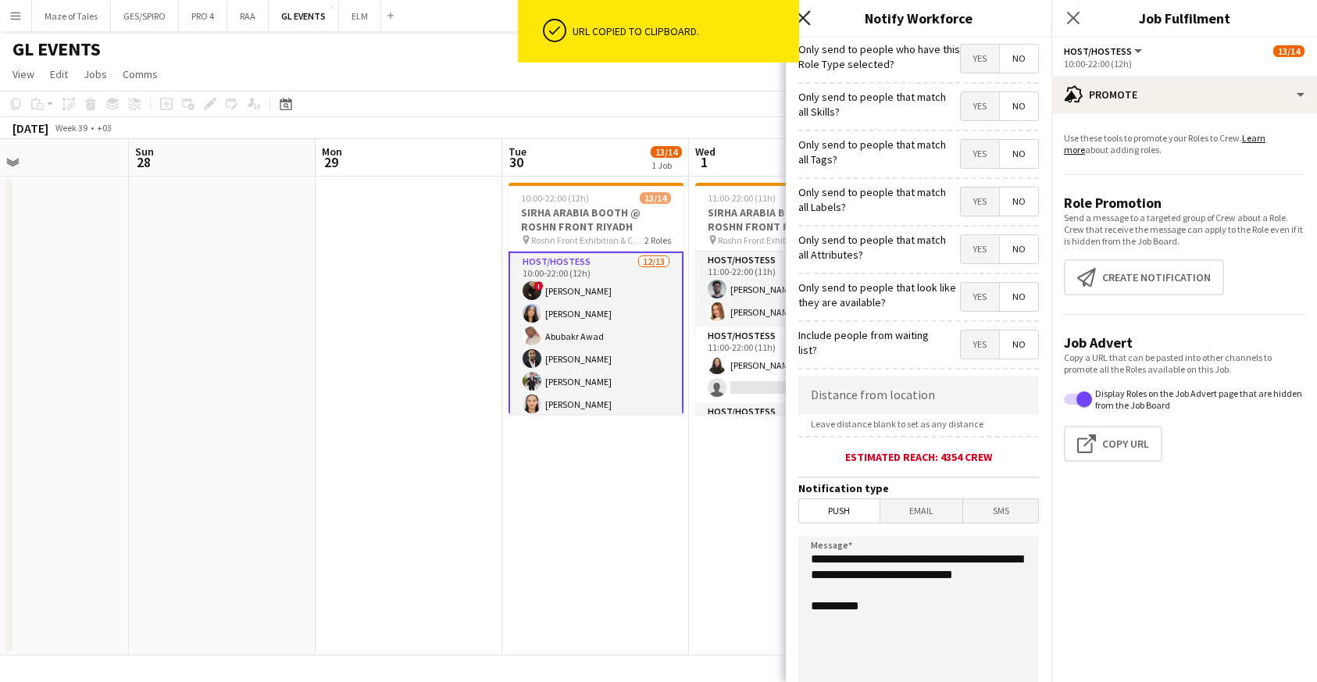
click at [807, 16] on icon "Close pop-in" at bounding box center [802, 17] width 15 height 15
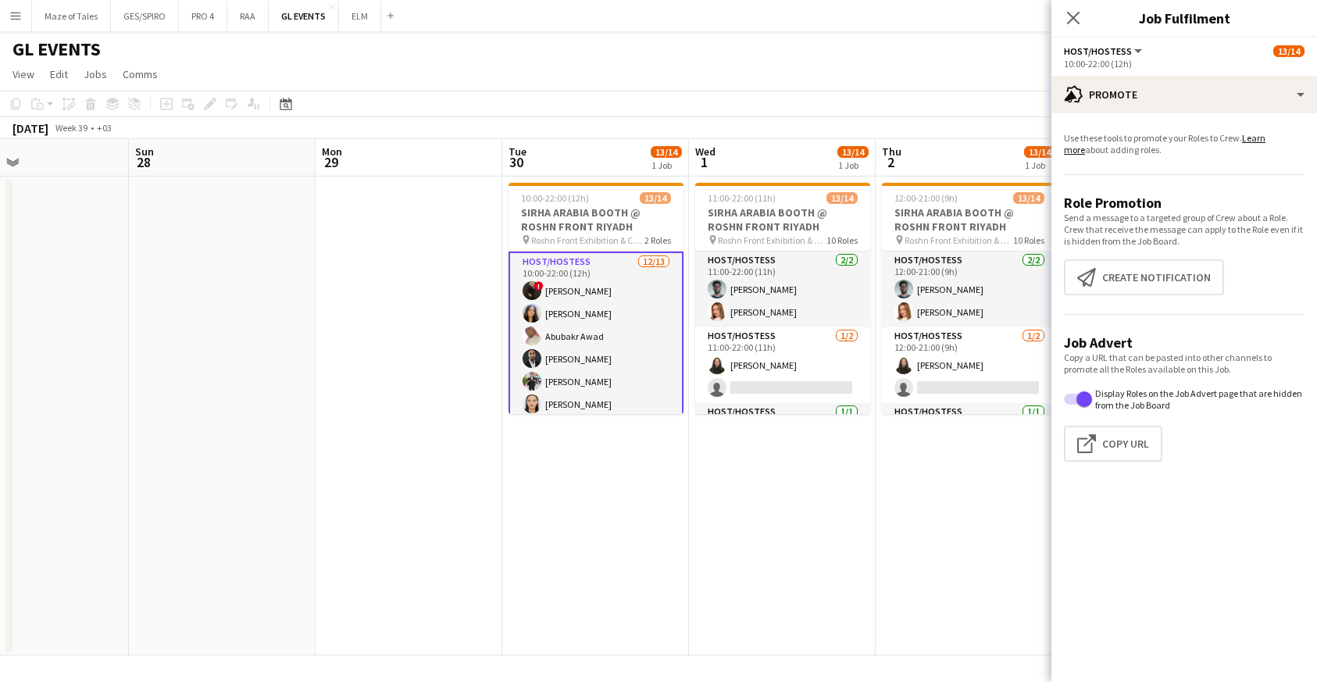
click at [647, 364] on app-card-role "Host/Hostess 12/13 10:00-22:00 (12h) ! Molka Kchouk Fatema Al-sewar Abubakr Awa…" at bounding box center [595, 415] width 175 height 328
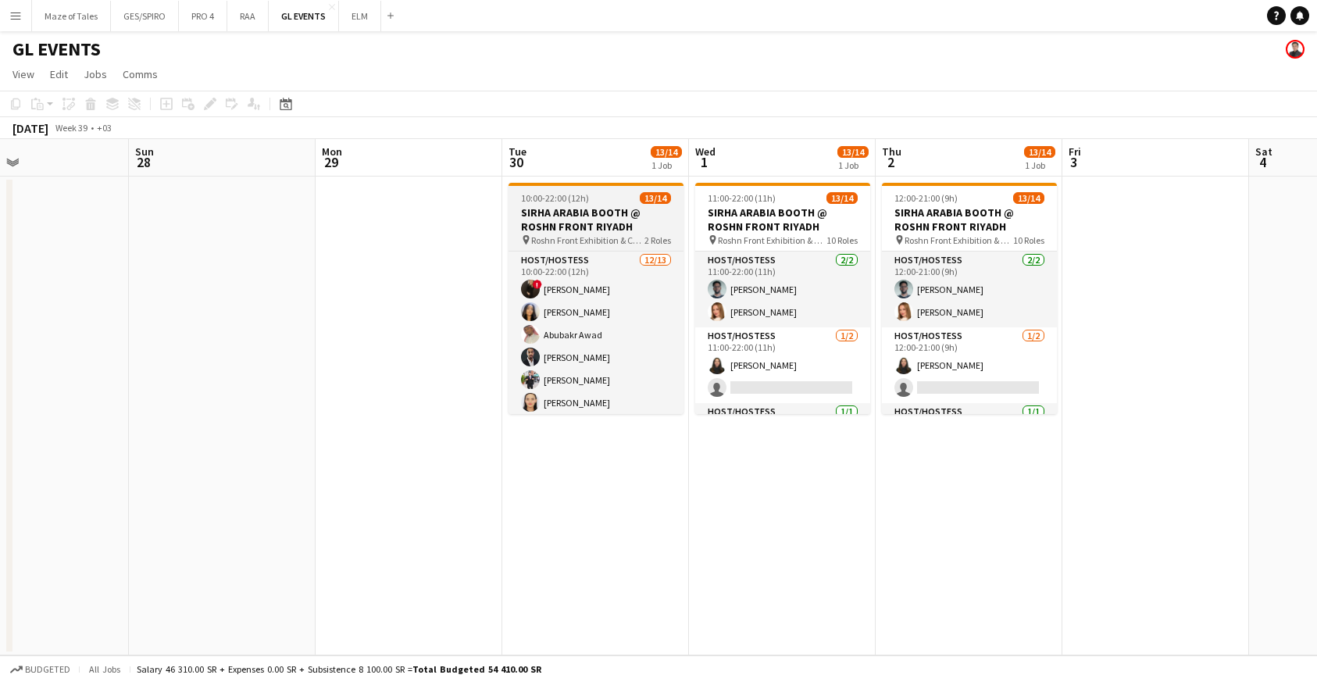
click at [576, 214] on h3 "SIRHA ARABIA BOOTH @ ROSHN FRONT RIYADH" at bounding box center [595, 219] width 175 height 28
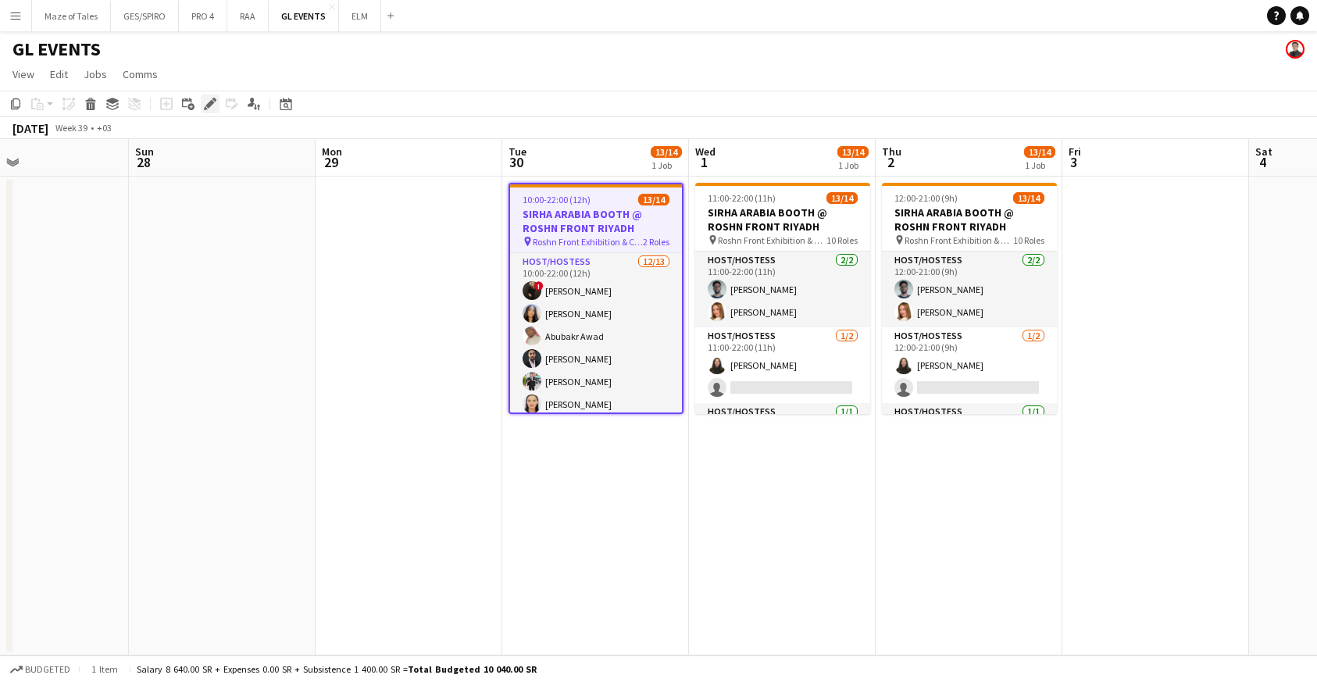
click at [209, 103] on icon at bounding box center [209, 104] width 9 height 9
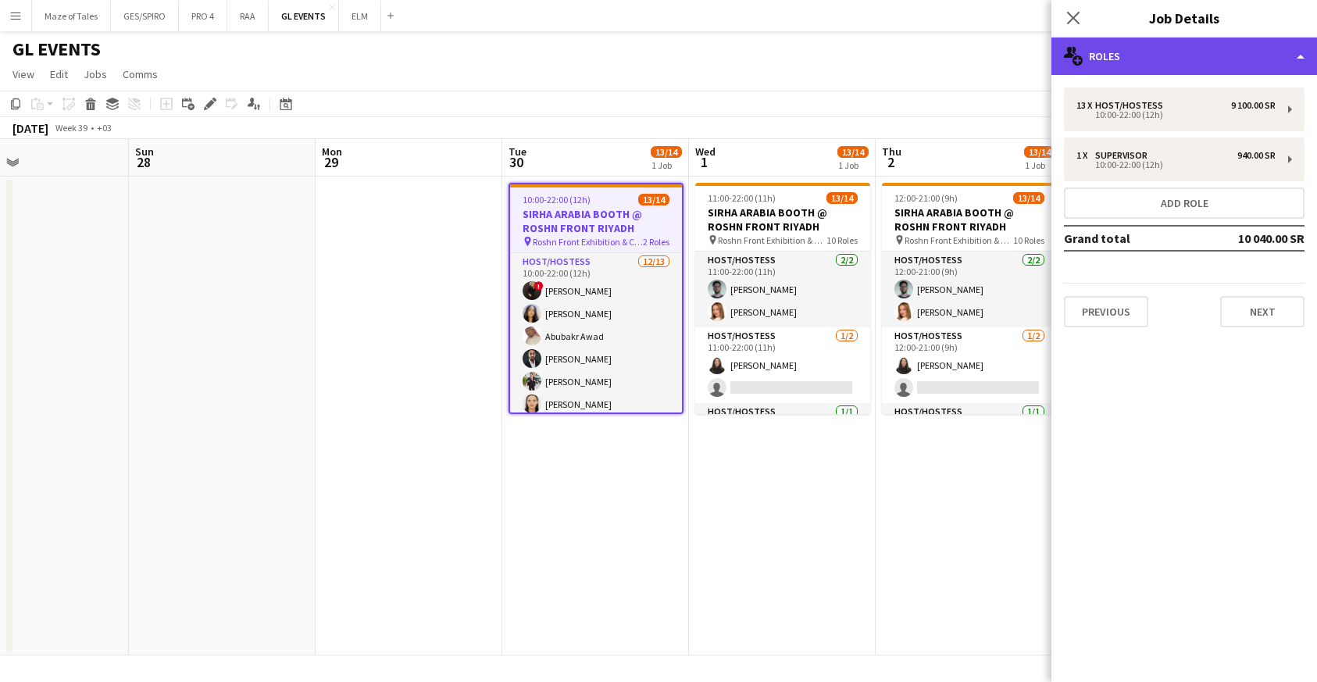
click at [1221, 62] on div "multiple-users-add Roles" at bounding box center [1184, 55] width 266 height 37
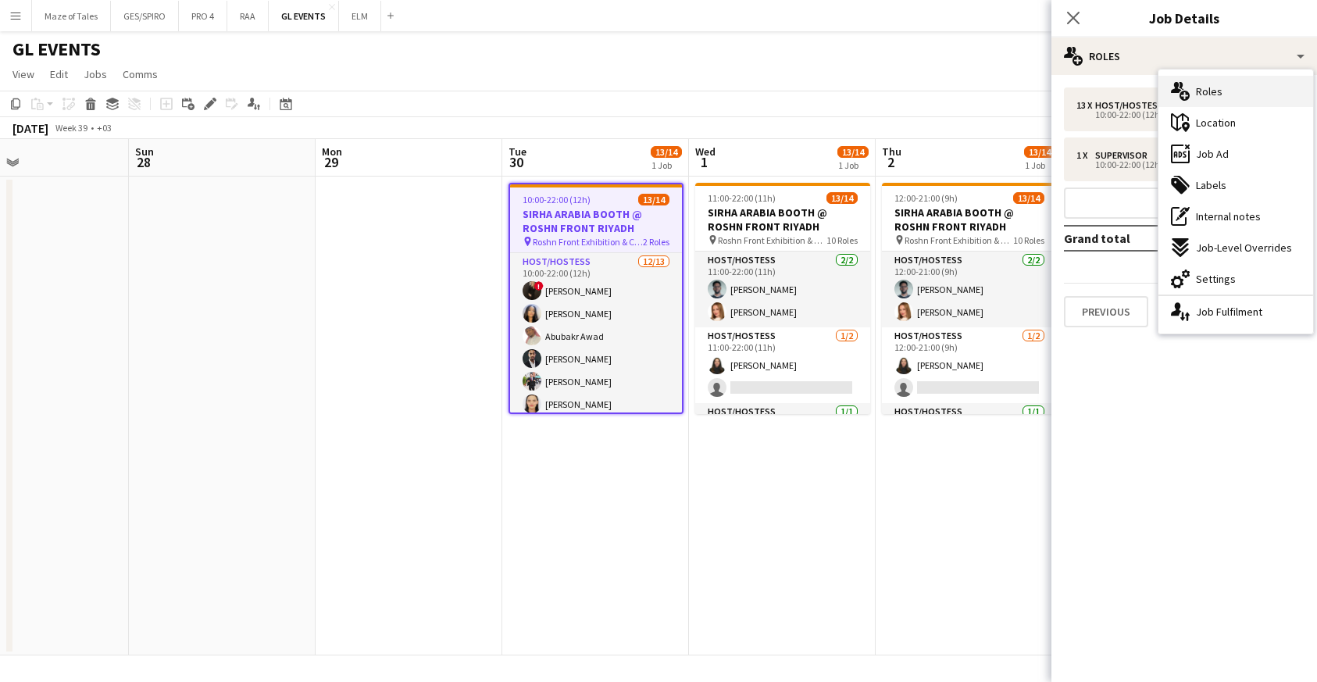
click at [1214, 98] on span "Roles" at bounding box center [1209, 91] width 27 height 14
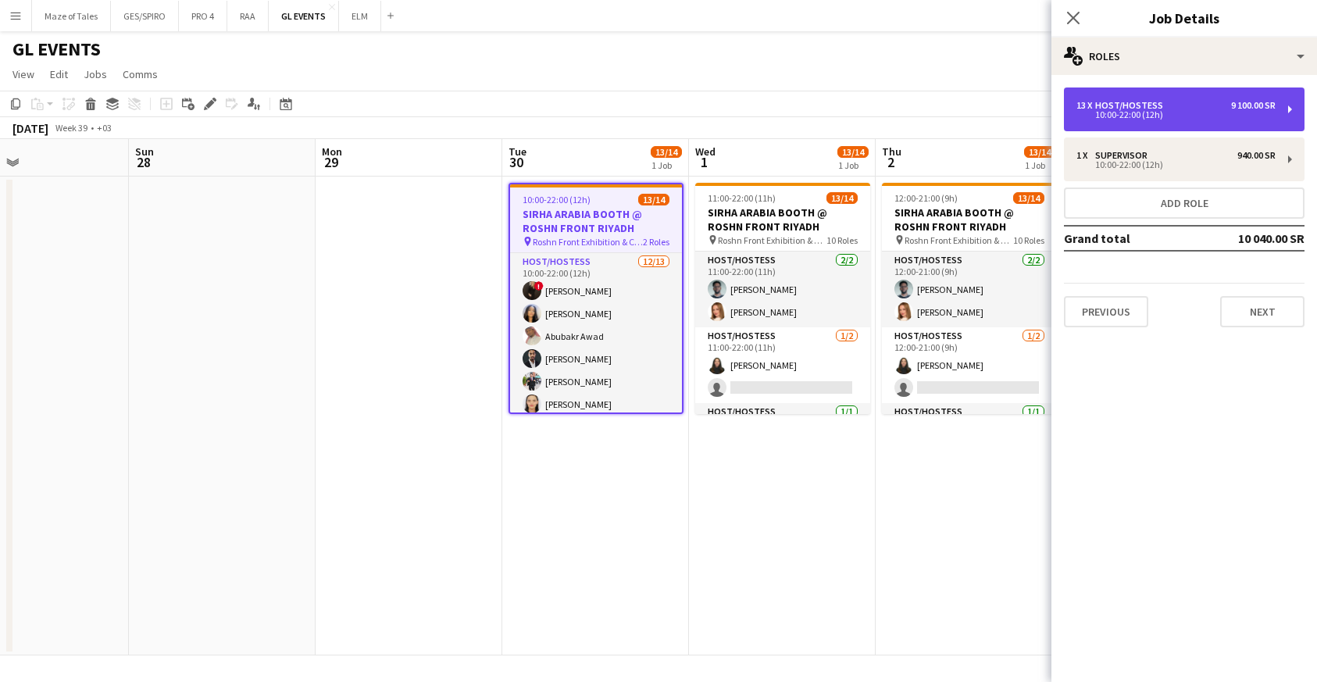
click at [1219, 110] on div "13 x Host/Hostess 9 100.00 SR" at bounding box center [1175, 105] width 199 height 11
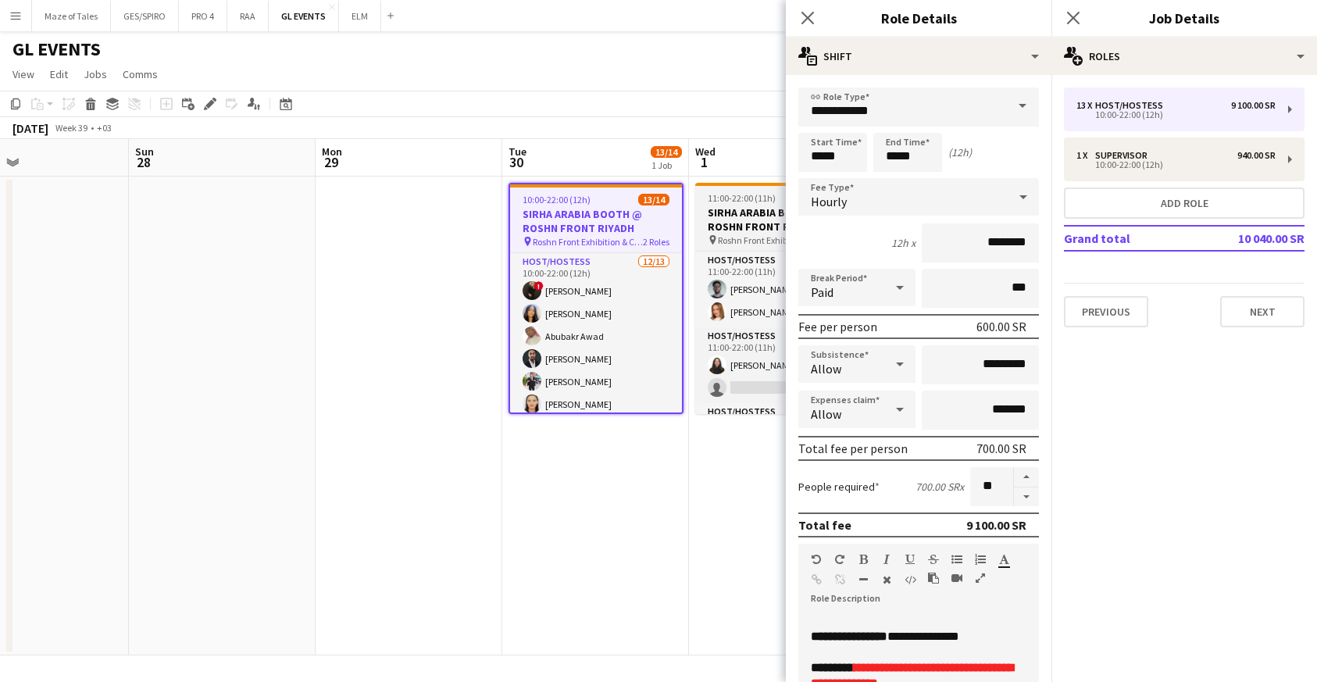
click at [732, 221] on h3 "SIRHA ARABIA BOOTH @ ROSHN FRONT RIYADH" at bounding box center [782, 219] width 175 height 28
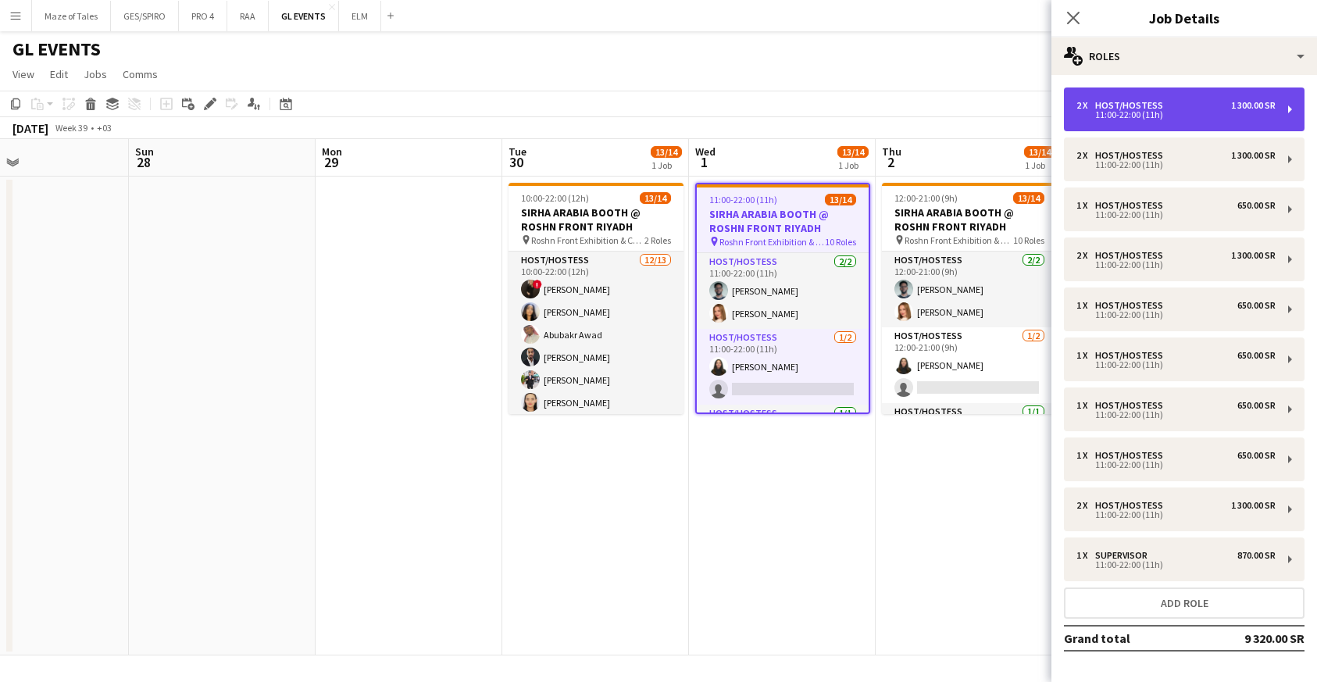
click at [1172, 105] on div "2 x Host/Hostess 1 300.00 SR" at bounding box center [1175, 105] width 199 height 11
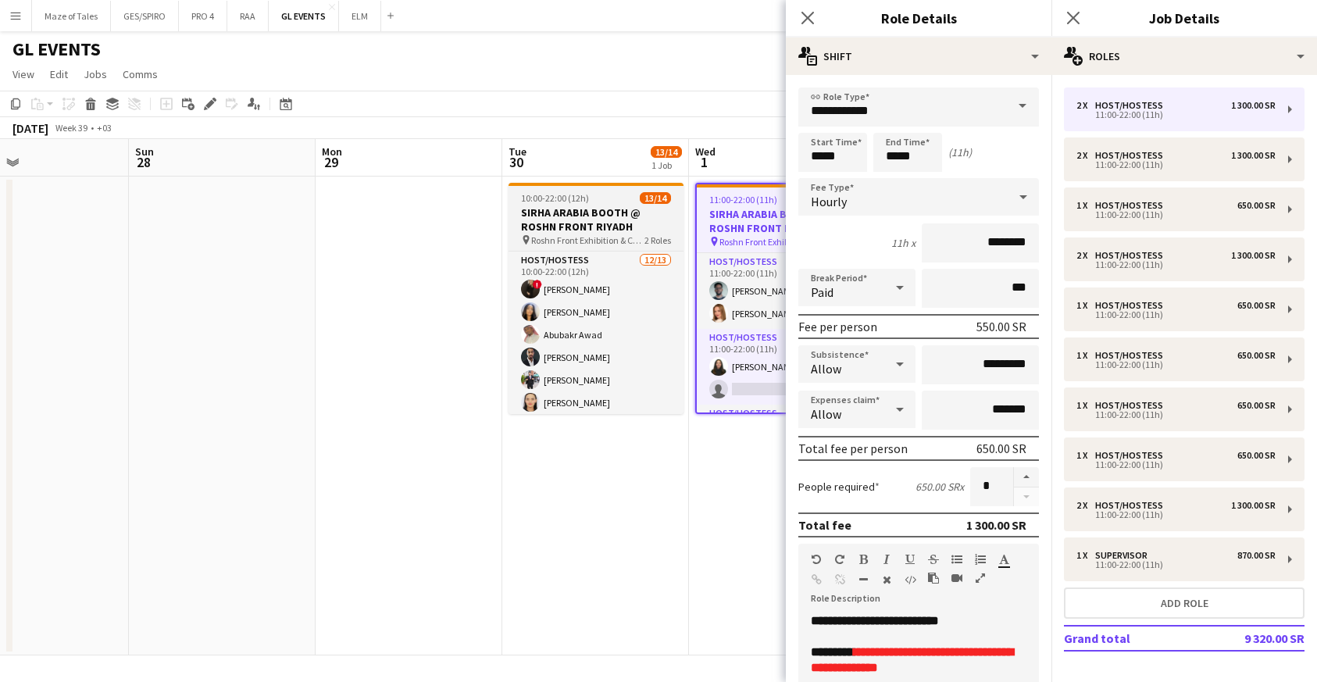
click at [605, 231] on h3 "SIRHA ARABIA BOOTH @ ROSHN FRONT RIYADH" at bounding box center [595, 219] width 175 height 28
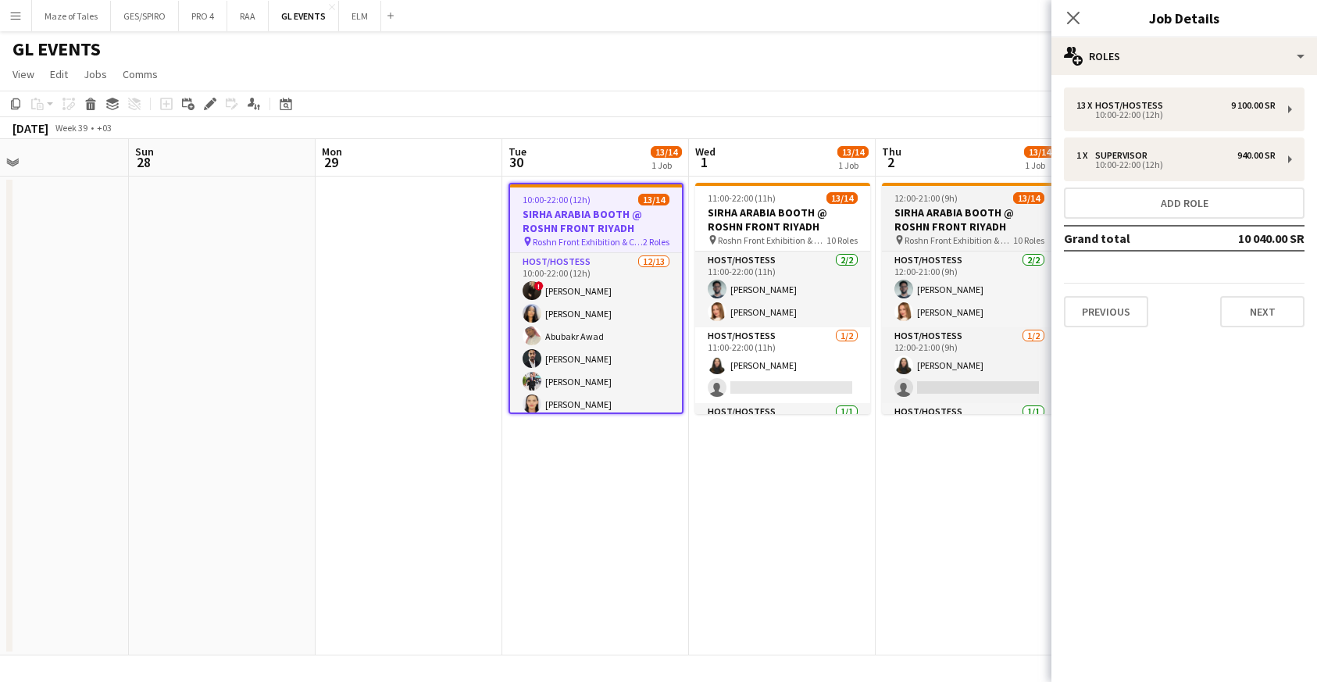
click at [972, 209] on h3 "SIRHA ARABIA BOOTH @ ROSHN FRONT RIYADH" at bounding box center [969, 219] width 175 height 28
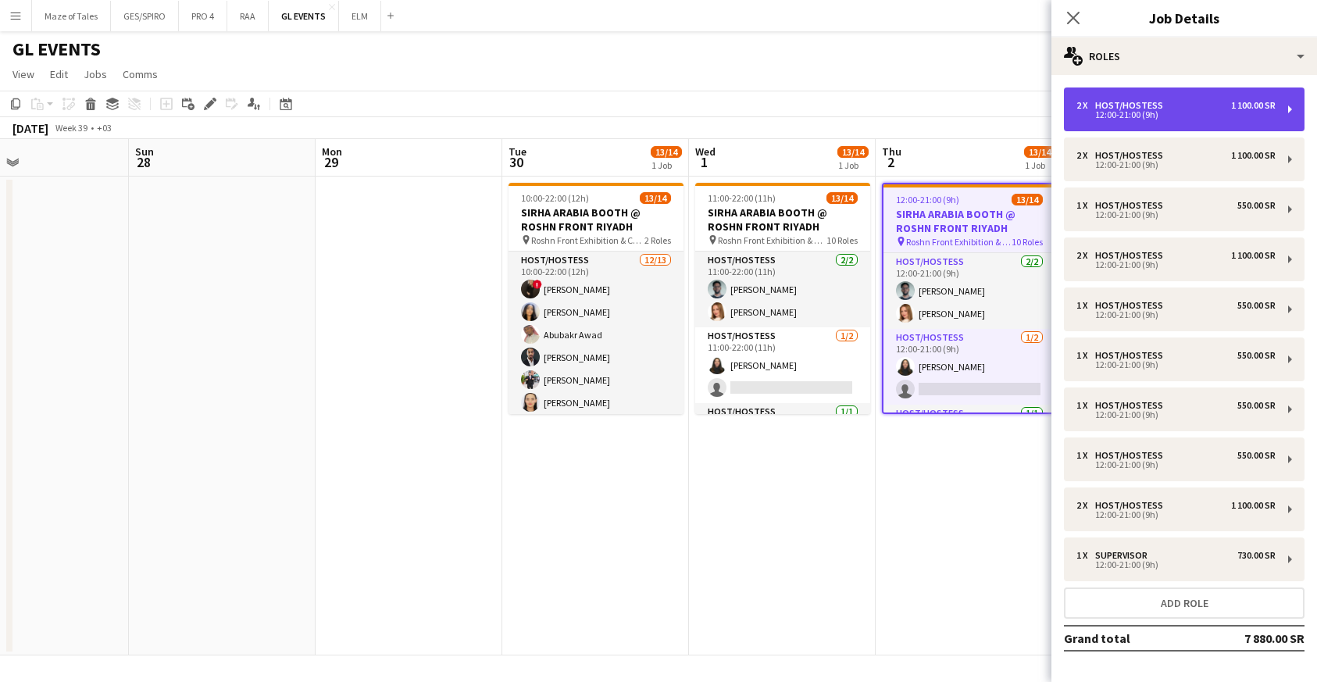
click at [1147, 118] on div "12:00-21:00 (9h)" at bounding box center [1175, 115] width 199 height 8
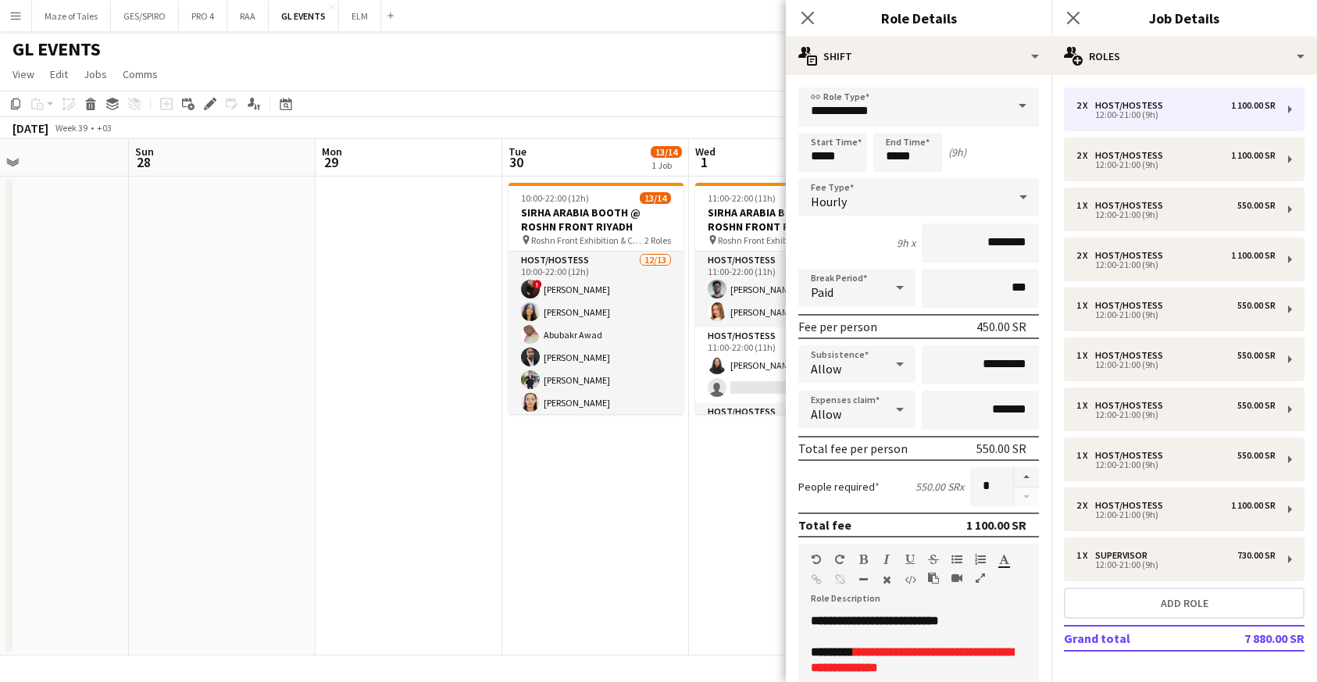
click at [664, 500] on app-date-cell "10:00-22:00 (12h) 13/14 SIRHA ARABIA BOOTH @ ROSHN FRONT RIYADH pin Roshn Front…" at bounding box center [595, 416] width 187 height 479
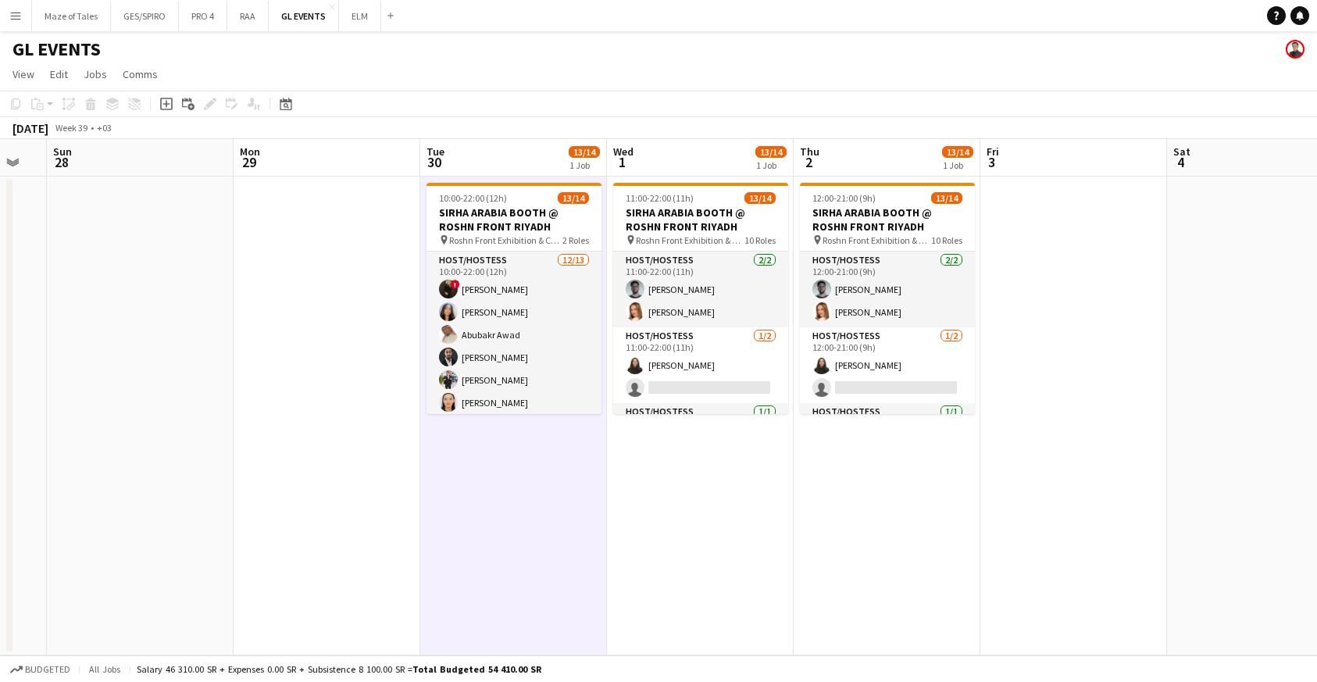
scroll to position [0, 532]
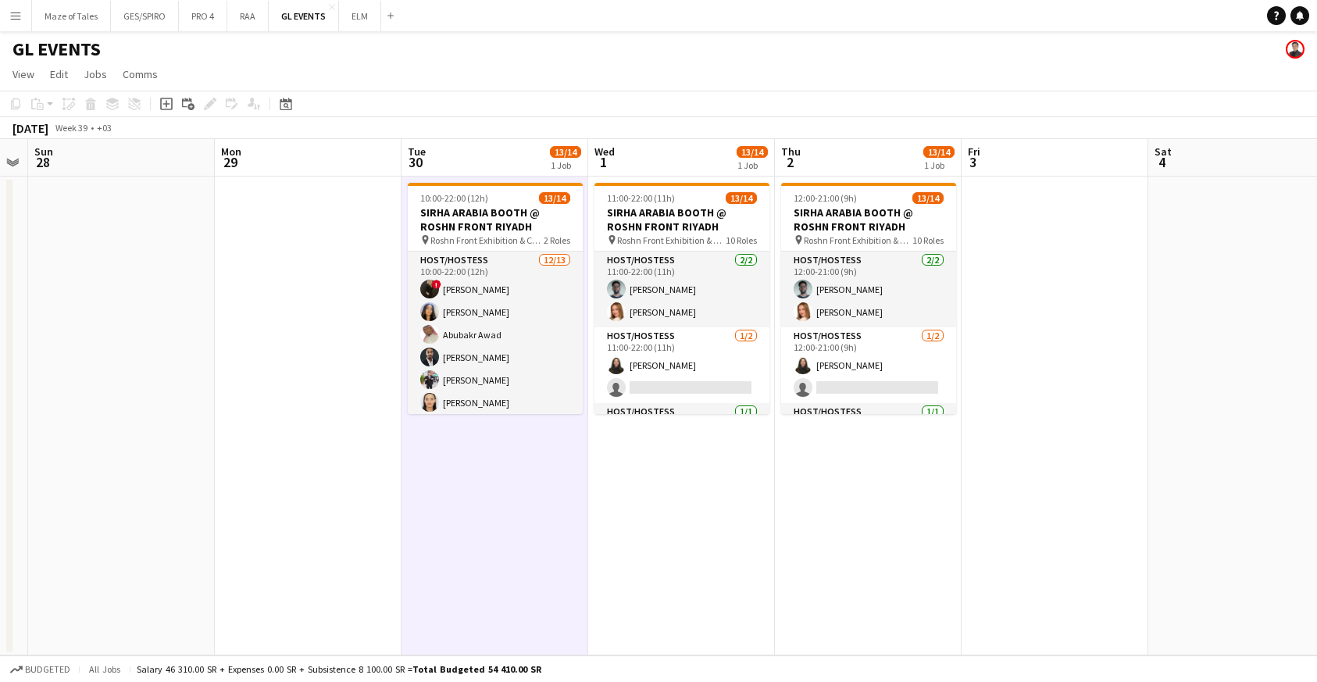
click at [690, 517] on app-date-cell "11:00-22:00 (11h) 13/14 SIRHA ARABIA BOOTH @ ROSHN FRONT RIYADH pin Roshn Front…" at bounding box center [681, 416] width 187 height 479
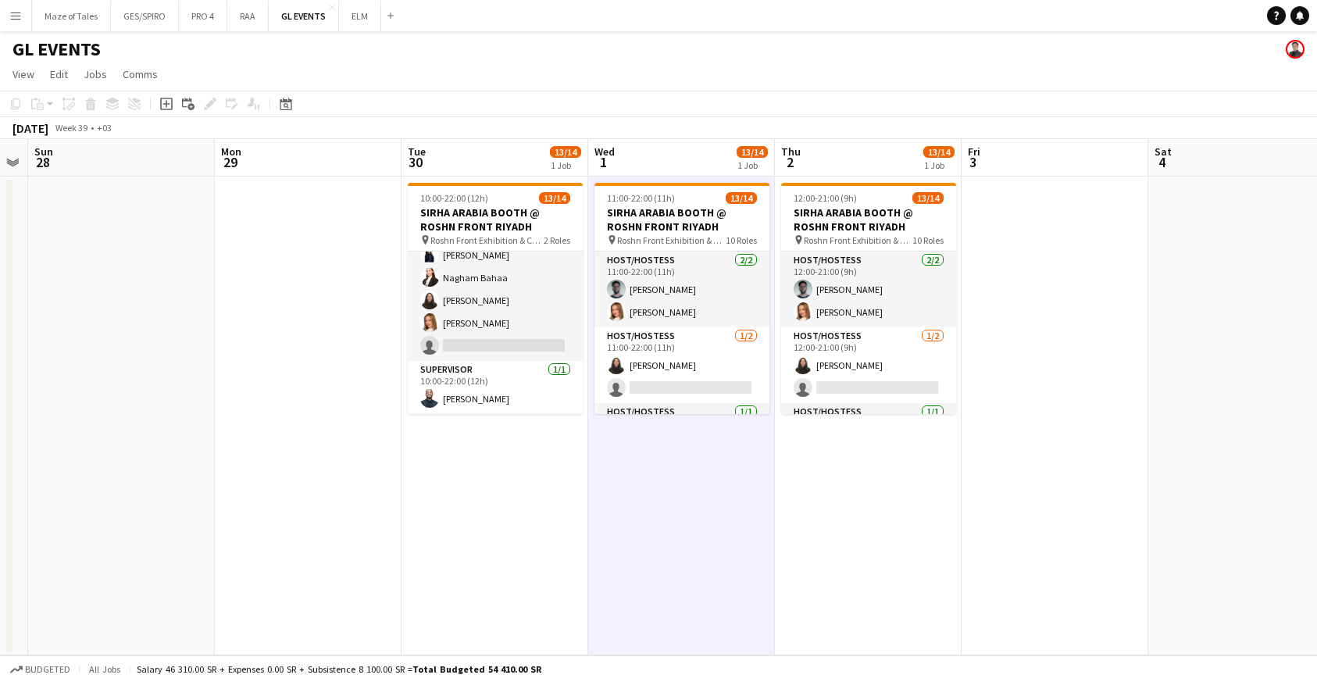
scroll to position [216, 0]
click at [850, 487] on app-date-cell "12:00-21:00 (9h) 13/14 SIRHA ARABIA BOOTH @ ROSHN FRONT RIYADH pin Roshn Front …" at bounding box center [868, 416] width 187 height 479
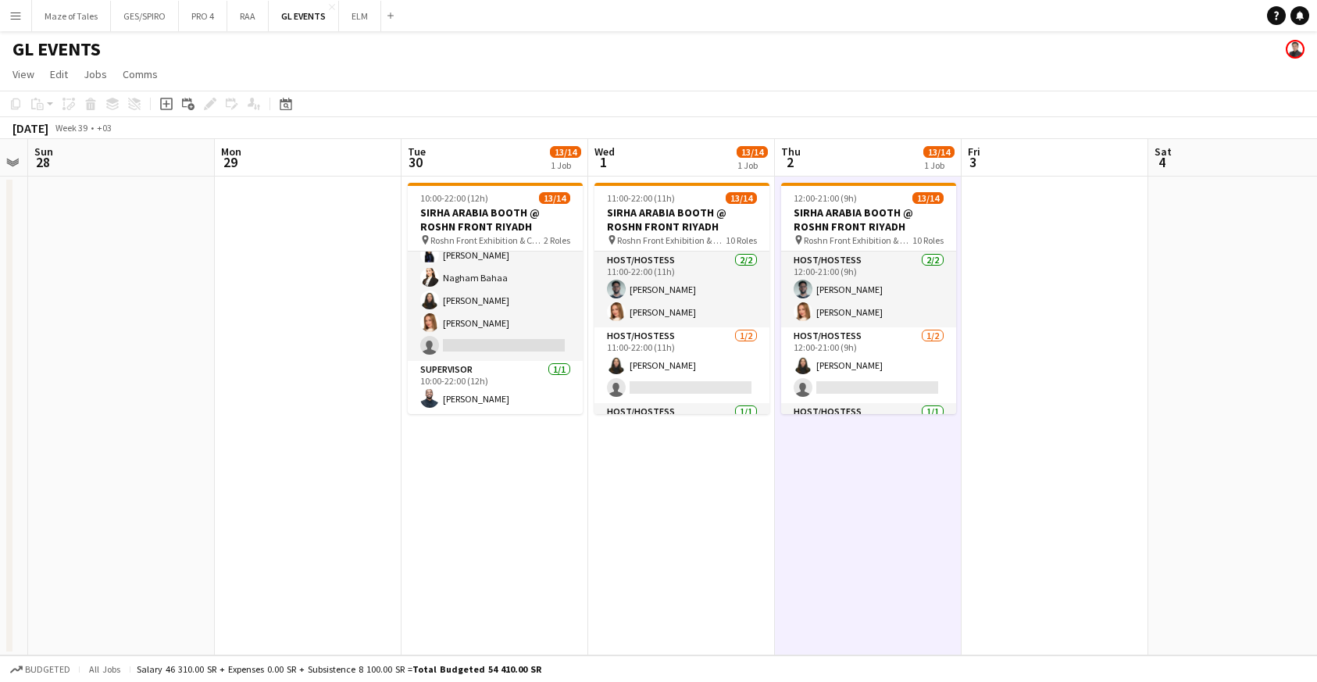
click at [708, 536] on app-date-cell "11:00-22:00 (11h) 13/14 SIRHA ARABIA BOOTH @ ROSHN FRONT RIYADH pin Roshn Front…" at bounding box center [681, 416] width 187 height 479
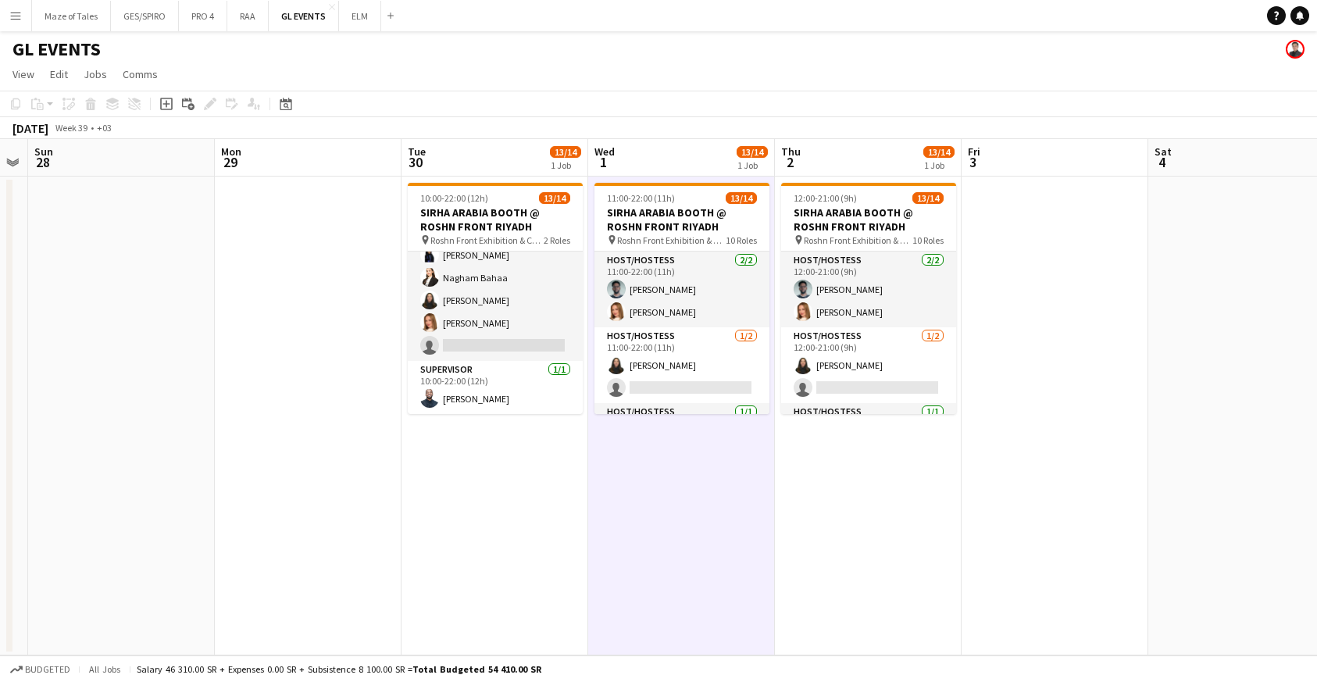
click at [524, 555] on app-date-cell "10:00-22:00 (12h) 13/14 SIRHA ARABIA BOOTH @ ROSHN FRONT RIYADH pin Roshn Front…" at bounding box center [494, 416] width 187 height 479
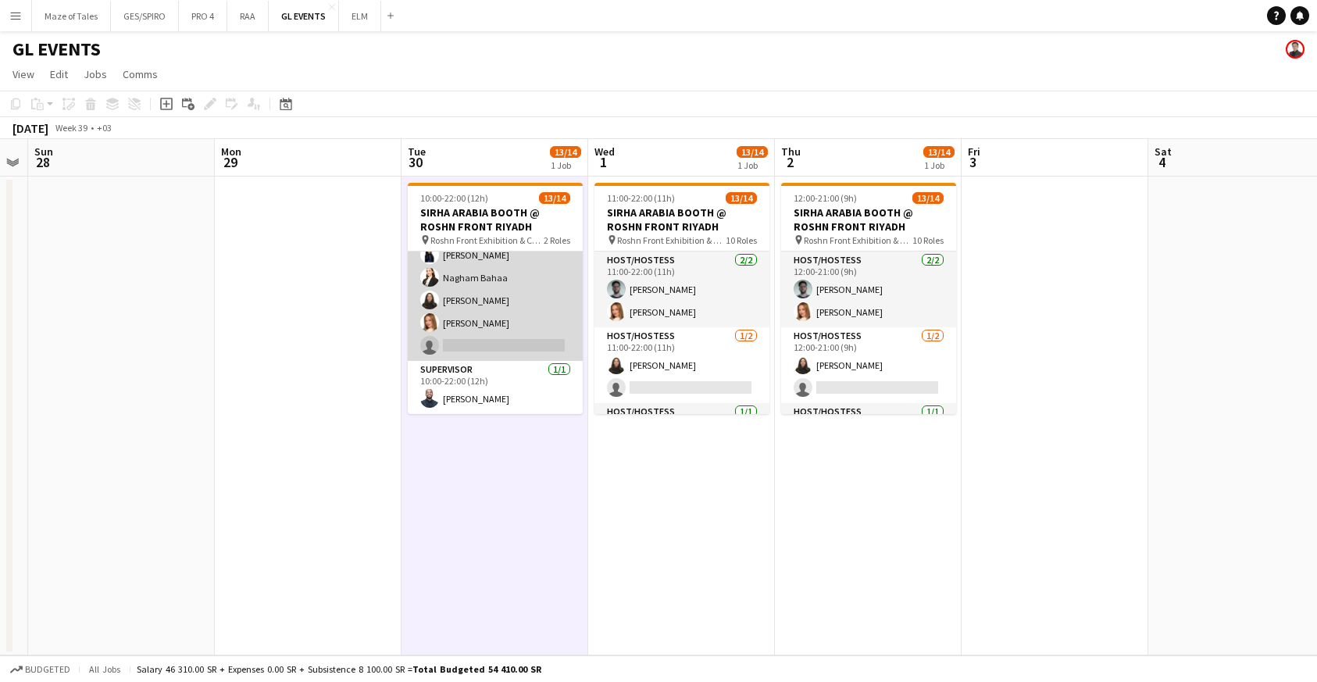
click at [528, 342] on app-card-role "Host/Hostess 1A 12/13 10:00-22:00 (12h) ! Molka Kchouk Fatema Al-sewar Abubakr …" at bounding box center [495, 198] width 175 height 325
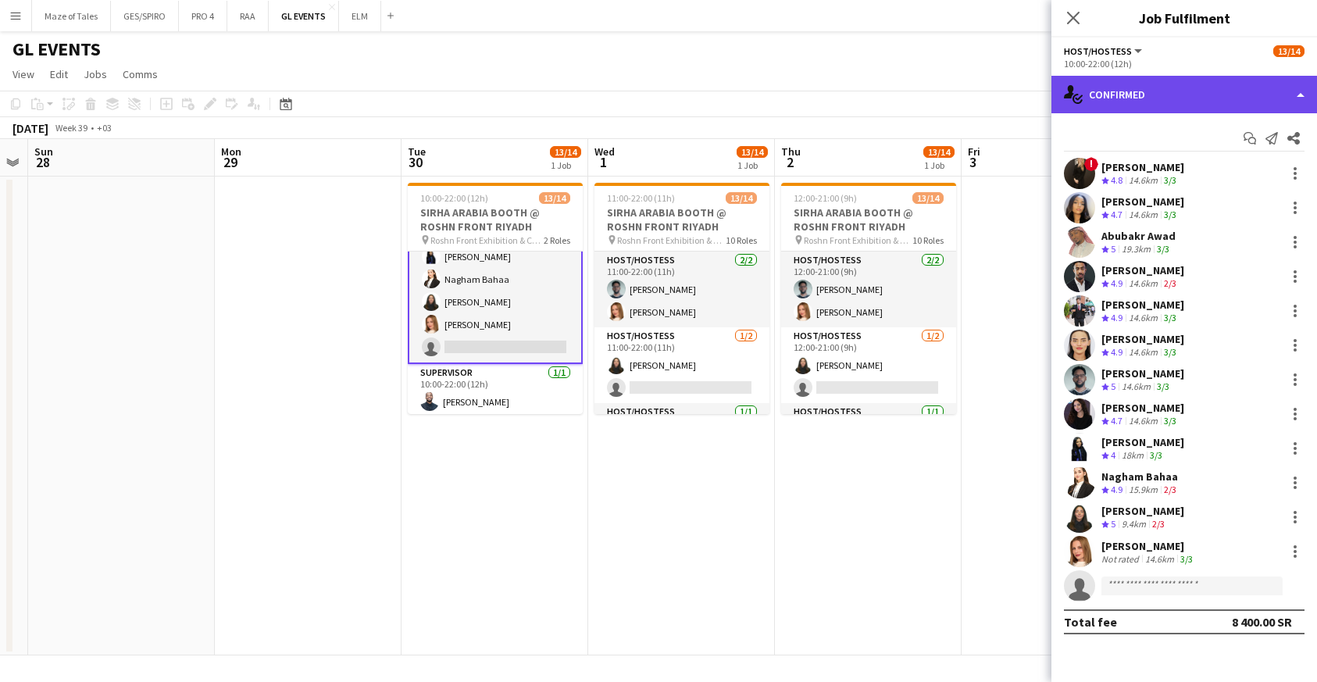
click at [1186, 91] on div "single-neutral-actions-check-2 Confirmed" at bounding box center [1184, 94] width 266 height 37
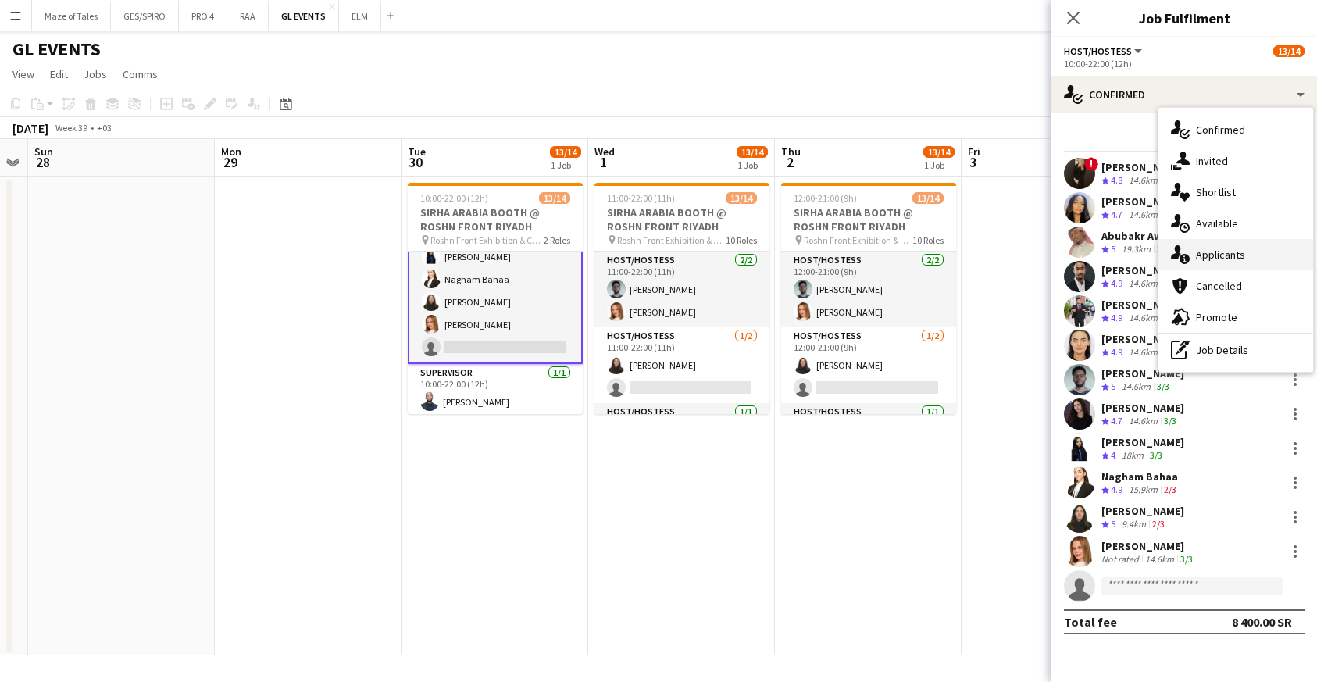
click at [1234, 252] on span "Applicants" at bounding box center [1220, 255] width 49 height 14
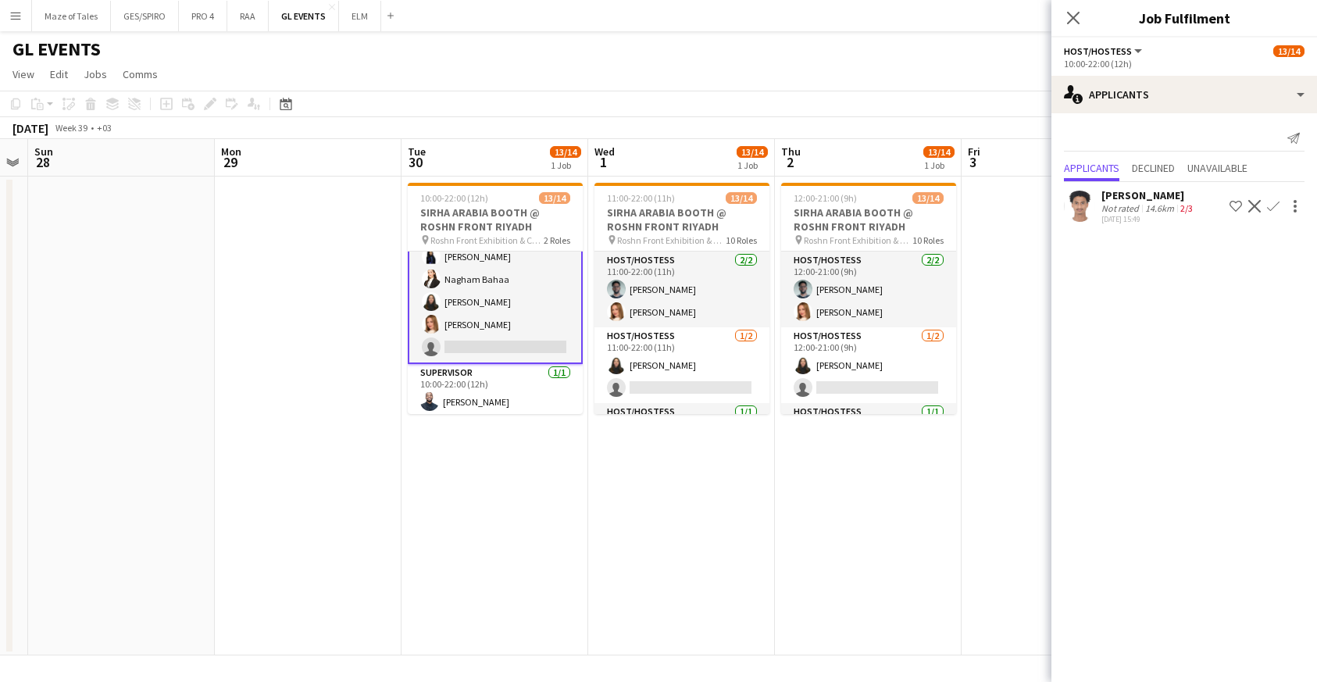
click at [1273, 207] on app-icon "Confirm" at bounding box center [1273, 206] width 12 height 12
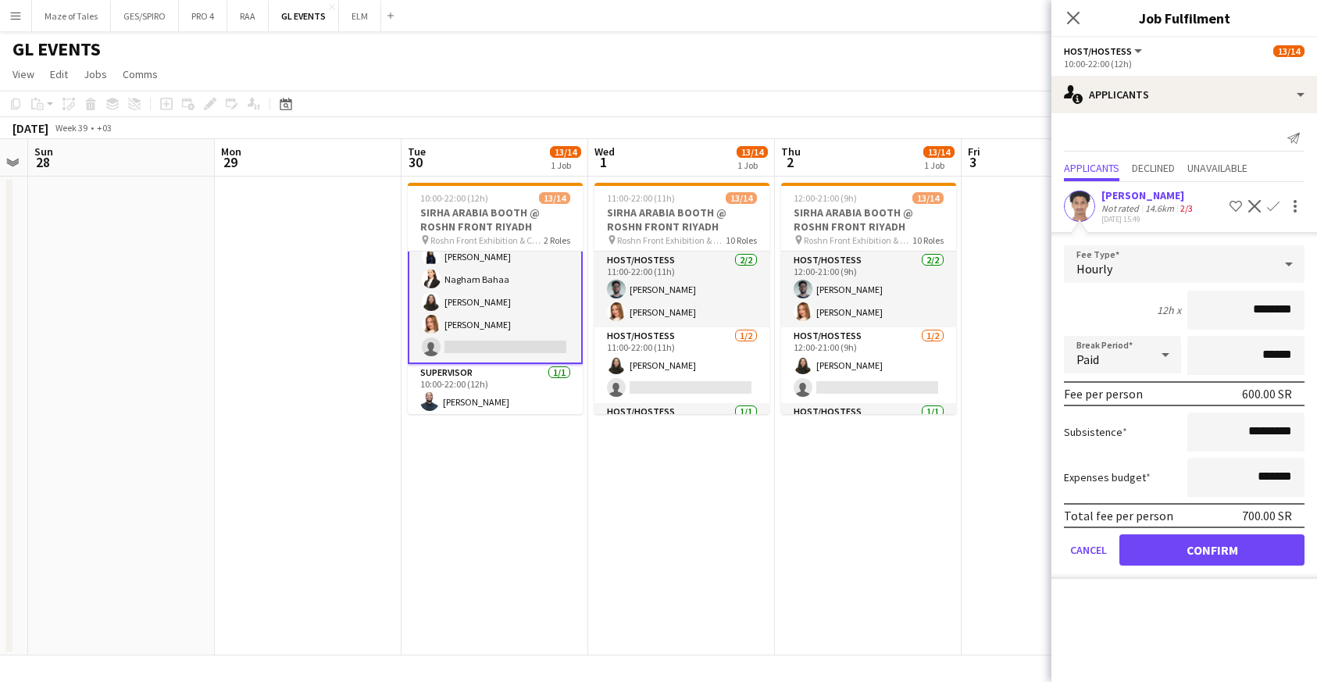
click at [1252, 551] on button "Confirm" at bounding box center [1211, 549] width 185 height 31
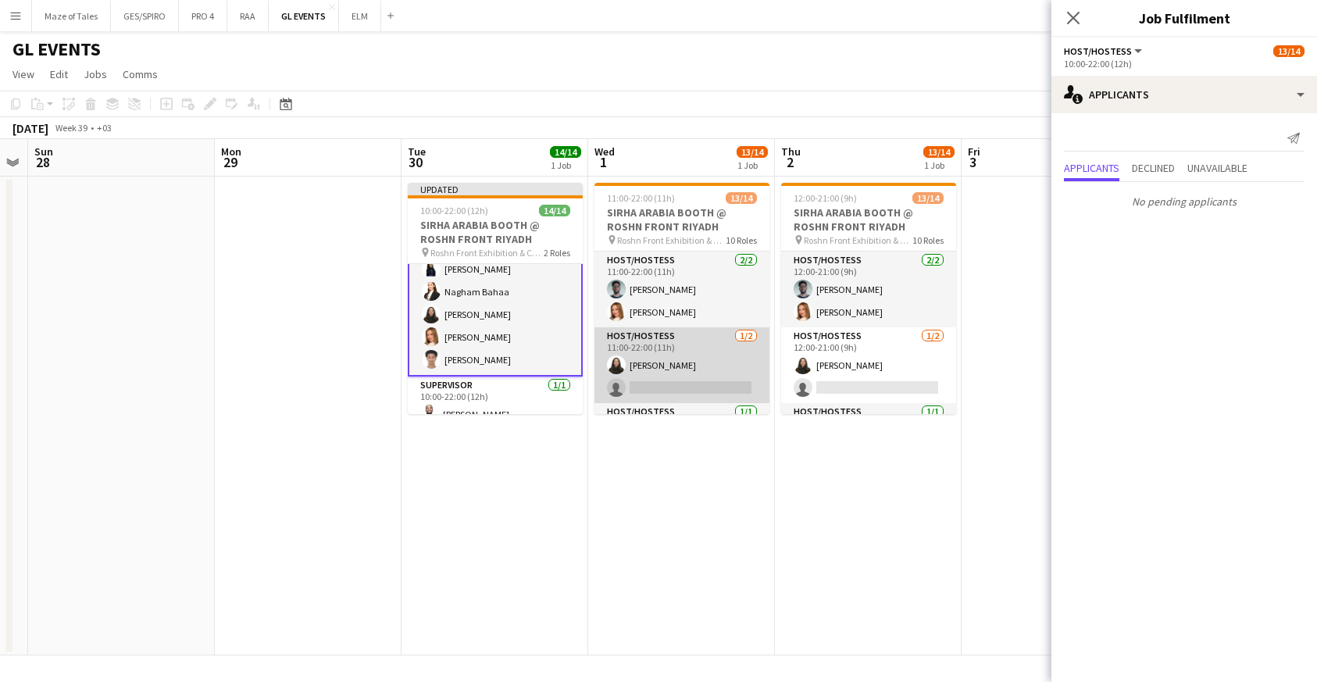
click at [667, 337] on app-card-role "Host/Hostess 1/2 11:00-22:00 (11h) Siren Nahdi single-neutral-actions" at bounding box center [681, 365] width 175 height 76
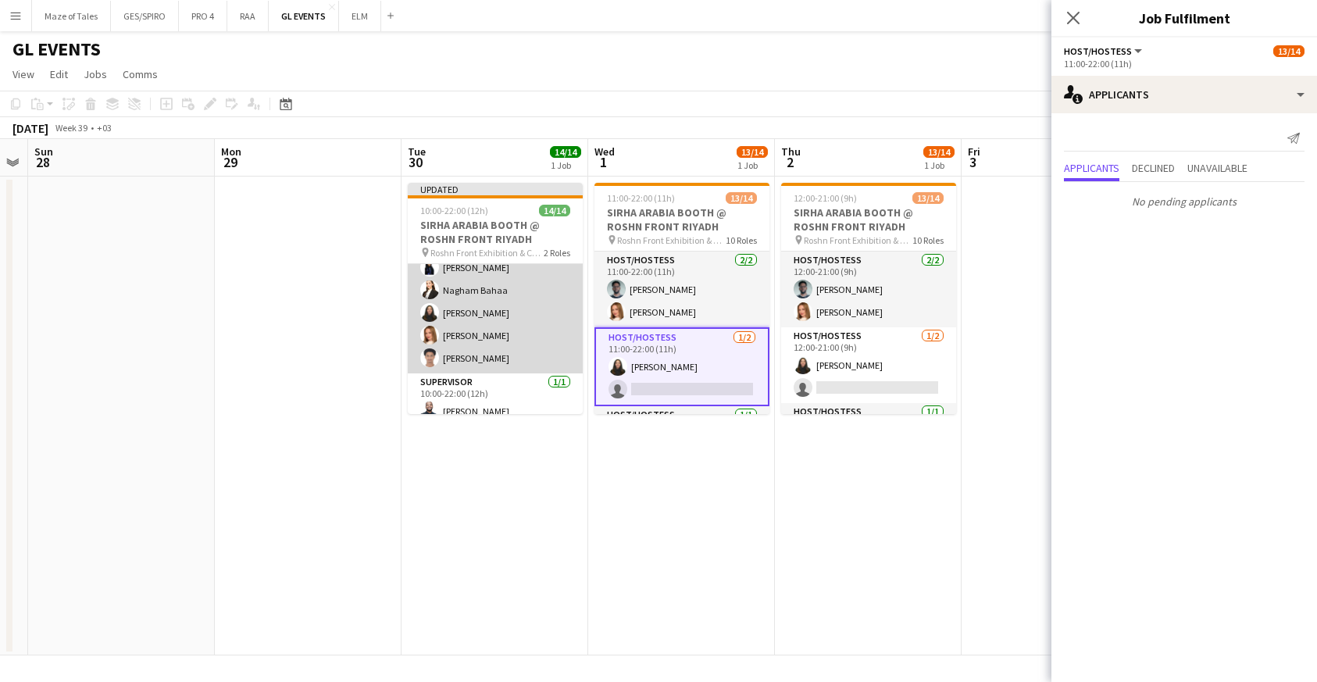
click at [507, 358] on app-card-role "Host/Hostess 13/13 10:00-22:00 (12h) ! Molka Kchouk Fatema Al-sewar Abubakr Awa…" at bounding box center [495, 210] width 175 height 325
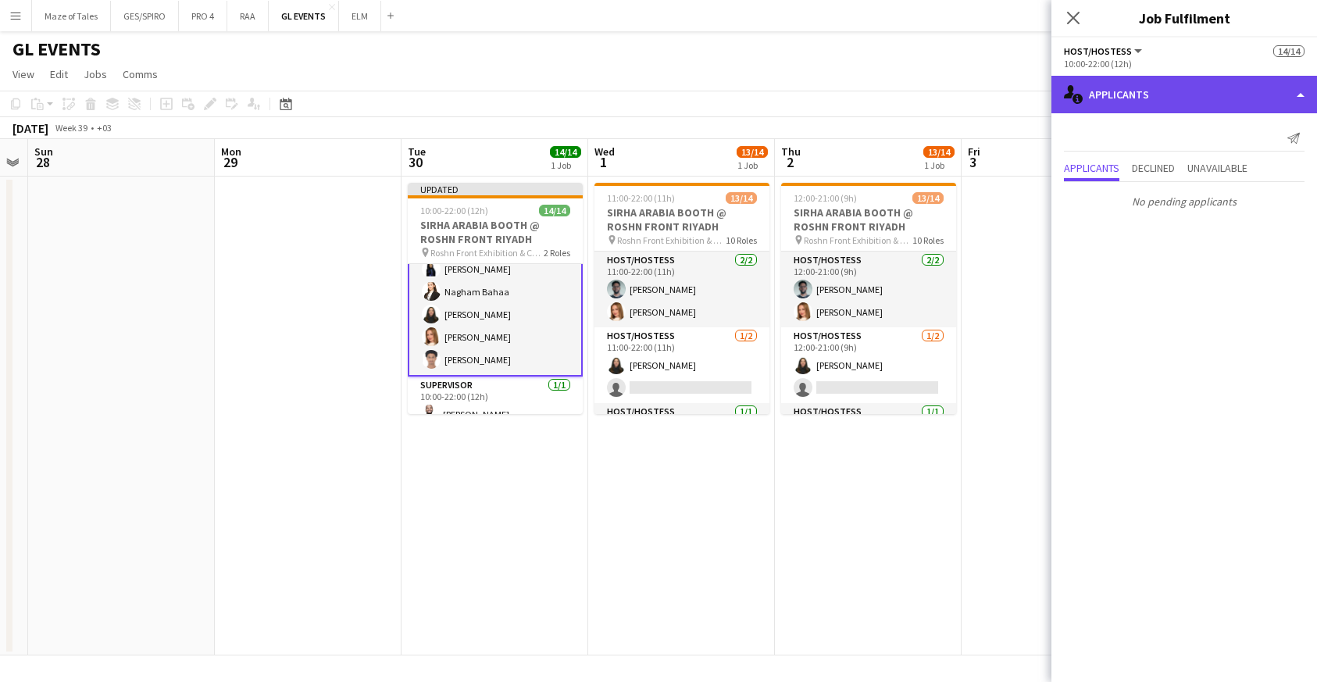
click at [1121, 99] on div "single-neutral-actions-information Applicants" at bounding box center [1184, 94] width 266 height 37
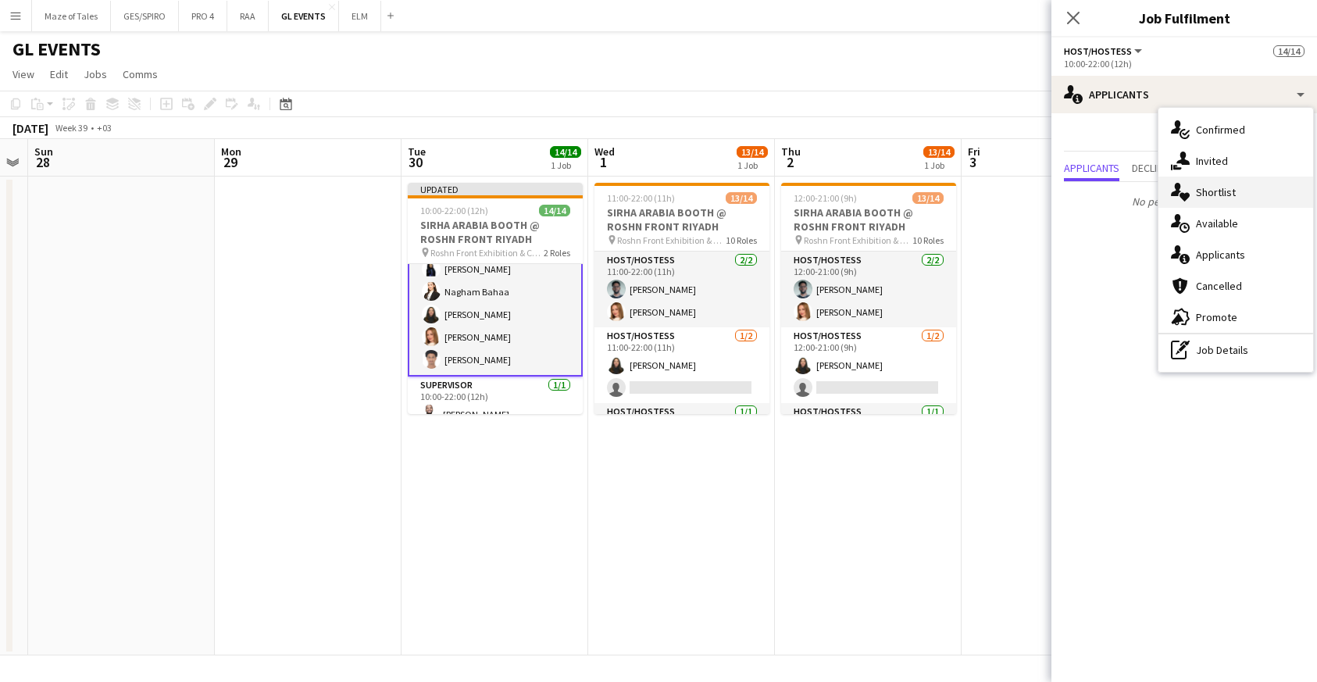
click at [1220, 193] on span "Shortlist" at bounding box center [1216, 192] width 40 height 14
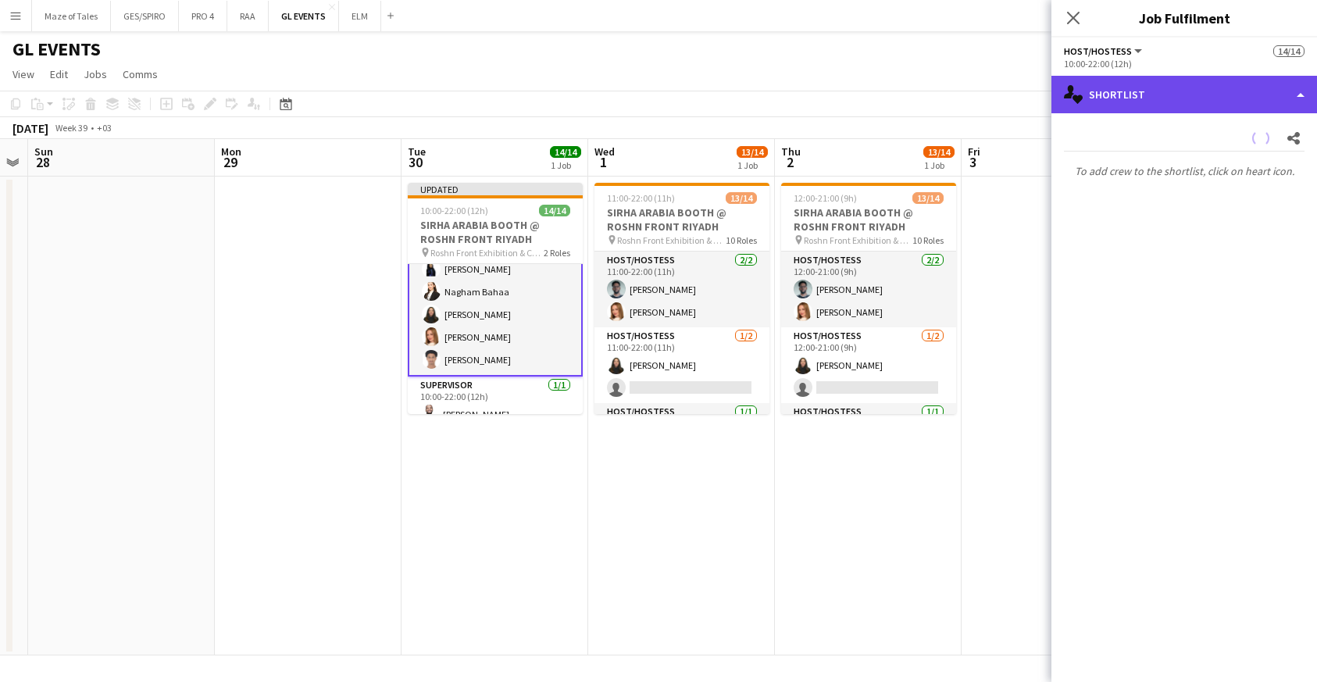
click at [1184, 91] on div "single-neutral-actions-heart Shortlist" at bounding box center [1184, 94] width 266 height 37
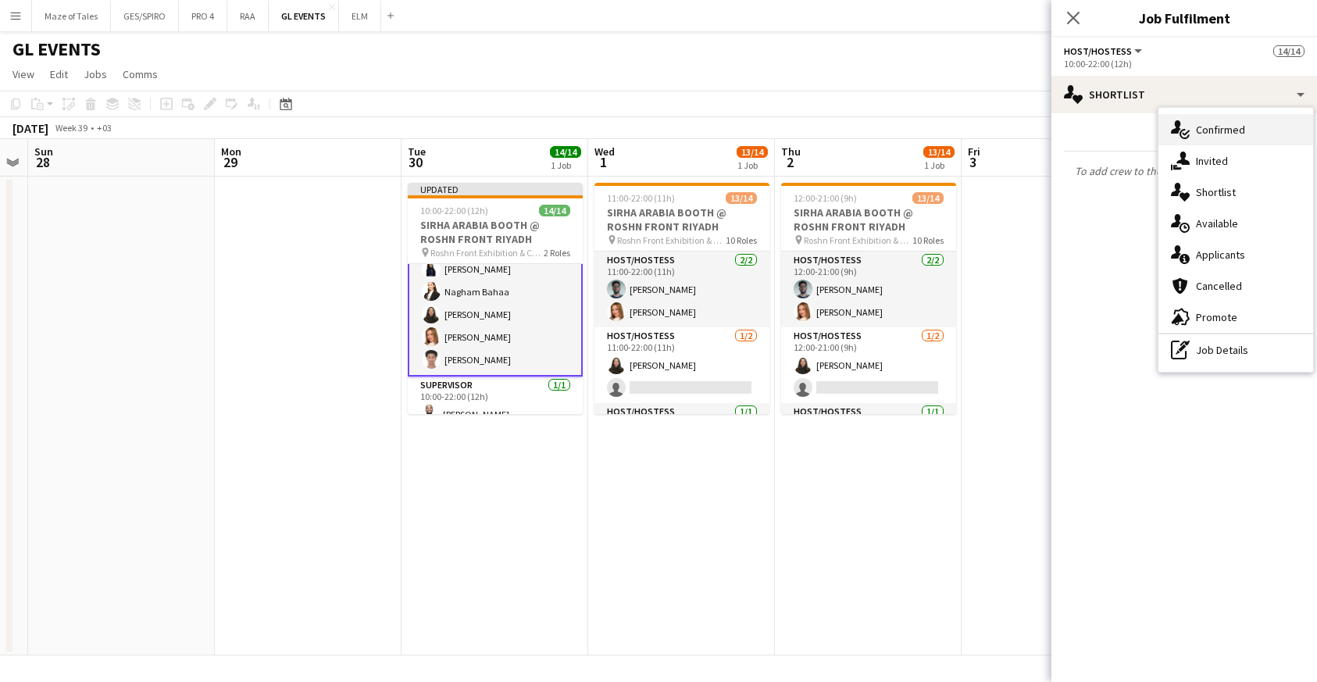
click at [1219, 128] on span "Confirmed" at bounding box center [1220, 130] width 49 height 14
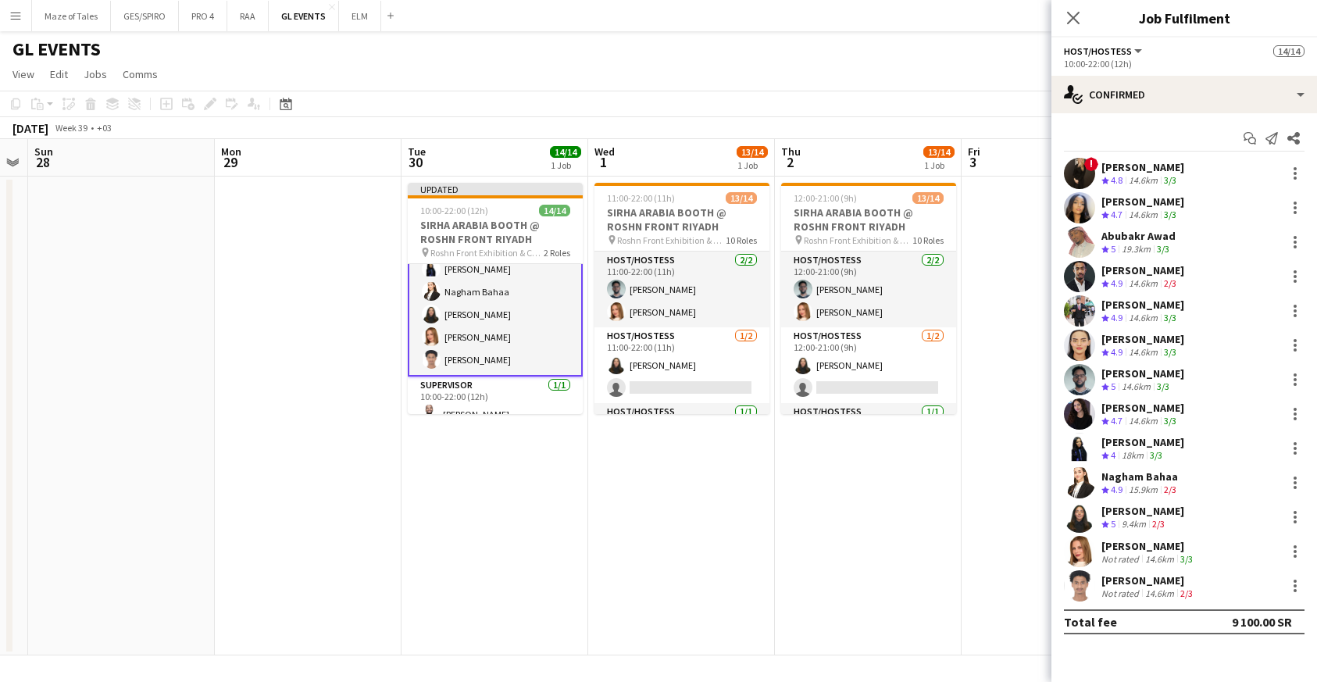
scroll to position [0, 0]
click at [1146, 594] on div "14.6km" at bounding box center [1159, 593] width 35 height 12
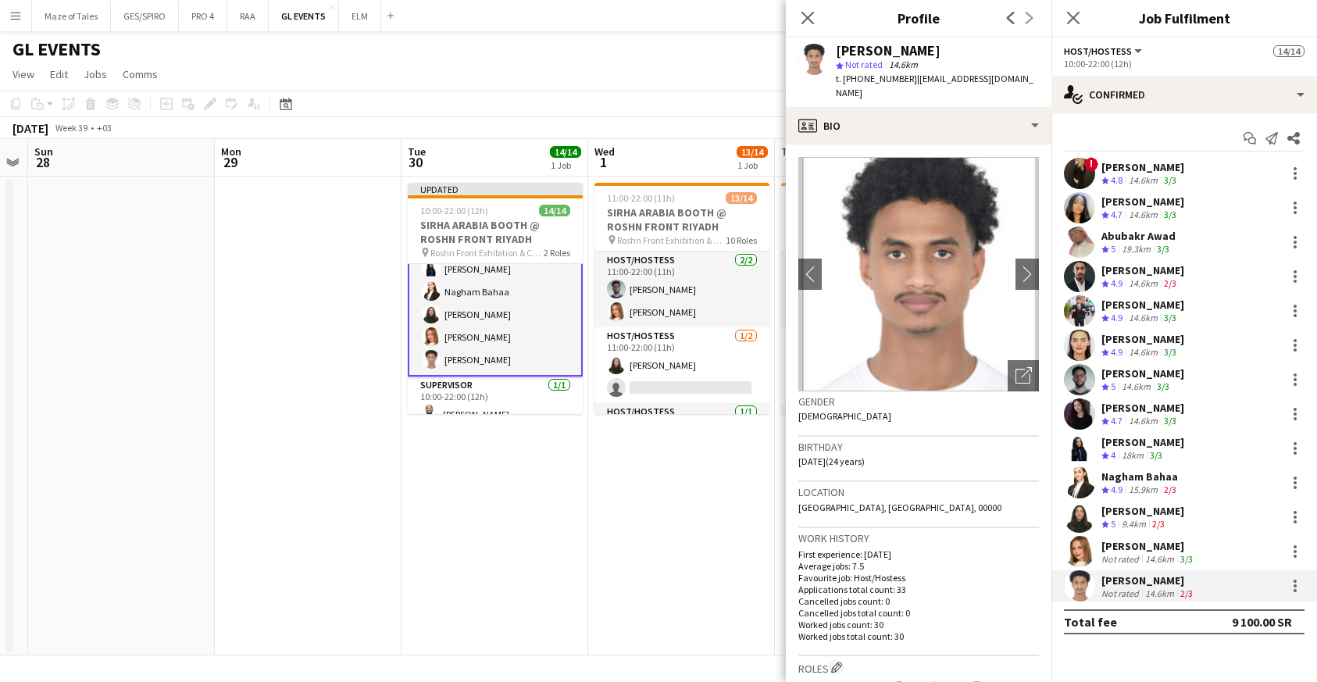
drag, startPoint x: 912, startPoint y: 77, endPoint x: 1005, endPoint y: 73, distance: 93.0
click at [1005, 73] on div "Saeed Abdulghani star Not rated 14.6km t. +966541281653 | saeedxx53@gmail.com" at bounding box center [919, 72] width 266 height 70
drag, startPoint x: 1006, startPoint y: 80, endPoint x: 911, endPoint y: 78, distance: 94.5
click at [911, 78] on div "Saeed Abdulghani star Not rated 14.6km t. +966541281653 | saeedxx53@gmail.com" at bounding box center [919, 72] width 266 height 70
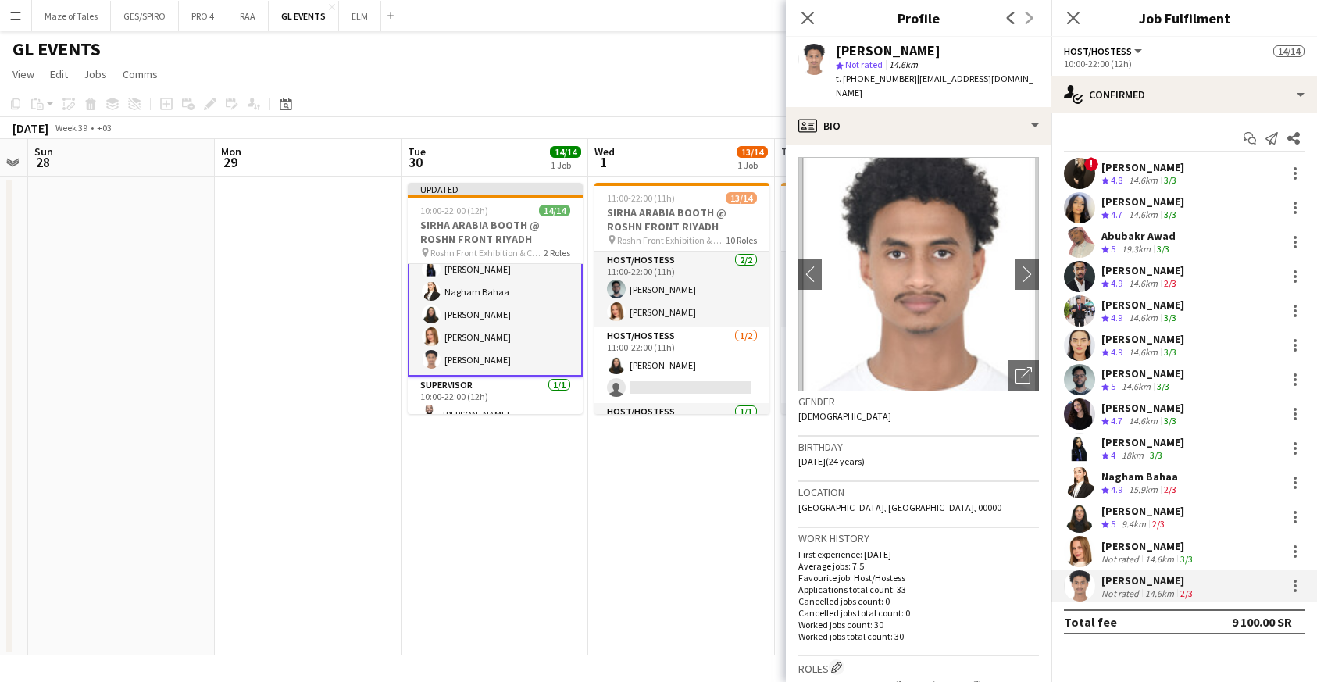
copy span "[EMAIL_ADDRESS][DOMAIN_NAME]"
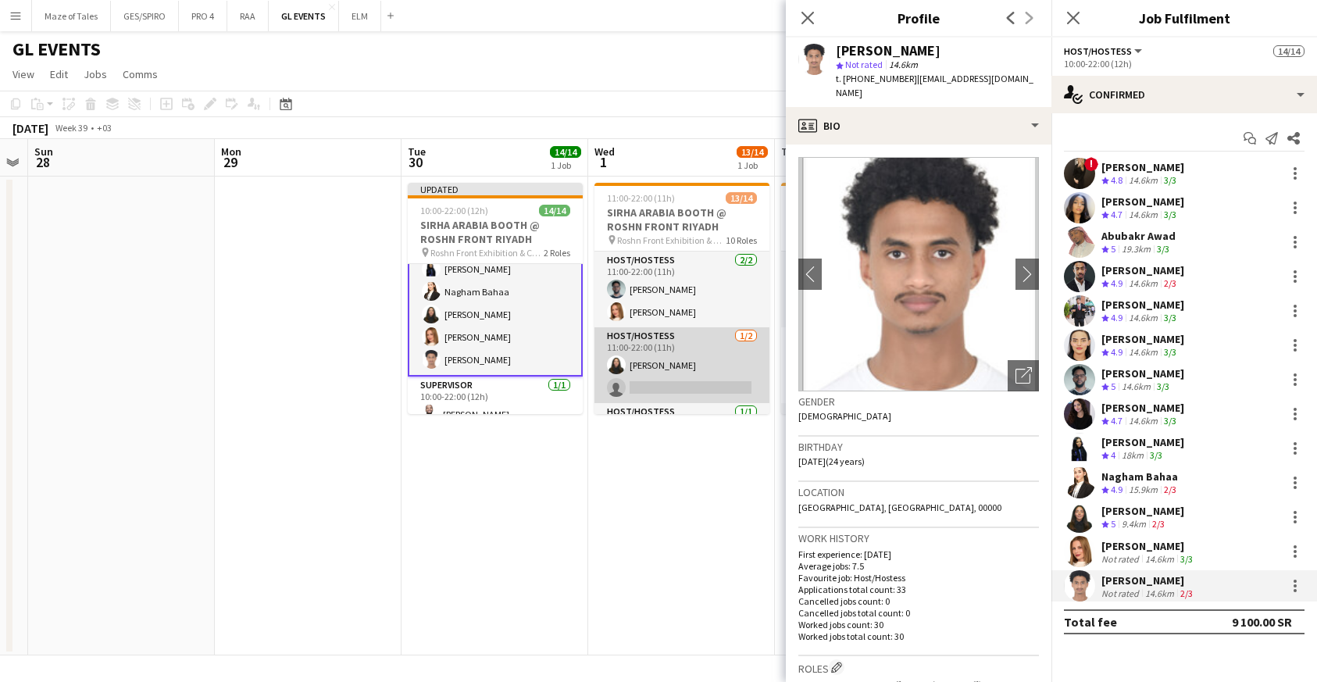
click at [697, 370] on app-card-role "Host/Hostess 1/2 11:00-22:00 (11h) Siren Nahdi single-neutral-actions" at bounding box center [681, 365] width 175 height 76
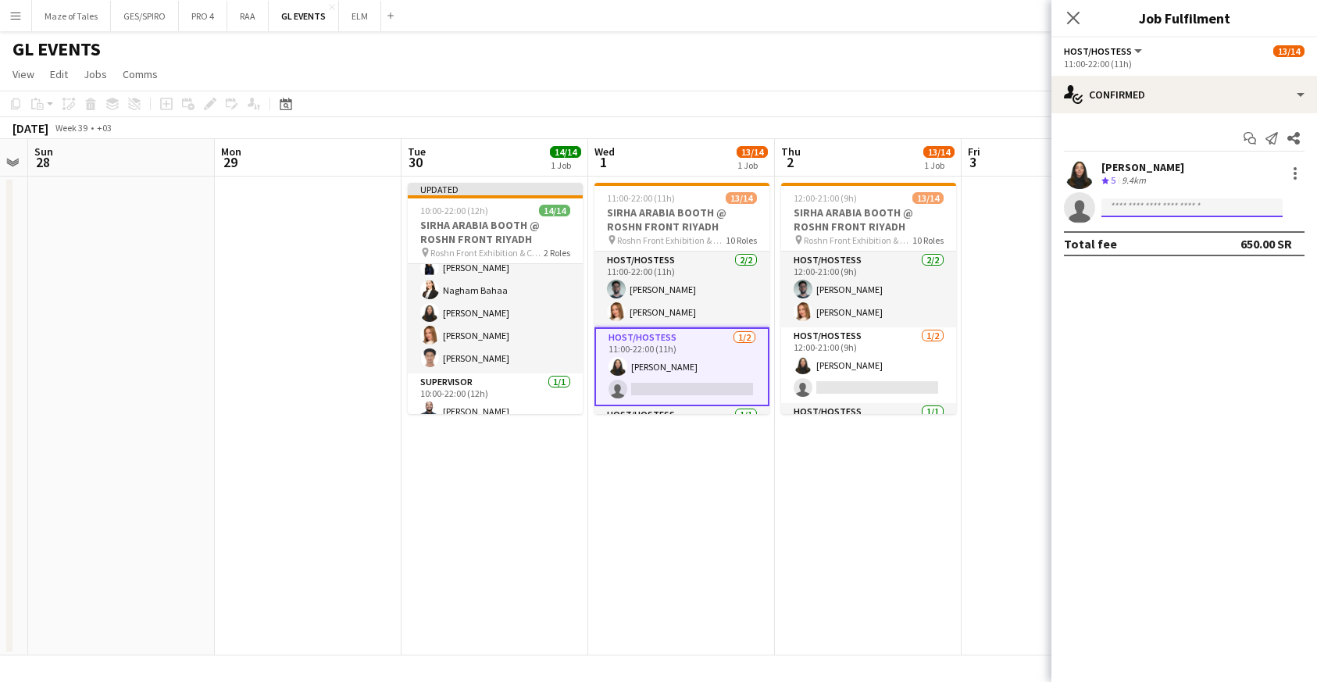
click at [1202, 211] on input at bounding box center [1191, 207] width 181 height 19
paste input "**********"
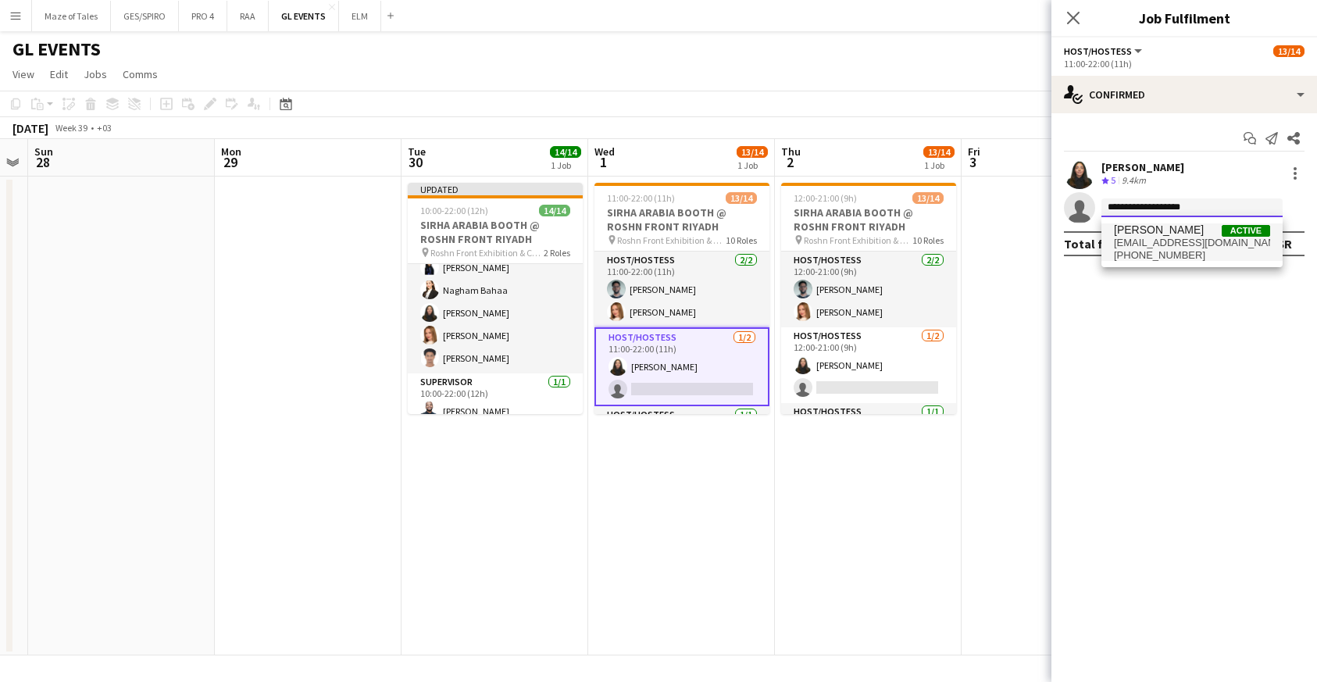
type input "**********"
click at [1215, 237] on span "[EMAIL_ADDRESS][DOMAIN_NAME]" at bounding box center [1192, 243] width 156 height 12
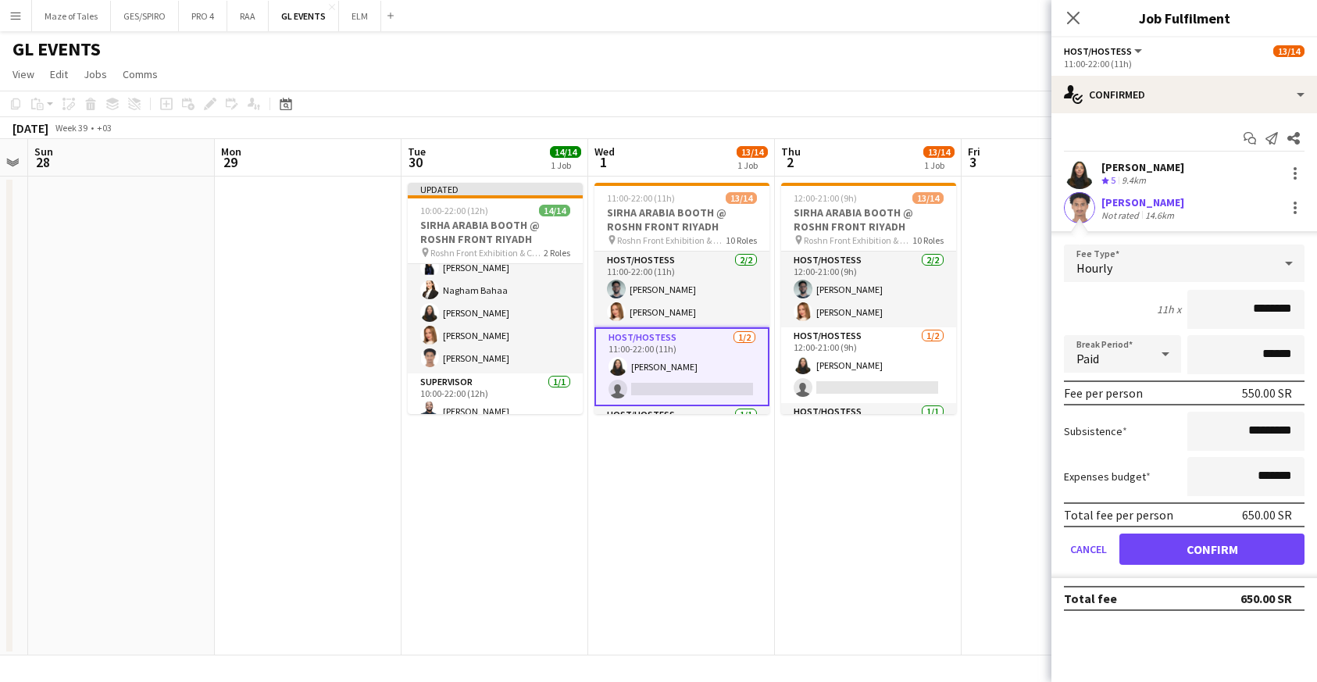
click at [1225, 550] on button "Confirm" at bounding box center [1211, 548] width 185 height 31
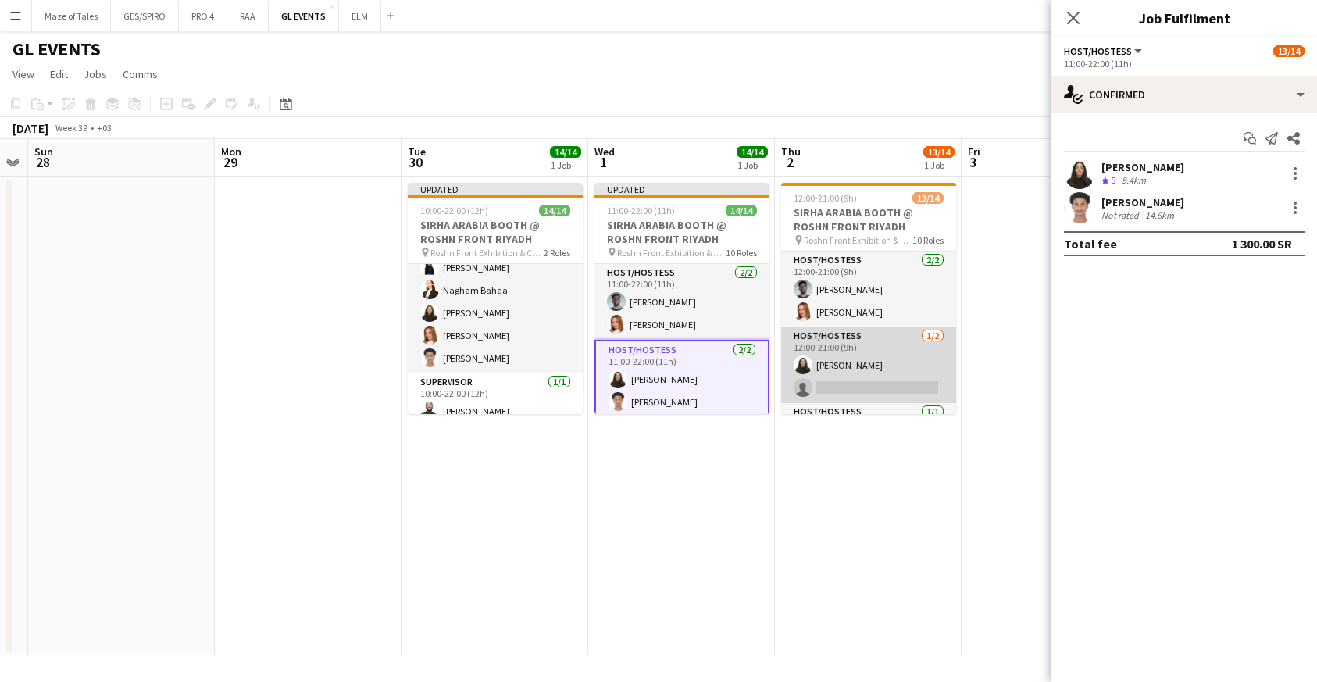
click at [890, 378] on app-card-role "Host/Hostess 1/2 12:00-21:00 (9h) Siren Nahdi single-neutral-actions" at bounding box center [868, 365] width 175 height 76
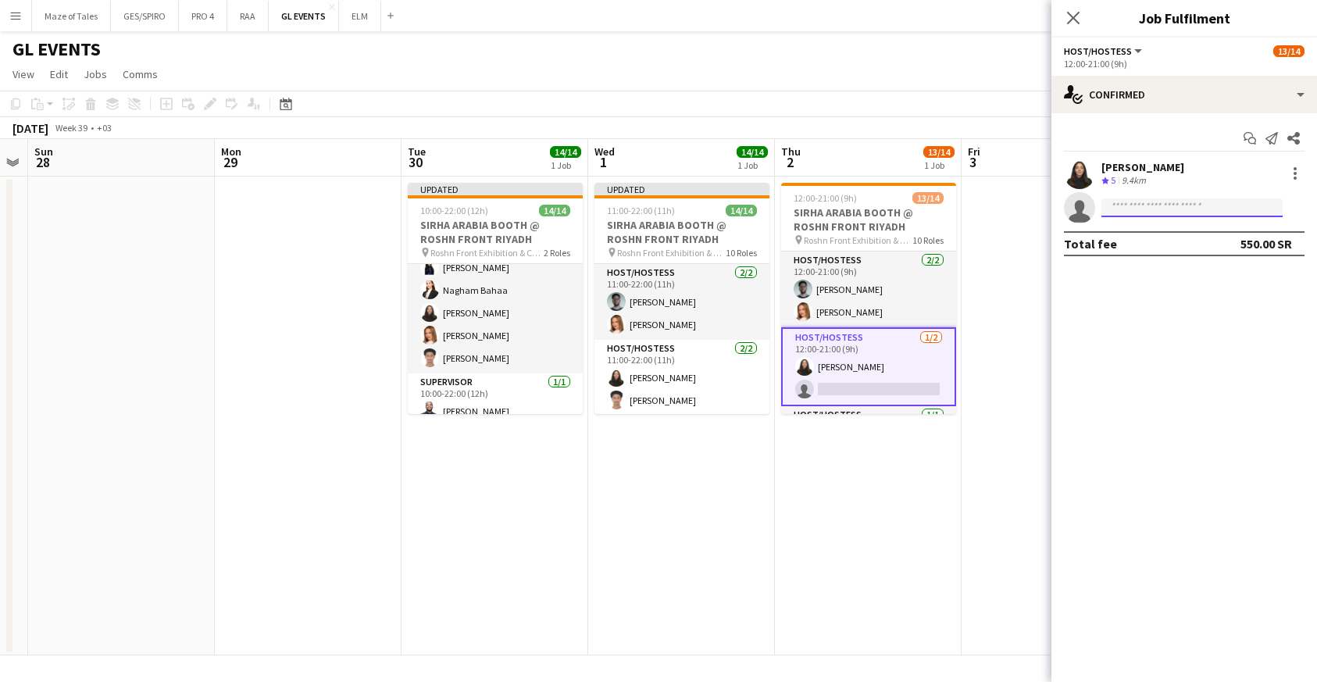
click at [1168, 211] on input at bounding box center [1191, 207] width 181 height 19
paste input "**********"
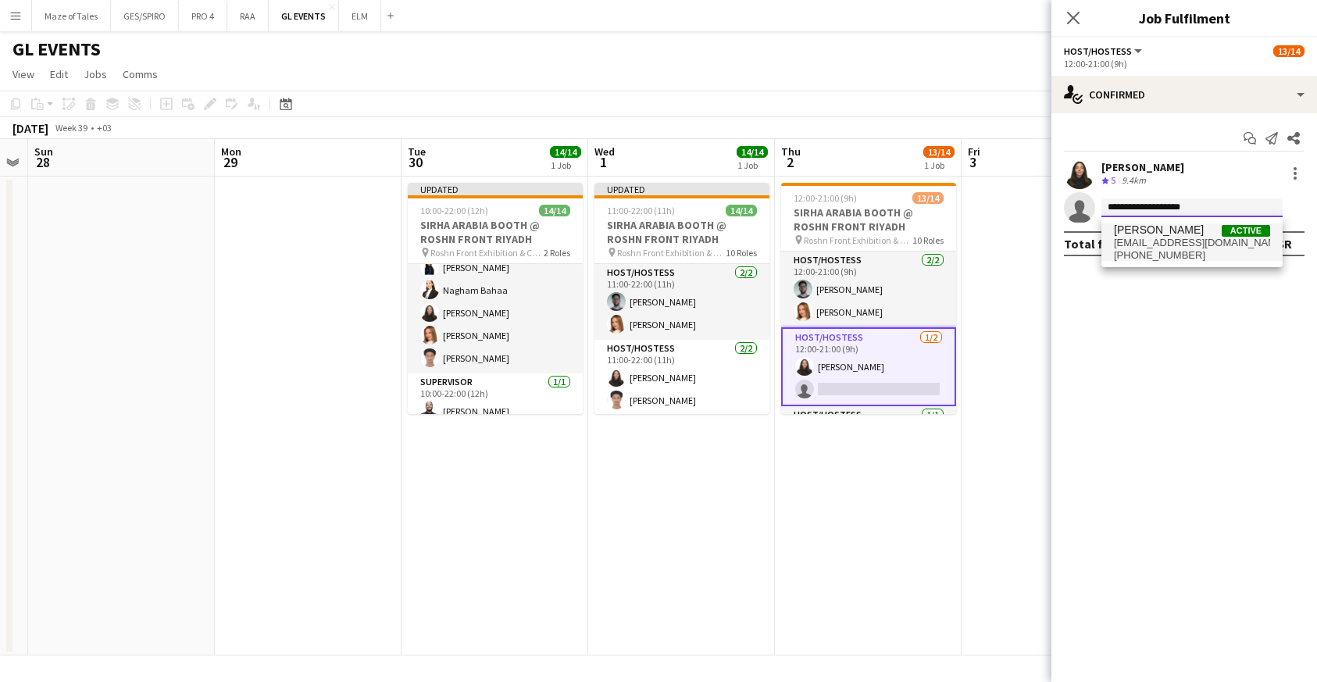
type input "**********"
click at [1150, 247] on span "[EMAIL_ADDRESS][DOMAIN_NAME]" at bounding box center [1192, 243] width 156 height 12
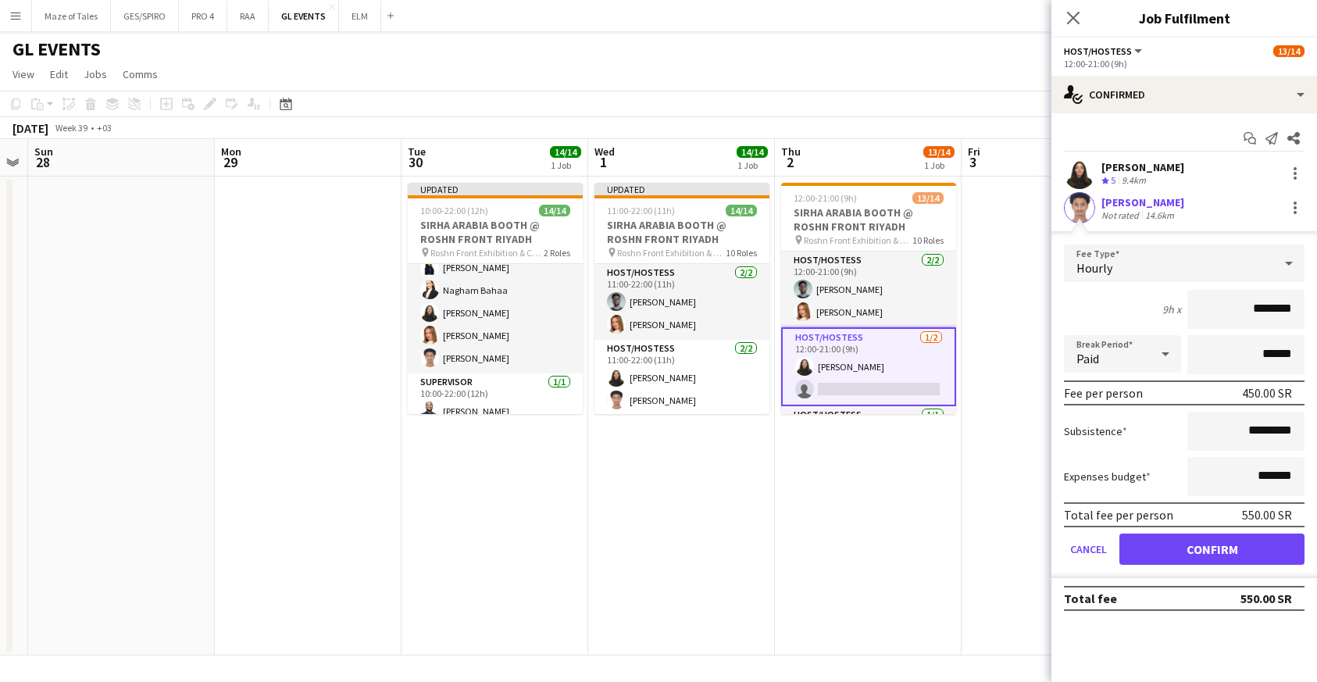
click at [1179, 544] on button "Confirm" at bounding box center [1211, 548] width 185 height 31
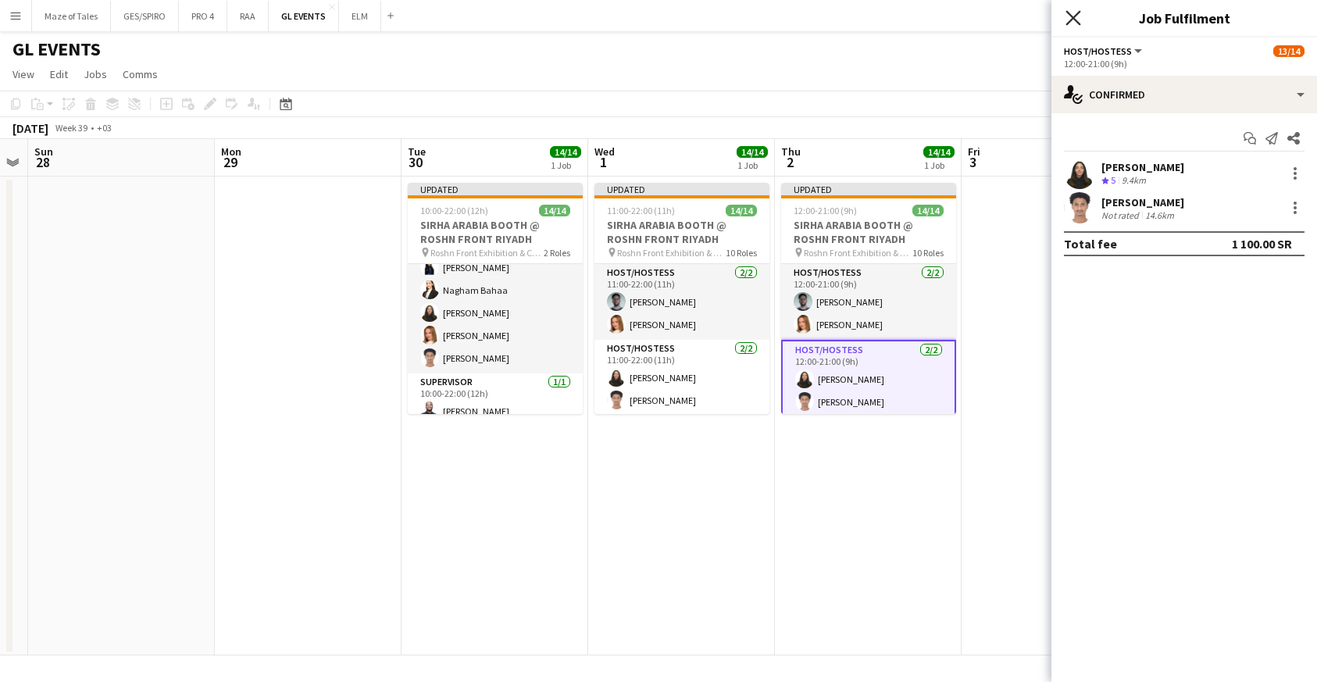
click at [1072, 22] on icon "Close pop-in" at bounding box center [1072, 17] width 15 height 15
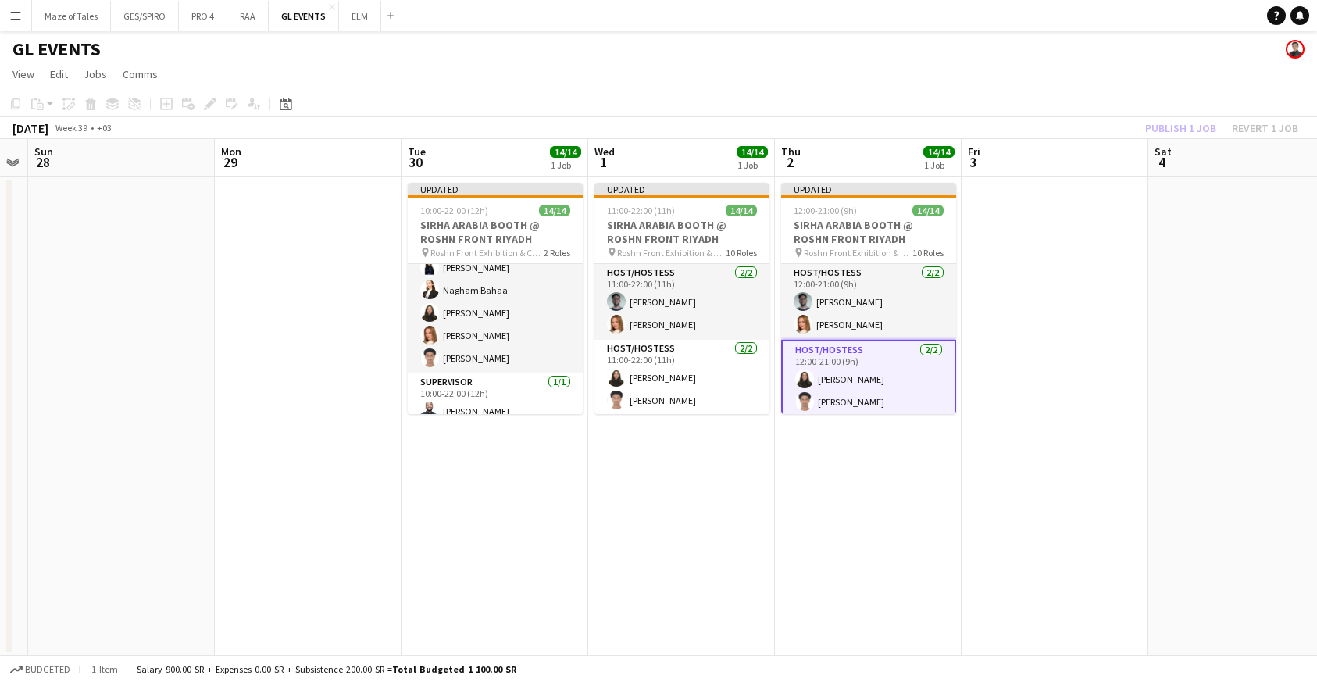
click at [1051, 345] on app-date-cell at bounding box center [1054, 416] width 187 height 479
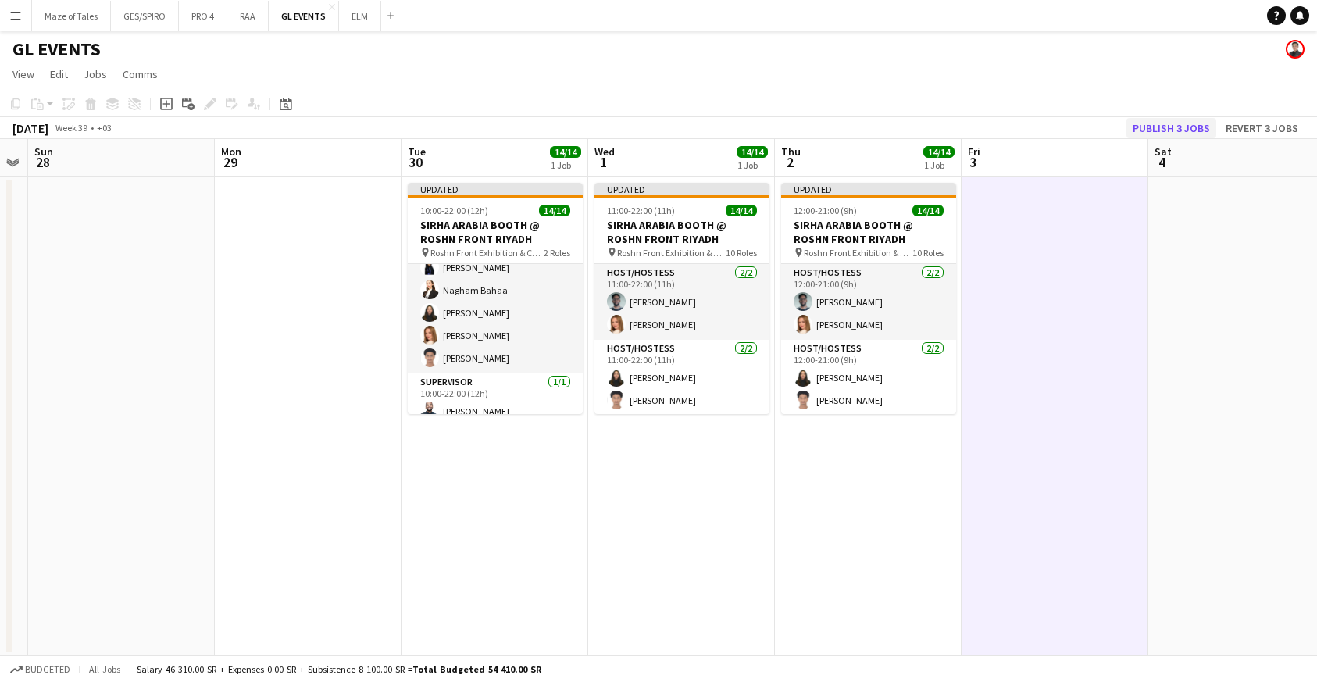
click at [1189, 123] on button "Publish 3 jobs" at bounding box center [1171, 128] width 90 height 20
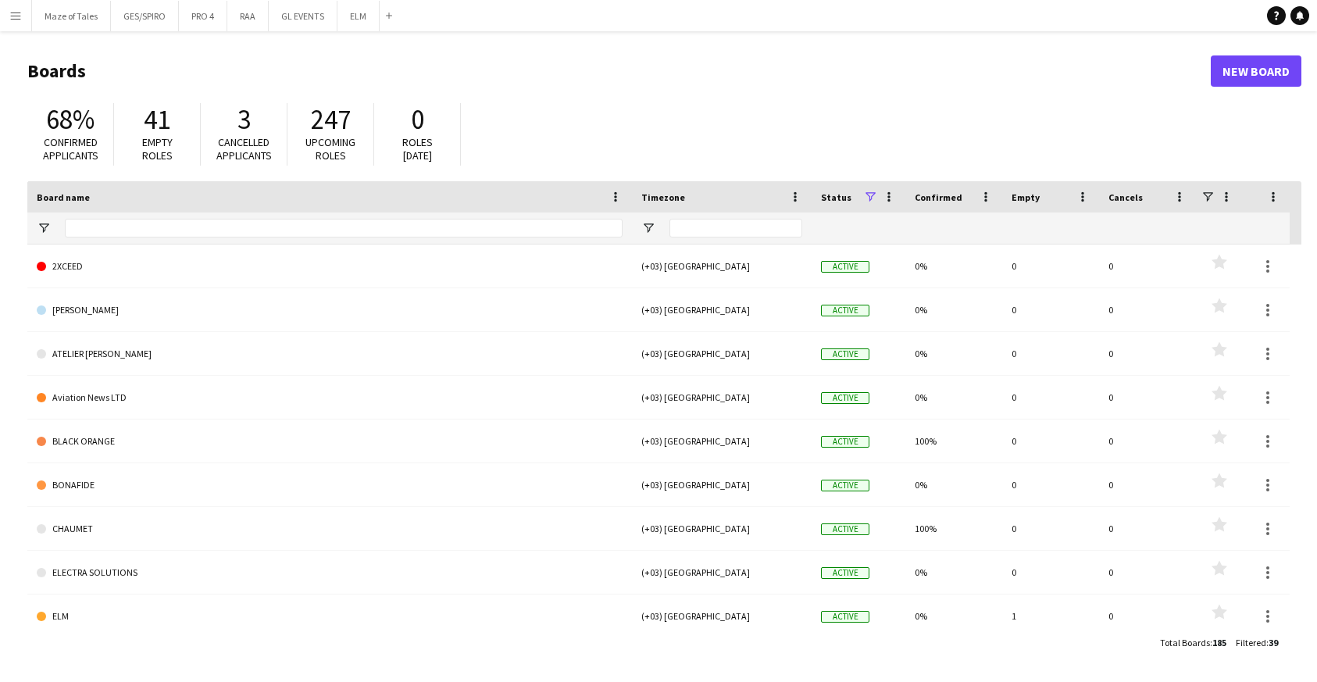
click at [11, 20] on app-icon "Menu" at bounding box center [15, 15] width 12 height 12
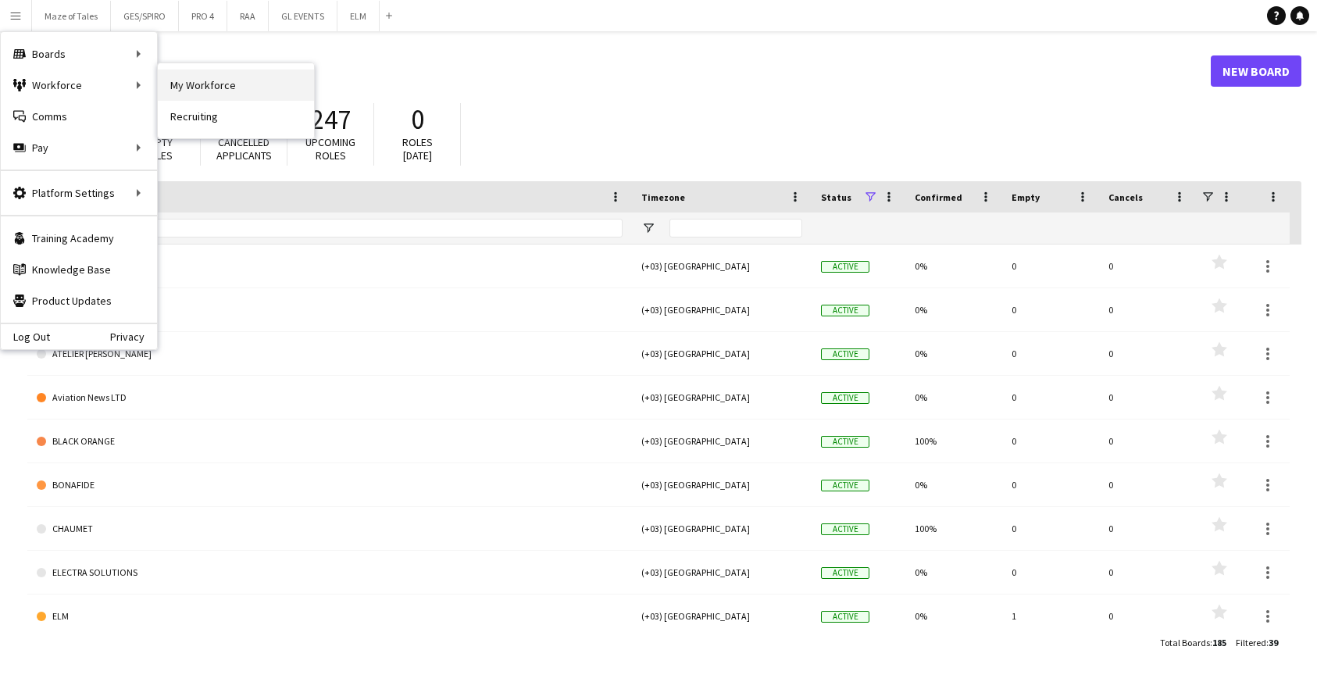
click at [182, 84] on link "My Workforce" at bounding box center [236, 85] width 156 height 31
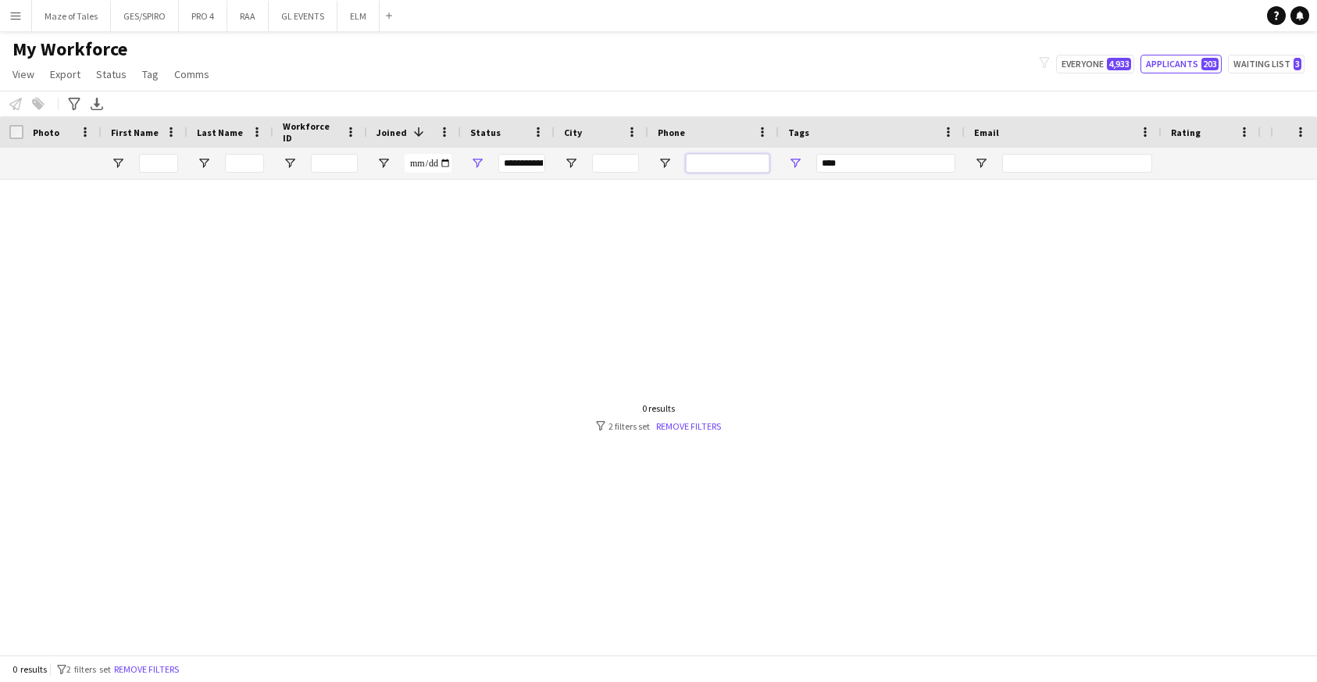
click at [745, 162] on input "Phone Filter Input" at bounding box center [728, 163] width 84 height 19
paste input "**********"
type input "**********"
click at [523, 168] on div "**********" at bounding box center [521, 163] width 47 height 19
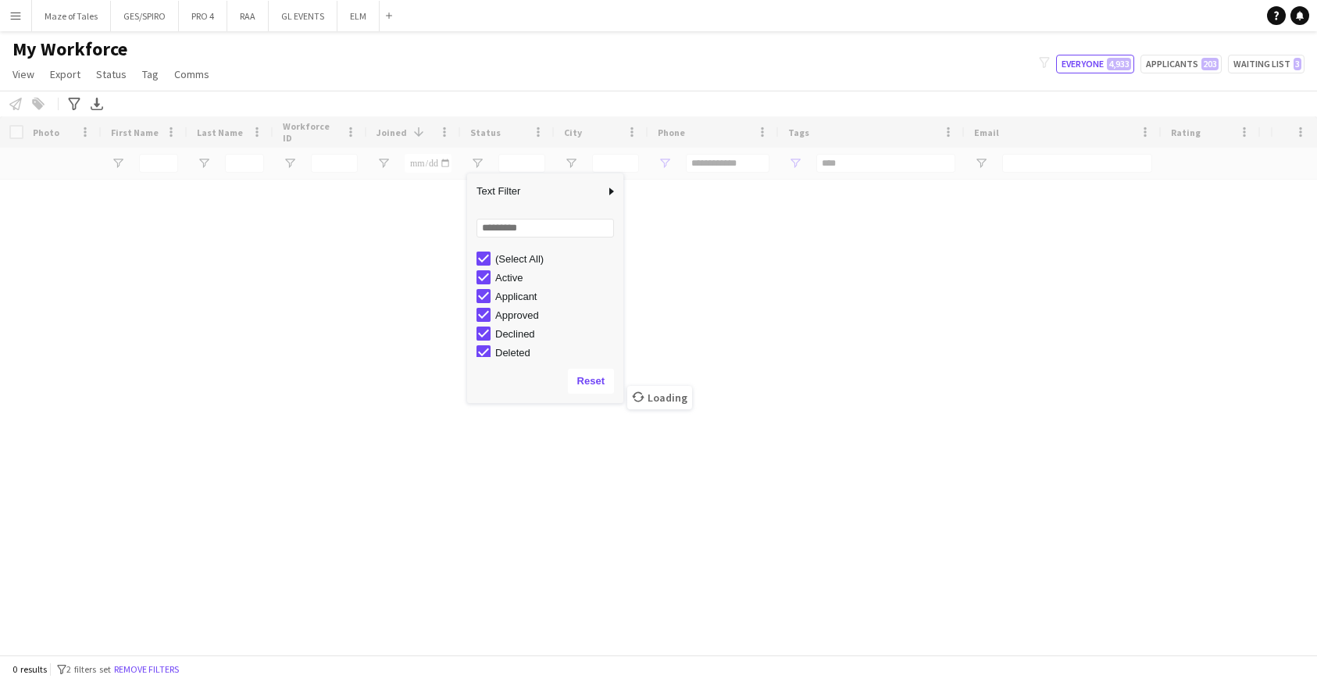
click at [631, 70] on div "My Workforce View Views Default view Basic Export View Full Name TAGS Test New …" at bounding box center [658, 63] width 1317 height 53
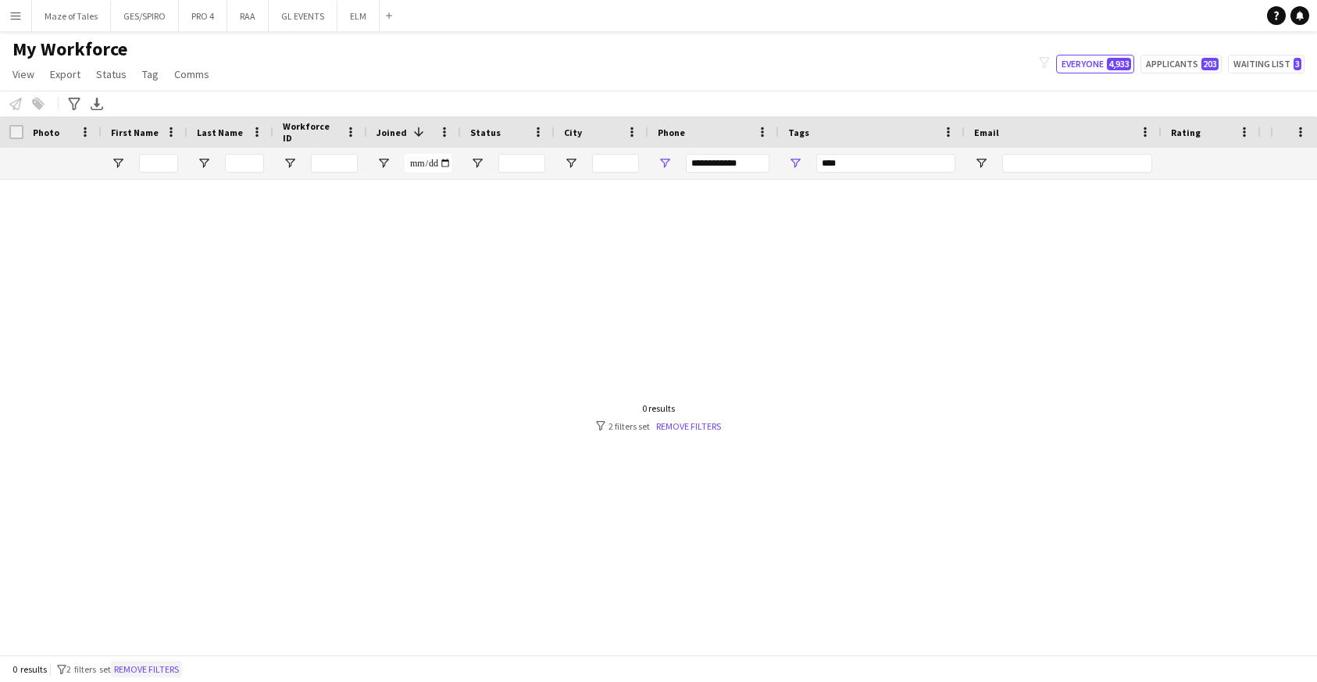
click at [171, 666] on button "Remove filters" at bounding box center [146, 669] width 71 height 17
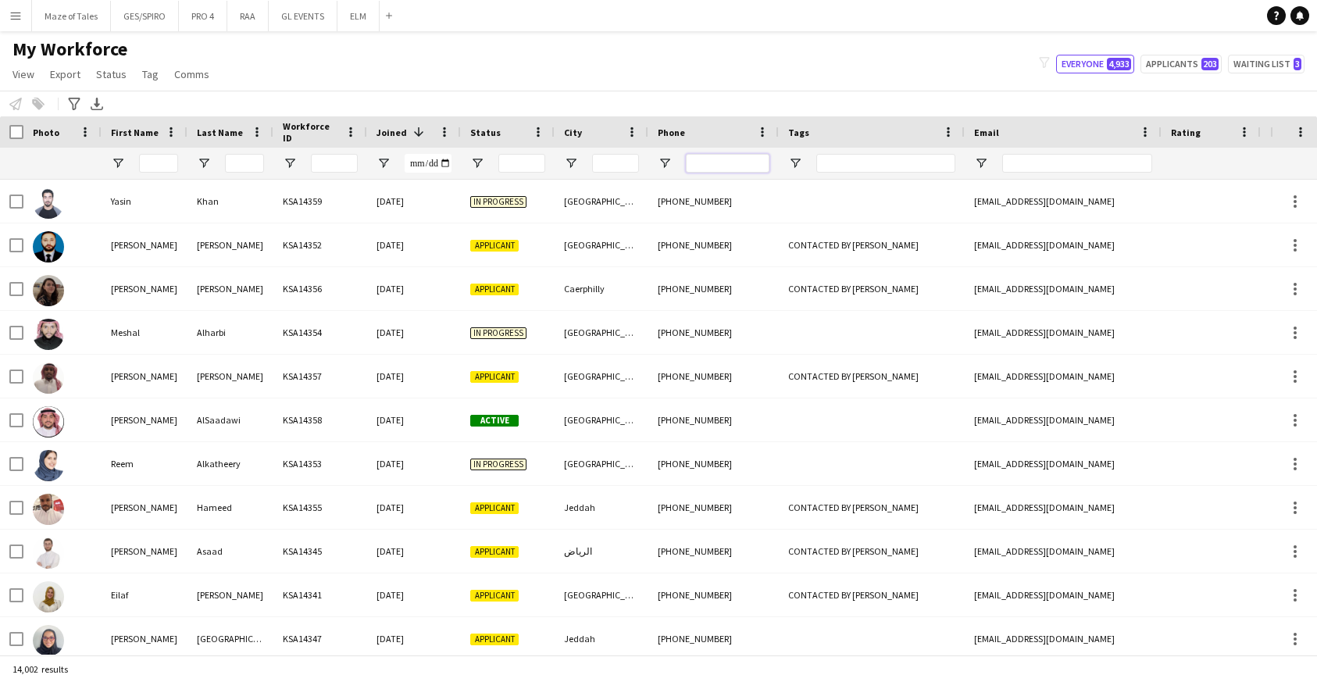
click at [734, 164] on input "Phone Filter Input" at bounding box center [728, 163] width 84 height 19
paste input "**********"
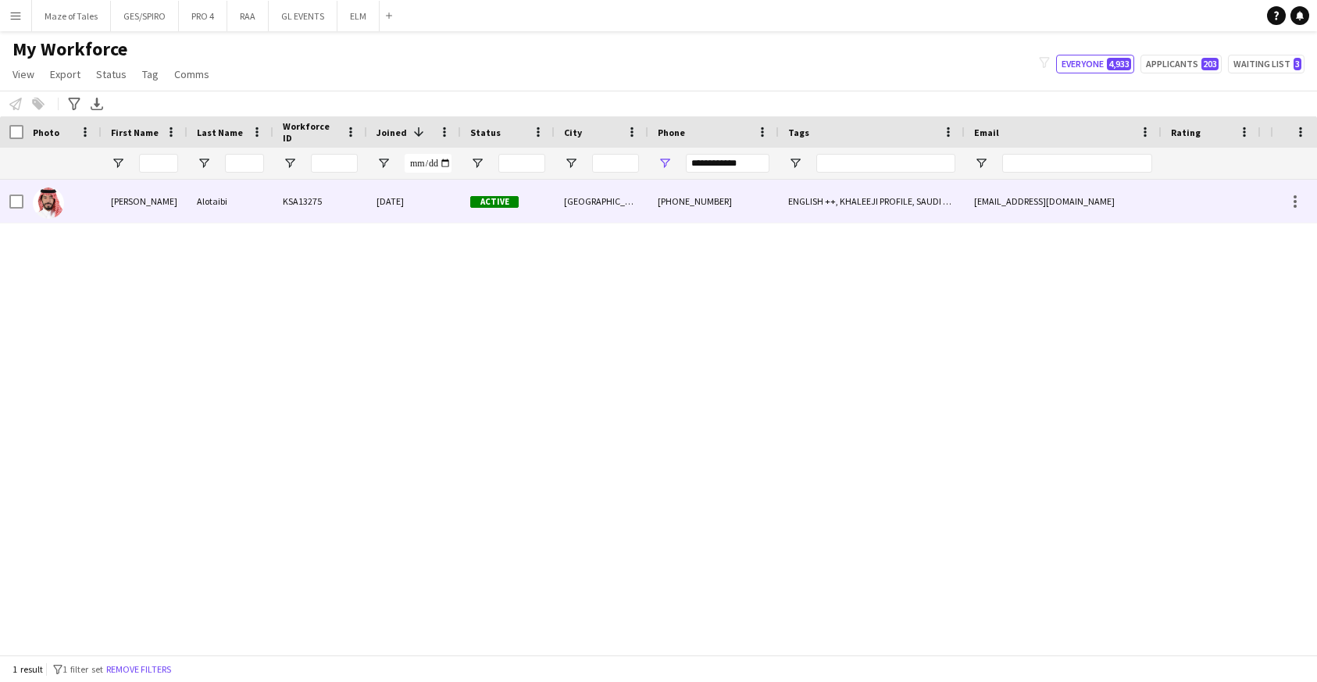
click at [619, 205] on div "[GEOGRAPHIC_DATA]" at bounding box center [602, 201] width 94 height 43
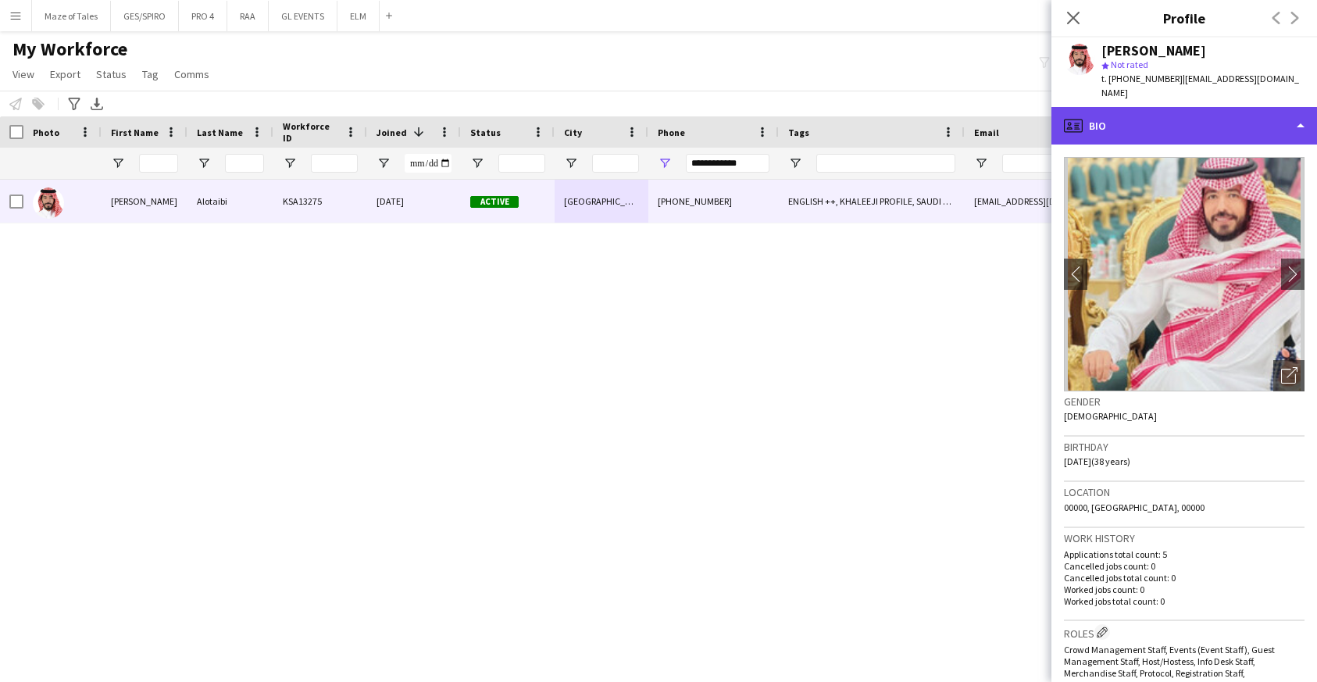
click at [1176, 119] on div "profile Bio" at bounding box center [1184, 125] width 266 height 37
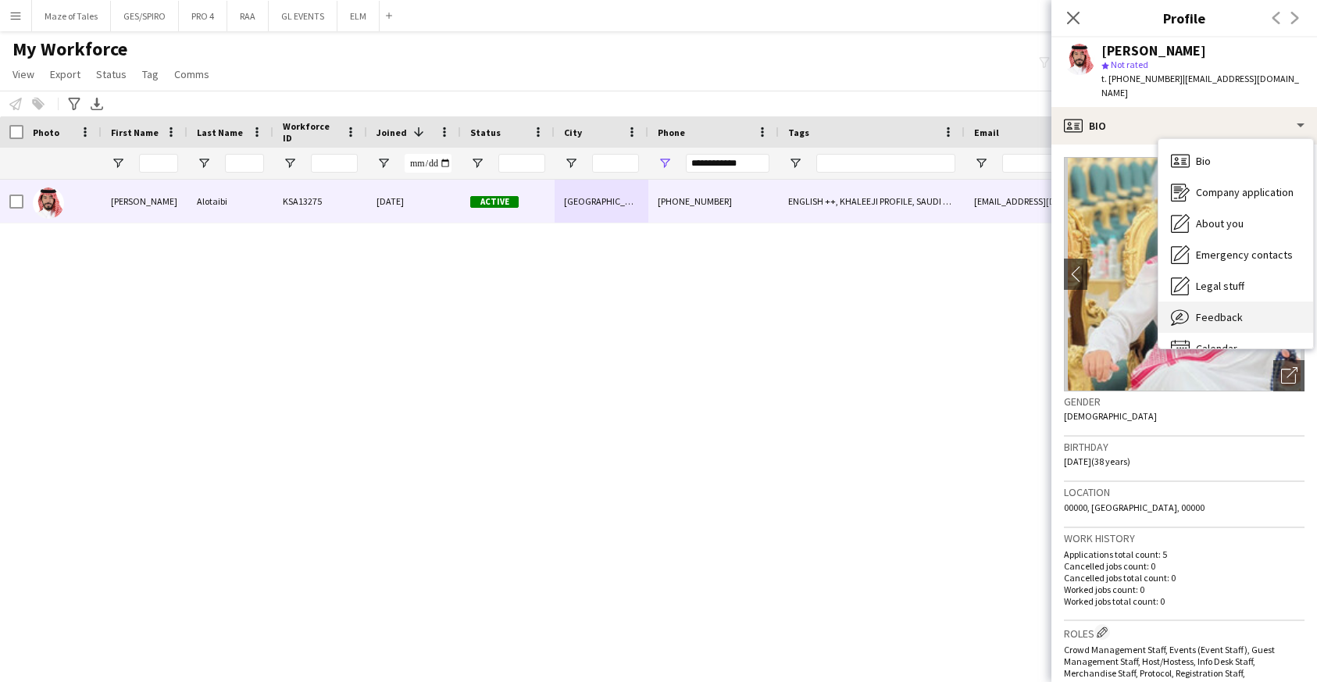
click at [1215, 301] on div "Feedback Feedback" at bounding box center [1235, 316] width 155 height 31
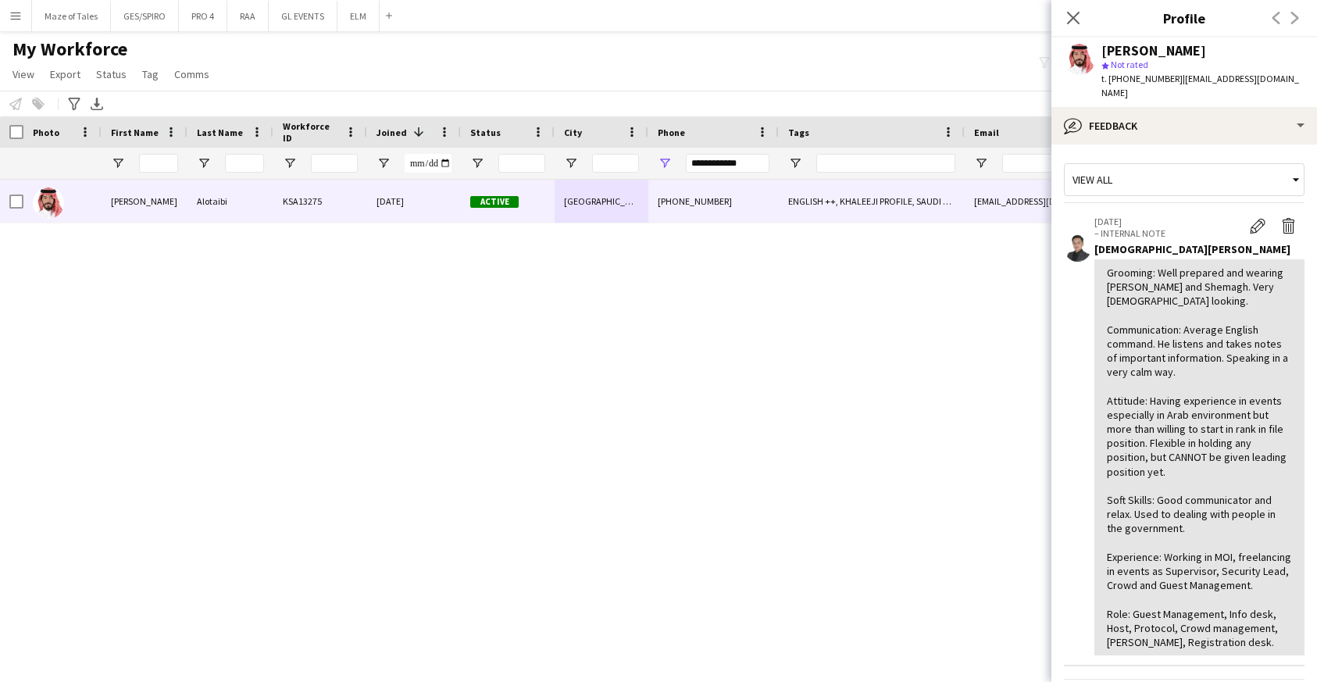
click at [1141, 79] on span "t. [PHONE_NUMBER]" at bounding box center [1141, 79] width 81 height 12
click at [1238, 44] on div "[PERSON_NAME] star Not rated t. [PHONE_NUMBER] | [EMAIL_ADDRESS][DOMAIN_NAME]" at bounding box center [1184, 72] width 266 height 70
drag, startPoint x: 1100, startPoint y: 50, endPoint x: 1198, endPoint y: 50, distance: 97.6
click at [1199, 50] on div "[PERSON_NAME] star Not rated t. [PHONE_NUMBER] | [EMAIL_ADDRESS][DOMAIN_NAME]" at bounding box center [1184, 72] width 266 height 70
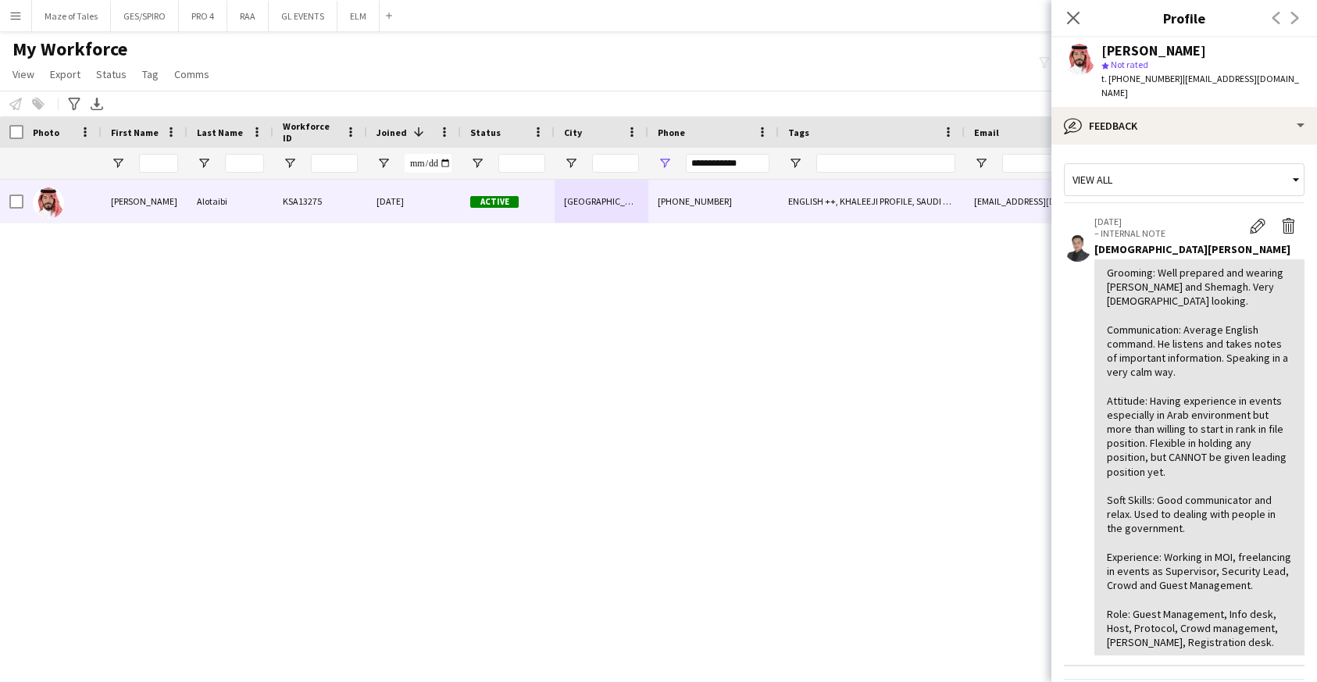
copy div "[PERSON_NAME]"
drag, startPoint x: 1178, startPoint y: 80, endPoint x: 1254, endPoint y: 83, distance: 75.8
click at [1254, 83] on div "[PERSON_NAME] star Not rated t. [PHONE_NUMBER] | [EMAIL_ADDRESS][DOMAIN_NAME]" at bounding box center [1184, 72] width 266 height 70
copy span "[EMAIL_ADDRESS][DOMAIN_NAME]"
drag, startPoint x: 1103, startPoint y: 54, endPoint x: 1231, endPoint y: 61, distance: 128.3
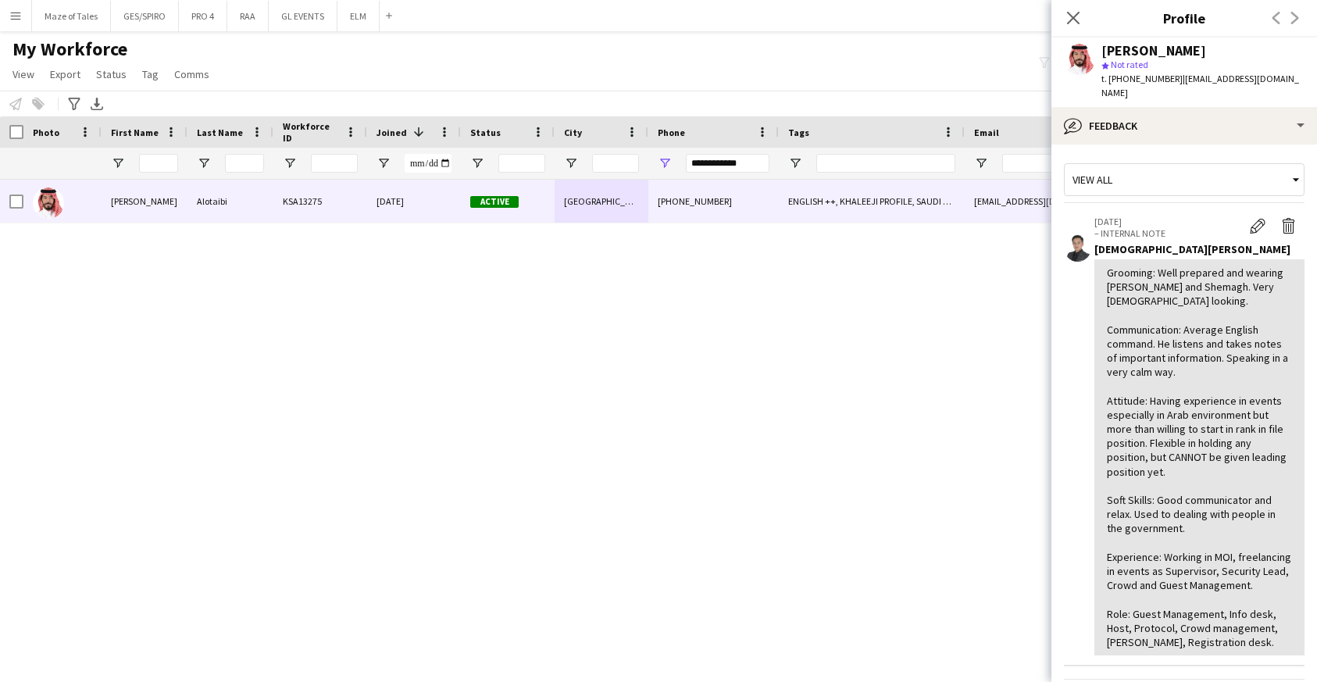
click at [1231, 61] on div "[PERSON_NAME] star Not rated t. [PHONE_NUMBER] | [EMAIL_ADDRESS][DOMAIN_NAME]" at bounding box center [1202, 72] width 203 height 57
click at [1210, 52] on div "[PERSON_NAME]" at bounding box center [1202, 51] width 203 height 14
drag, startPoint x: 1204, startPoint y: 50, endPoint x: 1103, endPoint y: 50, distance: 101.5
click at [1103, 50] on div "[PERSON_NAME]" at bounding box center [1202, 51] width 203 height 14
copy div "[PERSON_NAME]"
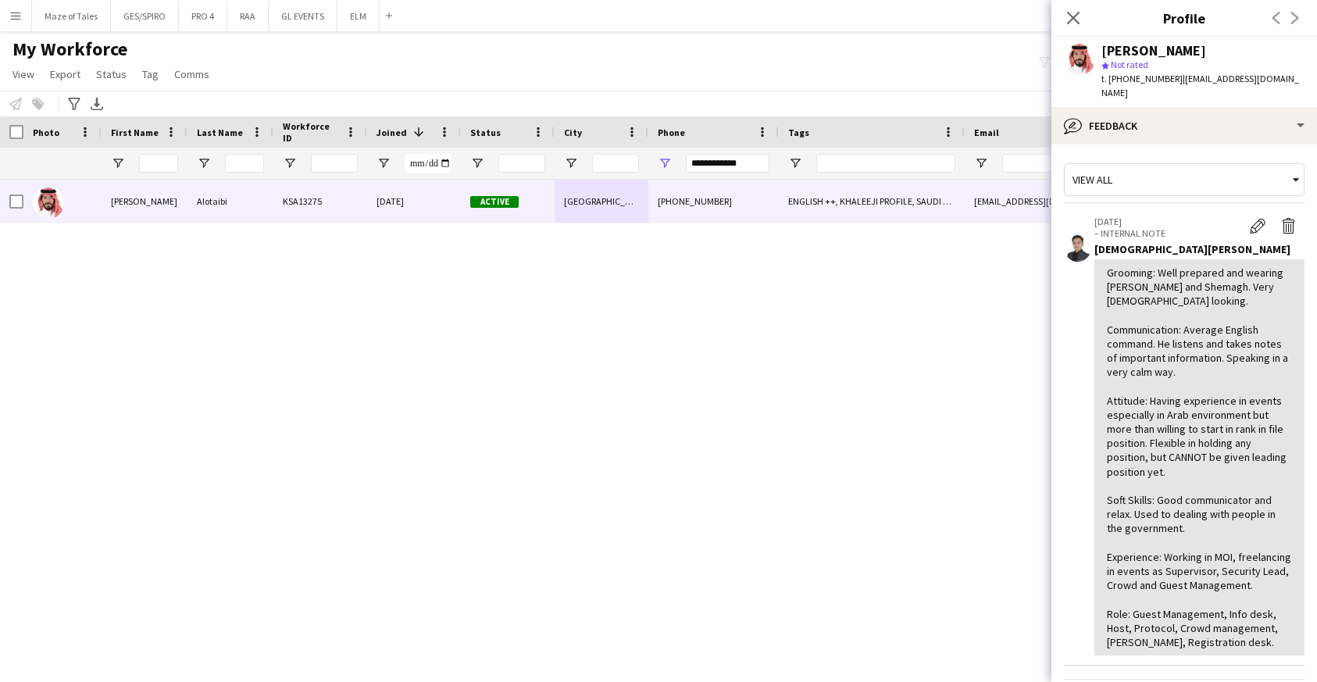
copy div "[PERSON_NAME]"
click at [1139, 79] on span "t. [PHONE_NUMBER]" at bounding box center [1141, 79] width 81 height 12
copy span "966502044144"
click at [1218, 75] on span "| [EMAIL_ADDRESS][DOMAIN_NAME]" at bounding box center [1200, 86] width 198 height 26
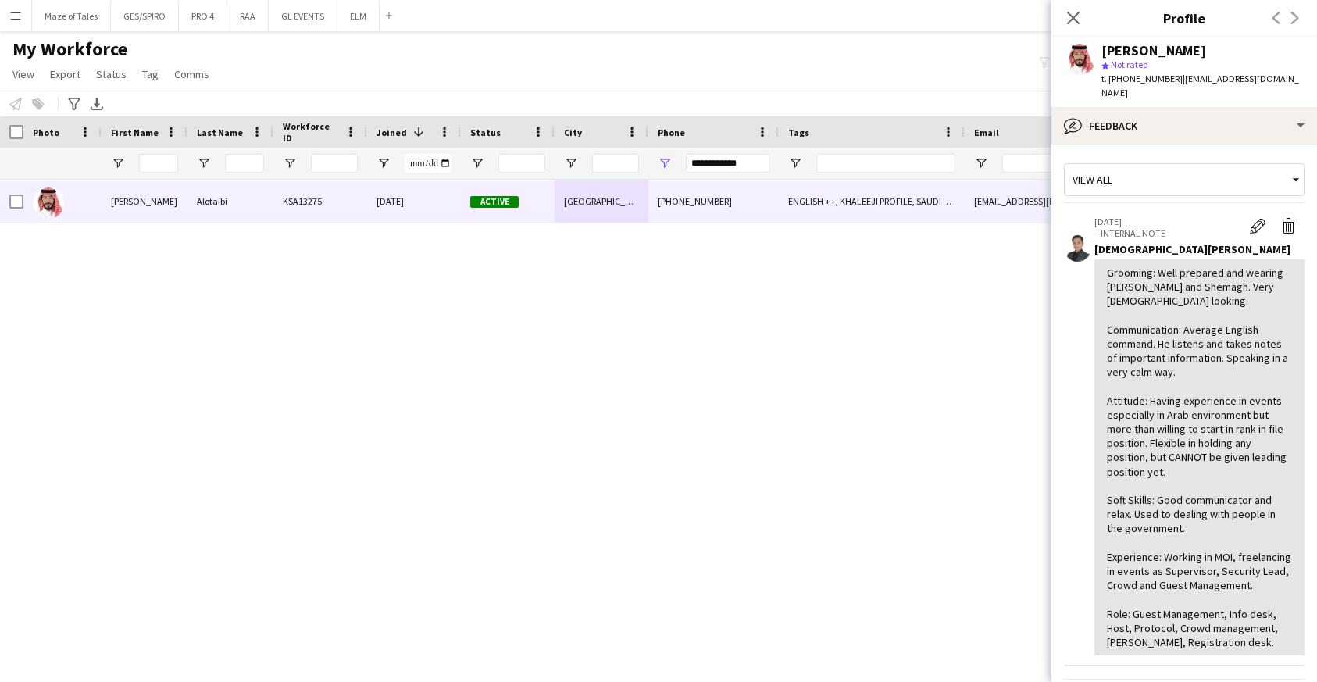
drag, startPoint x: 1253, startPoint y: 83, endPoint x: 1176, endPoint y: 77, distance: 76.8
click at [1176, 77] on div "[PERSON_NAME] star Not rated t. [PHONE_NUMBER] | [EMAIL_ADDRESS][DOMAIN_NAME]" at bounding box center [1184, 72] width 266 height 70
copy span "[EMAIL_ADDRESS][DOMAIN_NAME]"
click at [1072, 15] on icon "Close pop-in" at bounding box center [1072, 17] width 15 height 15
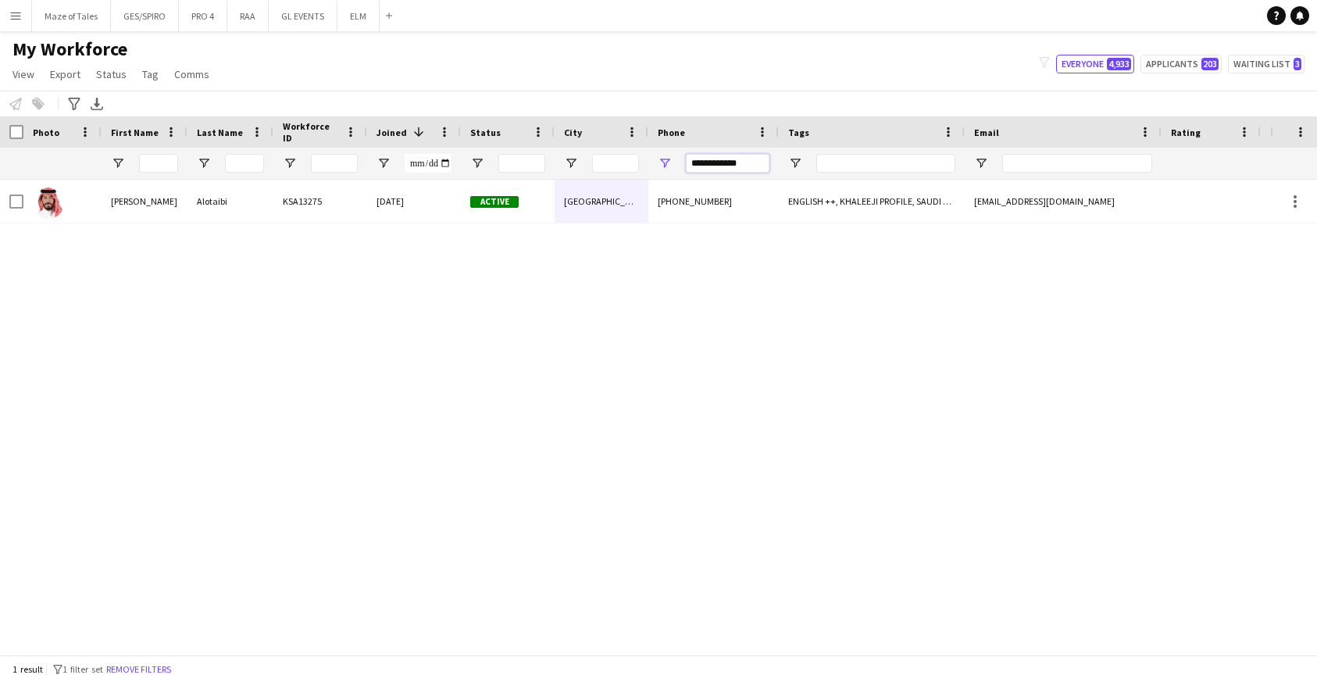
drag, startPoint x: 755, startPoint y: 162, endPoint x: 602, endPoint y: 171, distance: 153.3
click at [602, 171] on div at bounding box center [810, 163] width 1621 height 31
type input "*"
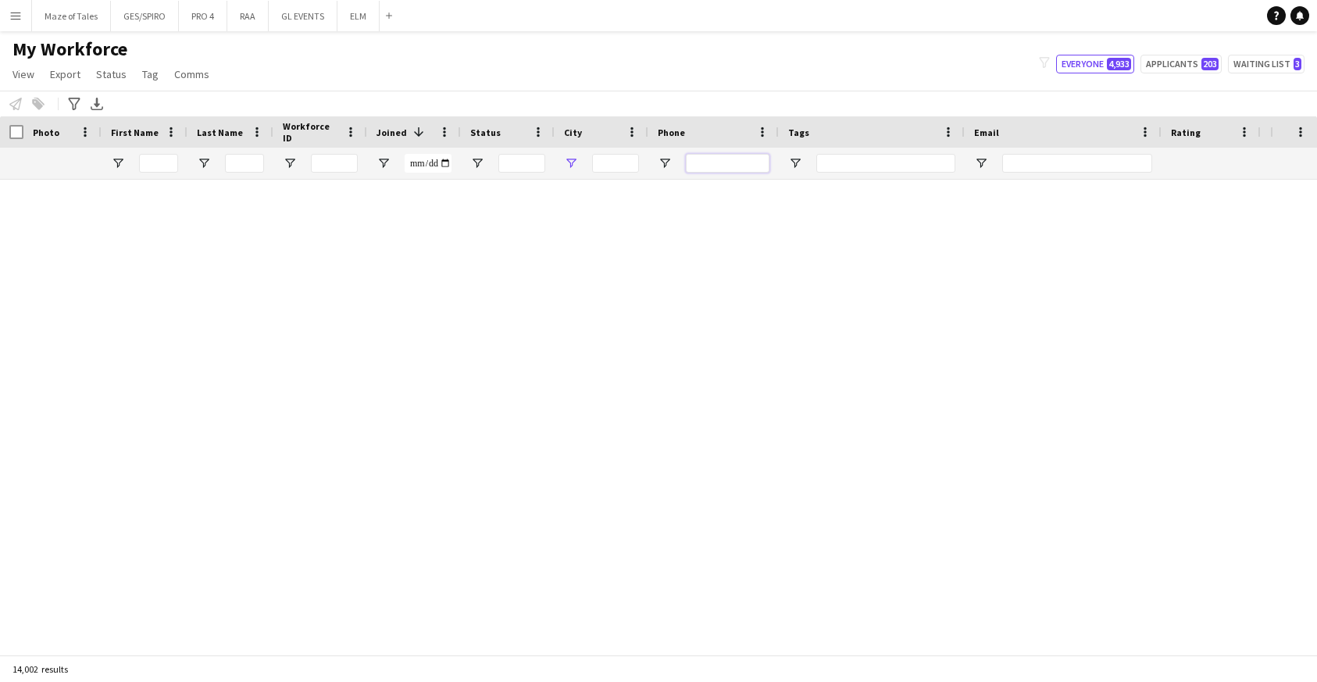
paste input "**********"
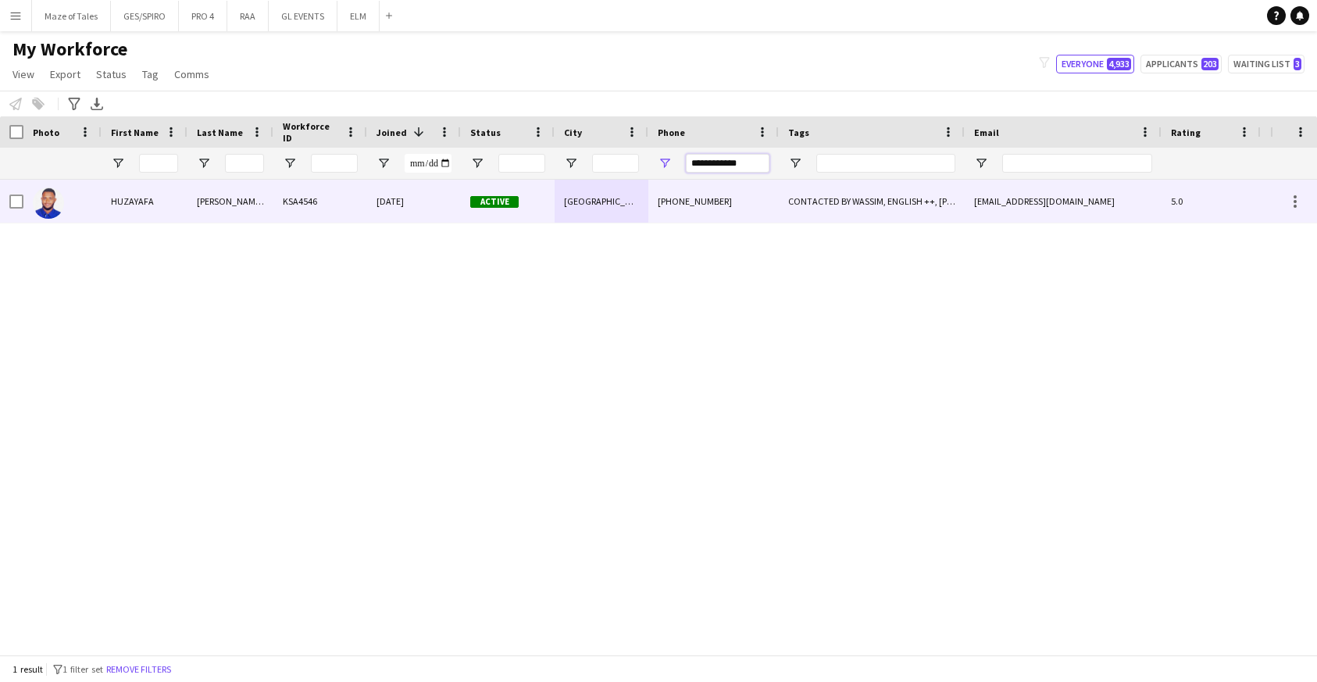
type input "**********"
click at [426, 191] on div "[DATE]" at bounding box center [414, 201] width 94 height 43
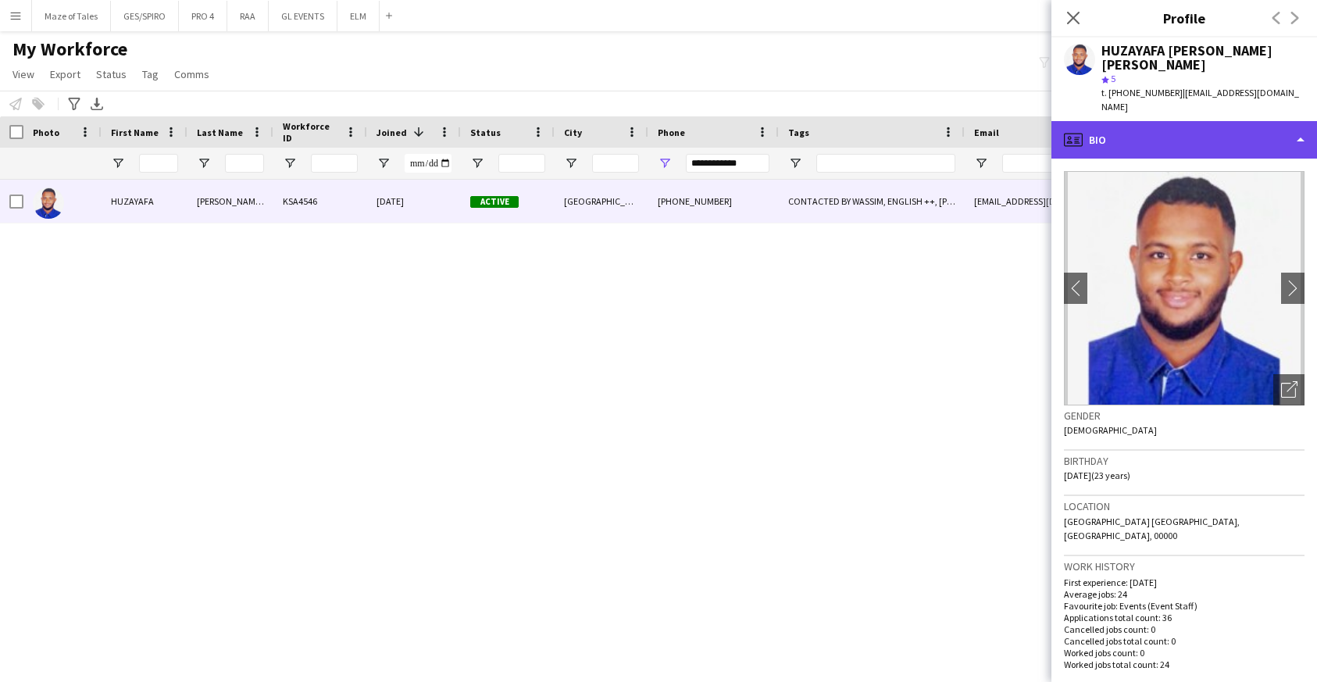
click at [1212, 126] on div "profile Bio" at bounding box center [1184, 139] width 266 height 37
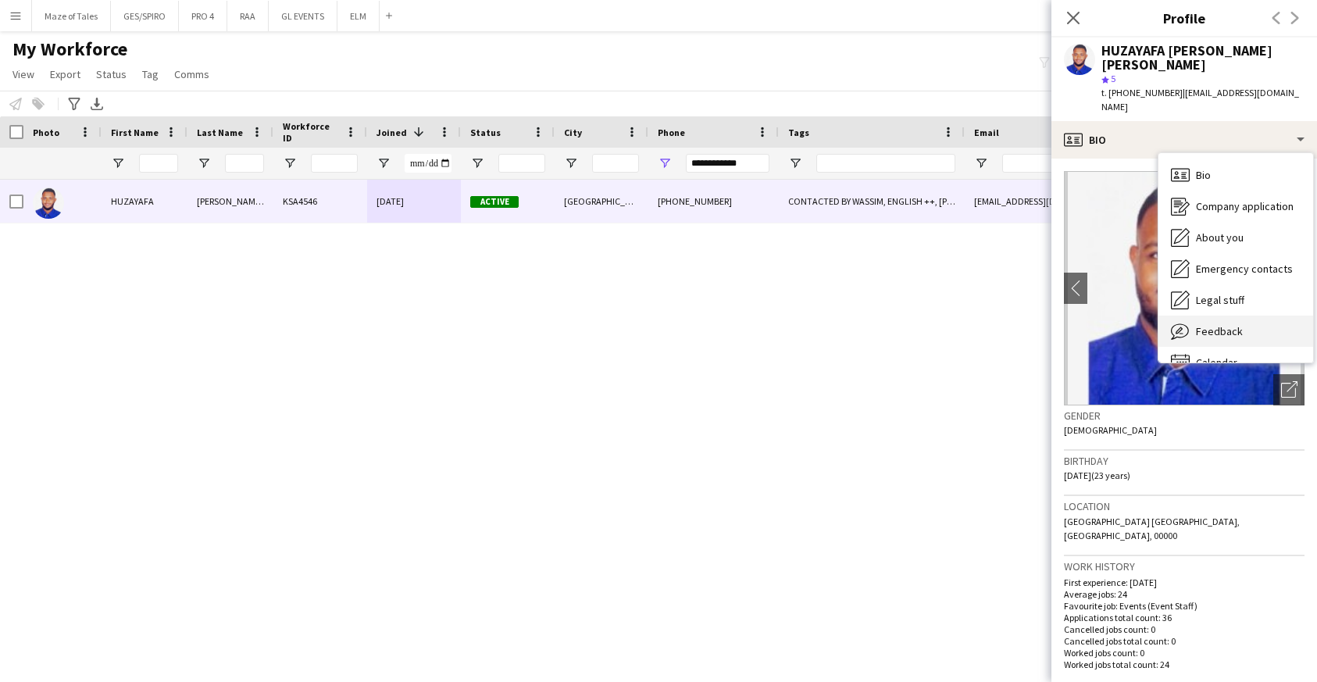
click at [1225, 324] on span "Feedback" at bounding box center [1219, 331] width 47 height 14
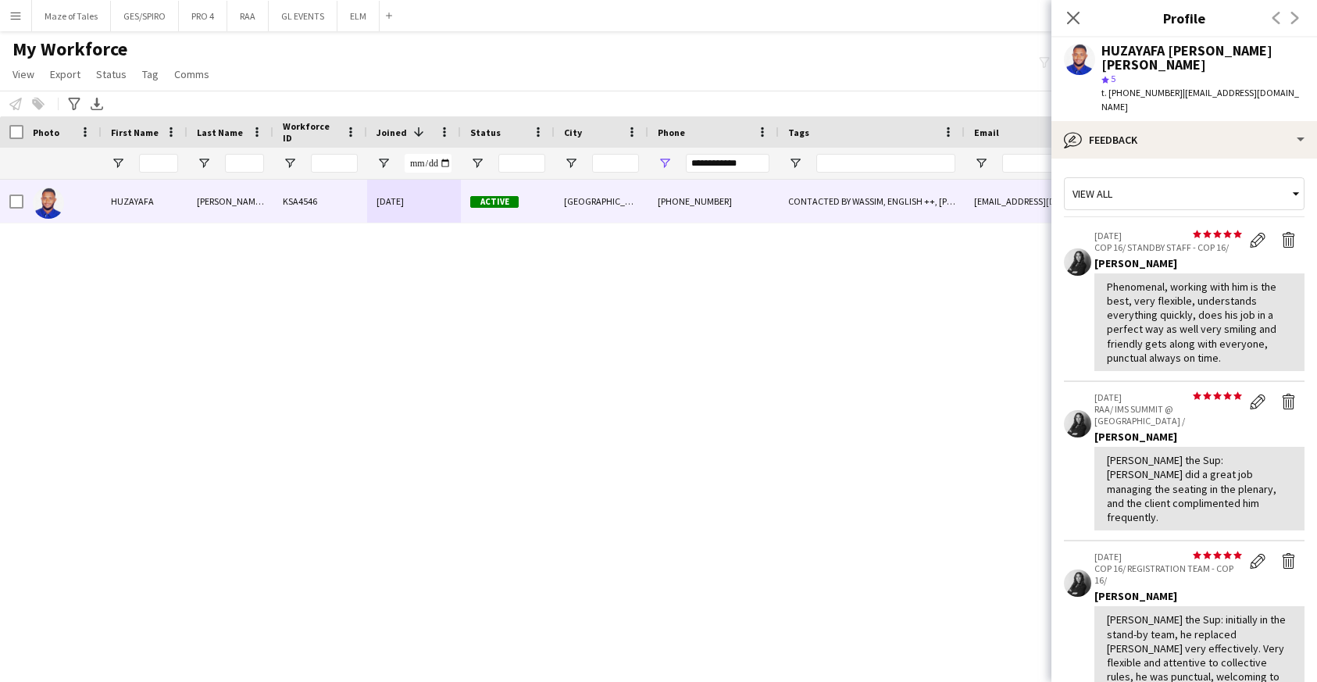
drag, startPoint x: 1178, startPoint y: 93, endPoint x: 1293, endPoint y: 99, distance: 115.8
click at [1293, 99] on div "t. [PHONE_NUMBER] | [EMAIL_ADDRESS][DOMAIN_NAME]" at bounding box center [1202, 100] width 203 height 28
copy span "[EMAIL_ADDRESS][DOMAIN_NAME]"
drag, startPoint x: 1104, startPoint y: 48, endPoint x: 1222, endPoint y: 62, distance: 118.0
click at [1222, 62] on div "HUZAYAFA [PERSON_NAME] [PERSON_NAME]" at bounding box center [1202, 58] width 203 height 28
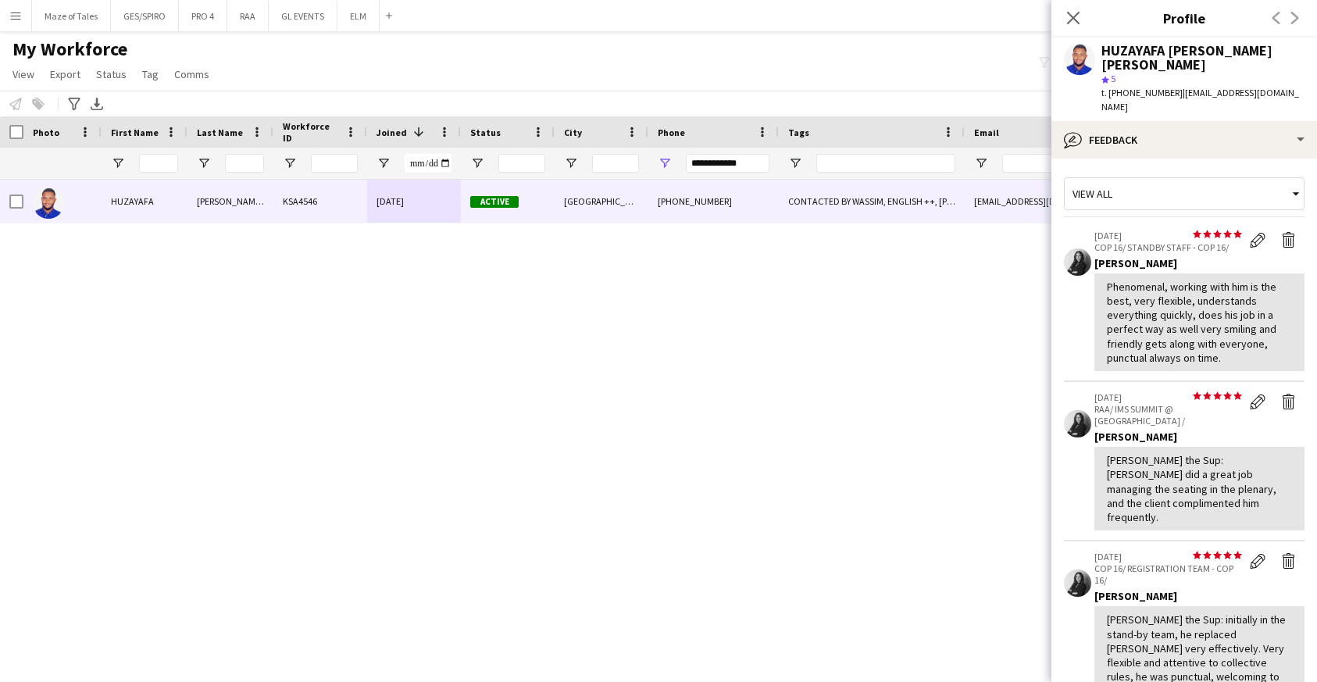
copy div "HUZAYAFA [PERSON_NAME] [PERSON_NAME]"
click at [1139, 87] on span "t. [PHONE_NUMBER]" at bounding box center [1141, 93] width 81 height 12
copy span "966552723351"
click at [1298, 89] on div "t. [PHONE_NUMBER] | [EMAIL_ADDRESS][DOMAIN_NAME]" at bounding box center [1202, 100] width 203 height 28
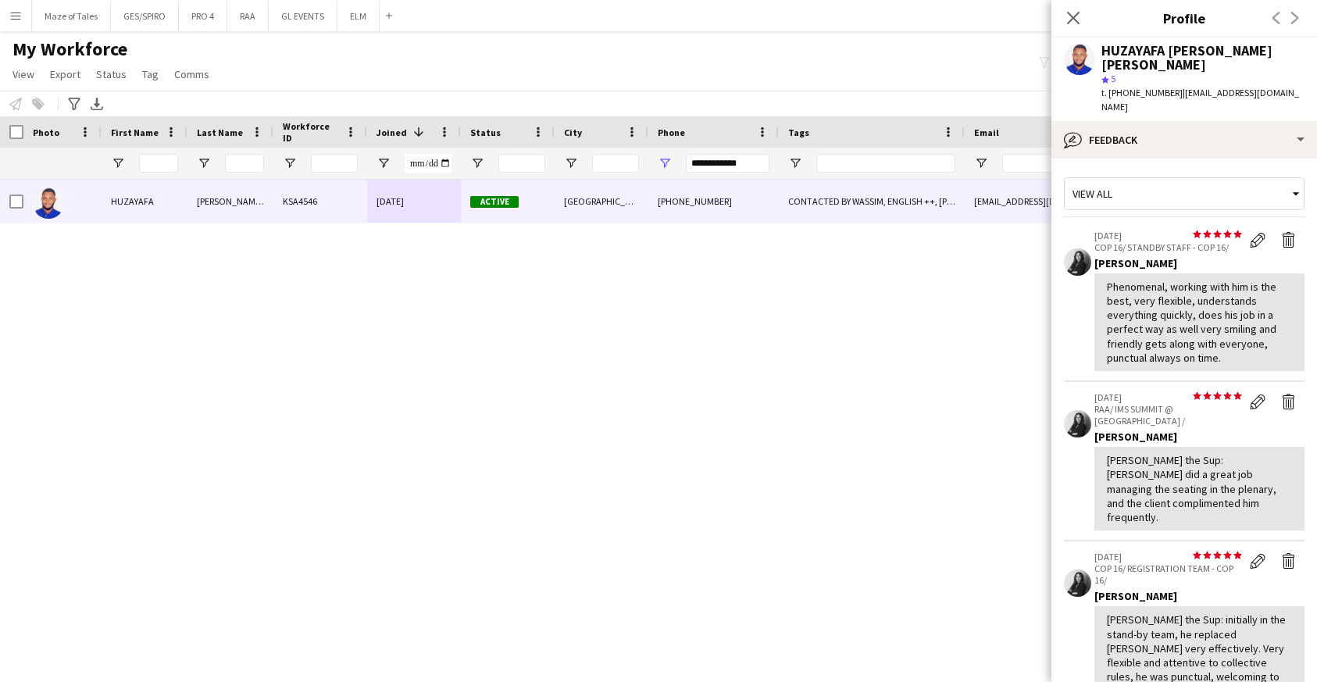
drag, startPoint x: 1298, startPoint y: 89, endPoint x: 1178, endPoint y: 91, distance: 120.3
click at [1177, 91] on div "t. [PHONE_NUMBER] | [EMAIL_ADDRESS][DOMAIN_NAME]" at bounding box center [1202, 100] width 203 height 28
copy span "[EMAIL_ADDRESS][DOMAIN_NAME]"
drag, startPoint x: 762, startPoint y: 159, endPoint x: 627, endPoint y: 155, distance: 134.4
click at [628, 156] on div at bounding box center [810, 163] width 1621 height 31
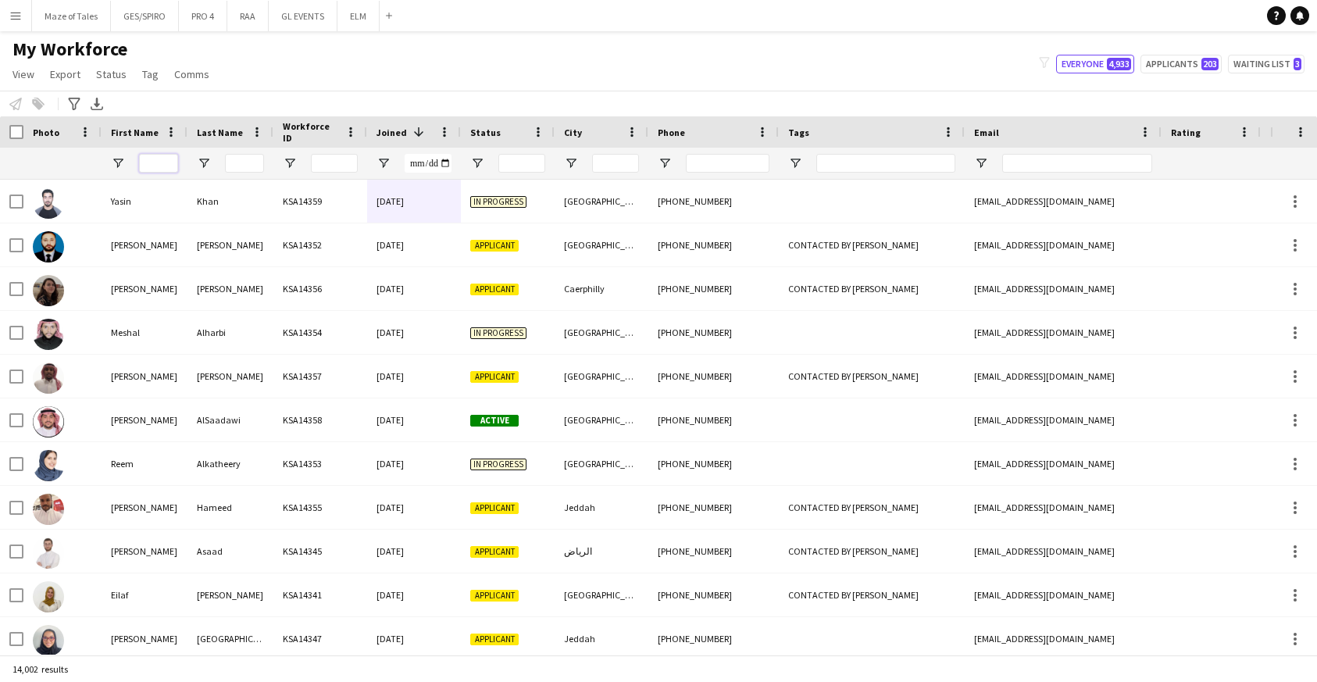
click at [157, 171] on input "First Name Filter Input" at bounding box center [158, 163] width 39 height 19
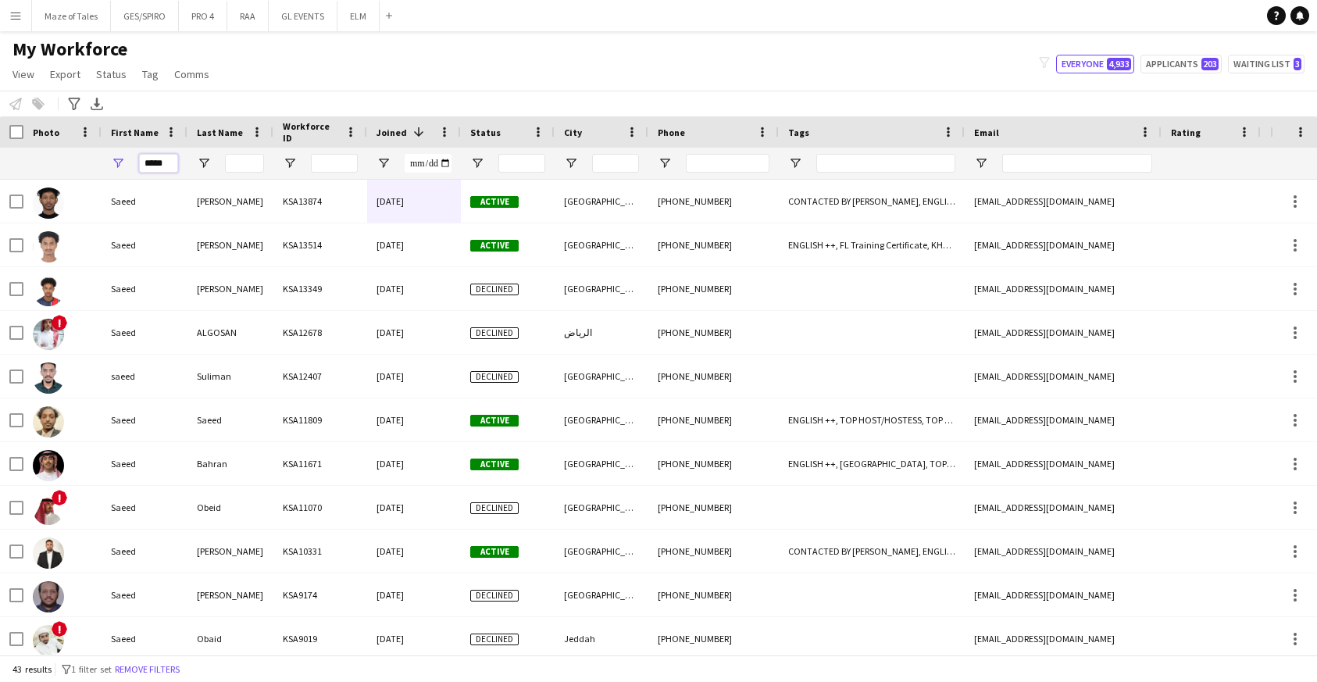
type input "*****"
click at [247, 160] on input "Last Name Filter Input" at bounding box center [244, 163] width 39 height 19
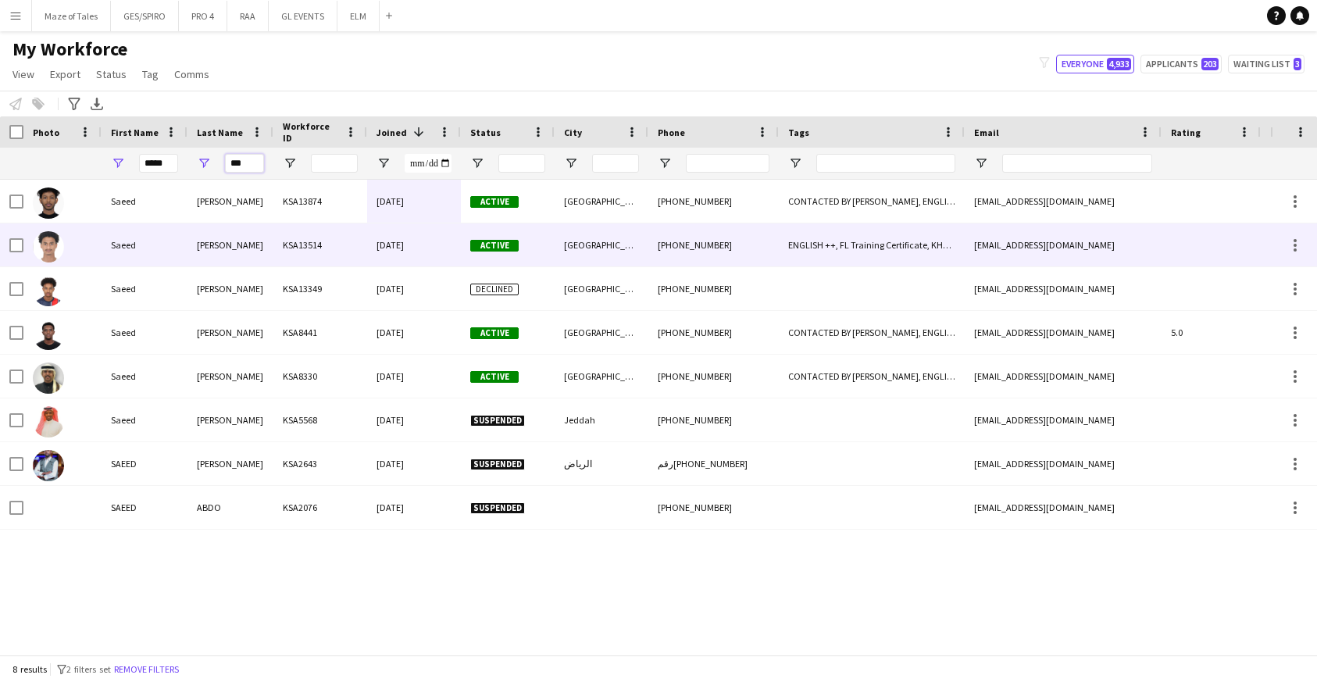
type input "***"
click at [219, 240] on div "[PERSON_NAME]" at bounding box center [230, 244] width 86 height 43
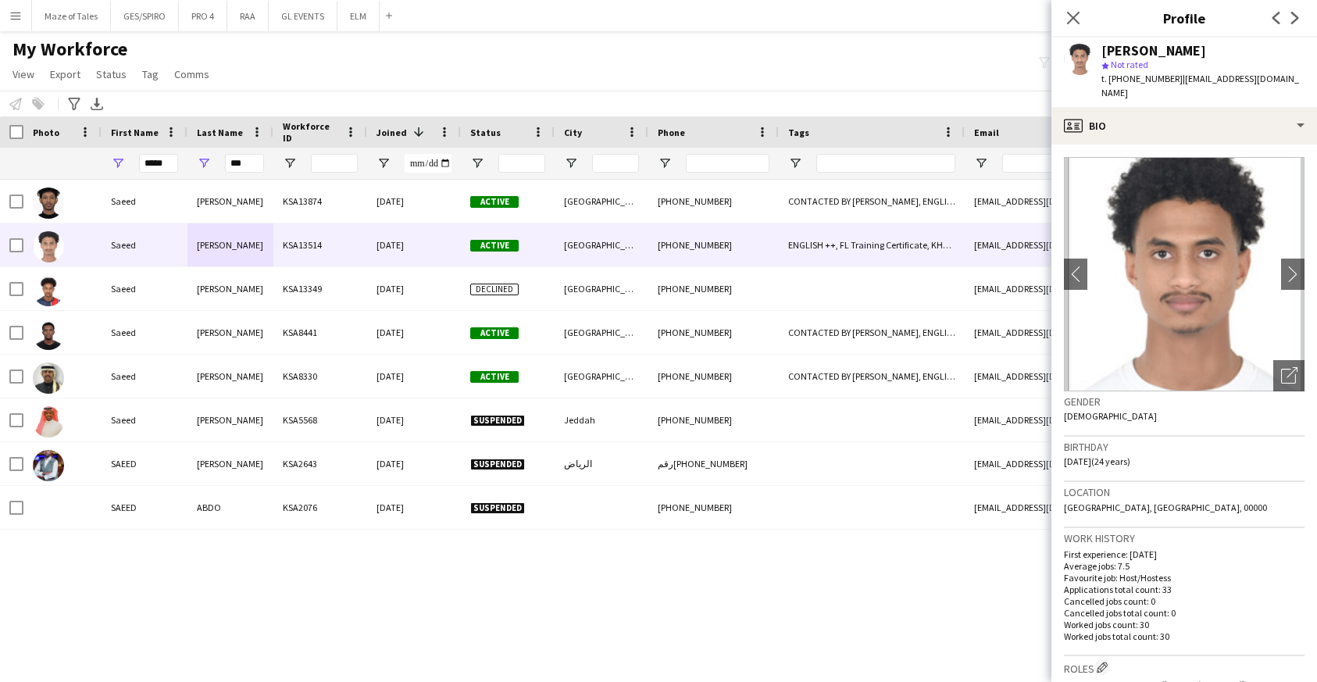
click at [1136, 81] on span "t. [PHONE_NUMBER]" at bounding box center [1141, 79] width 81 height 12
drag, startPoint x: 257, startPoint y: 164, endPoint x: 185, endPoint y: 160, distance: 72.0
click at [185, 160] on div "***** ***" at bounding box center [810, 163] width 1621 height 31
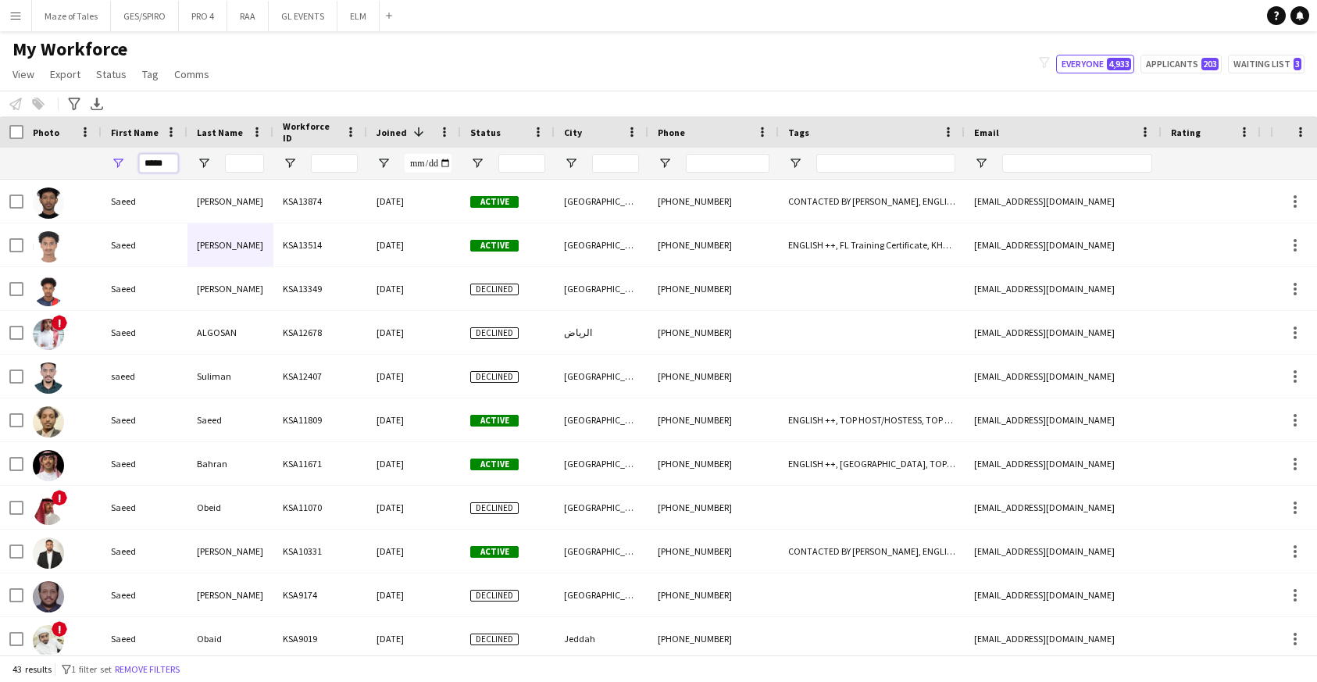
drag, startPoint x: 174, startPoint y: 166, endPoint x: 120, endPoint y: 163, distance: 53.9
click at [120, 164] on div "*****" at bounding box center [145, 163] width 86 height 31
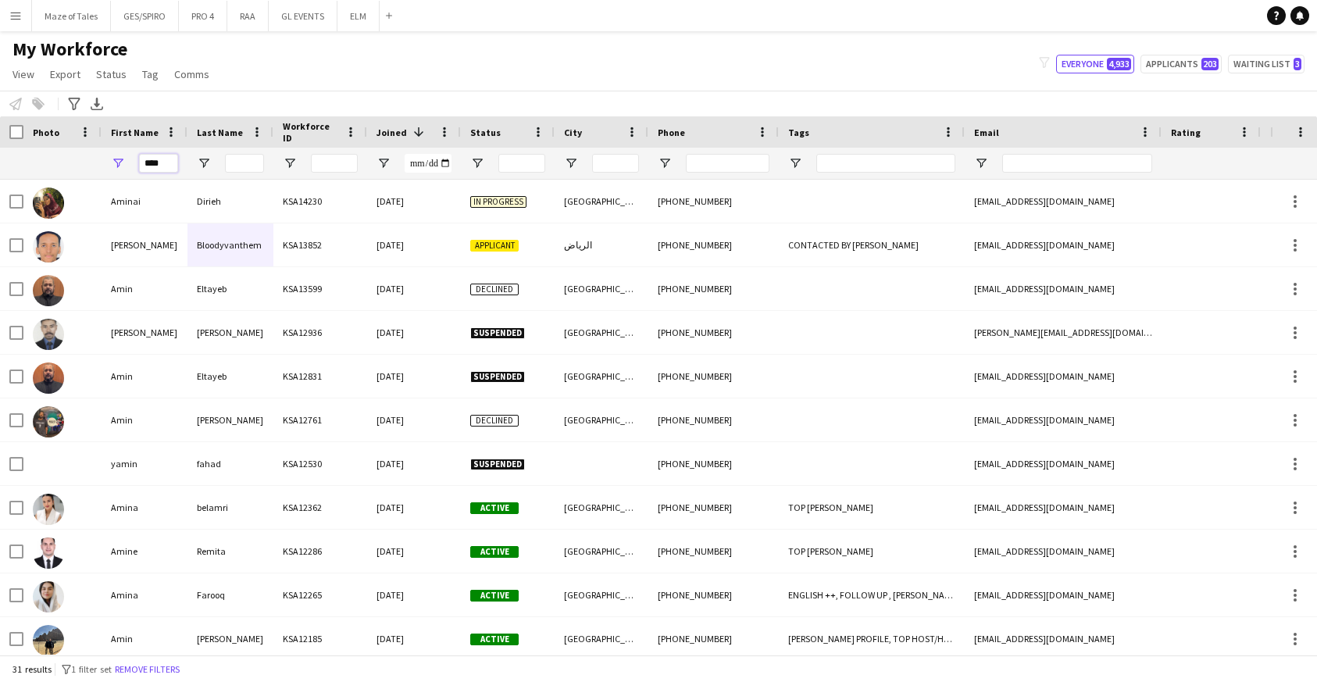
type input "****"
click at [238, 160] on input "Last Name Filter Input" at bounding box center [244, 163] width 39 height 19
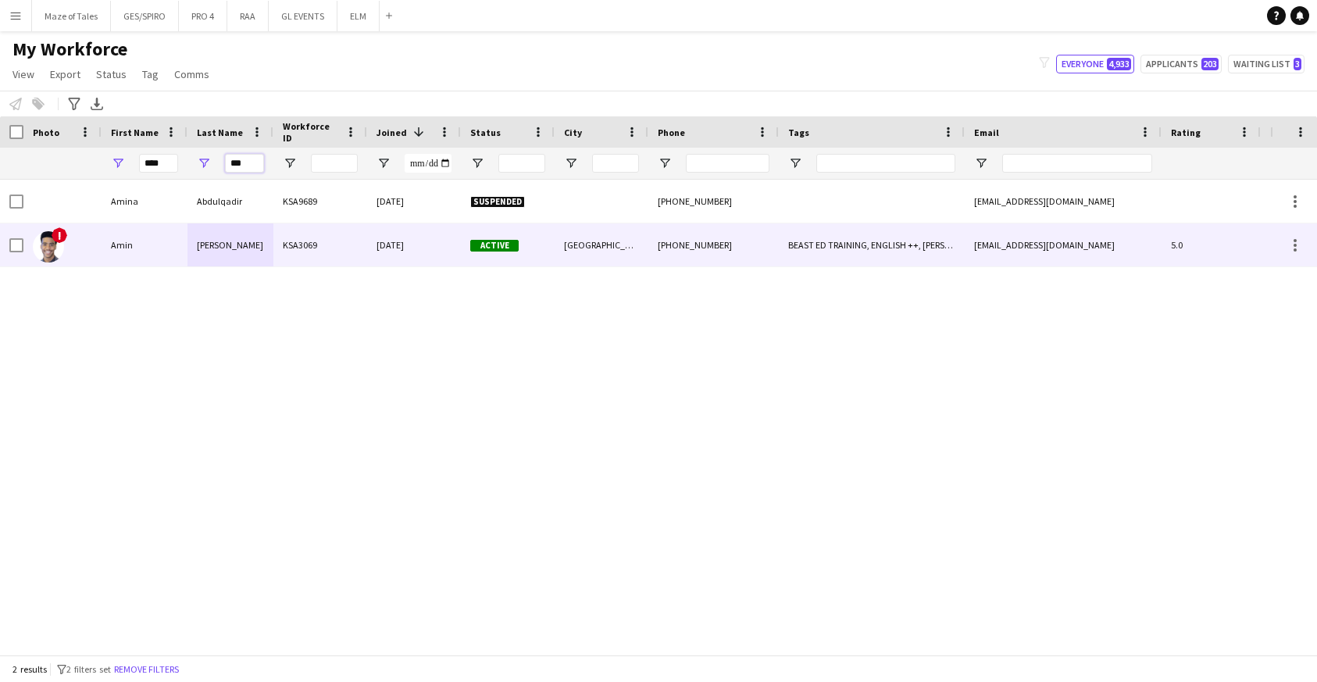
type input "***"
click at [262, 250] on div "[PERSON_NAME]" at bounding box center [230, 244] width 86 height 43
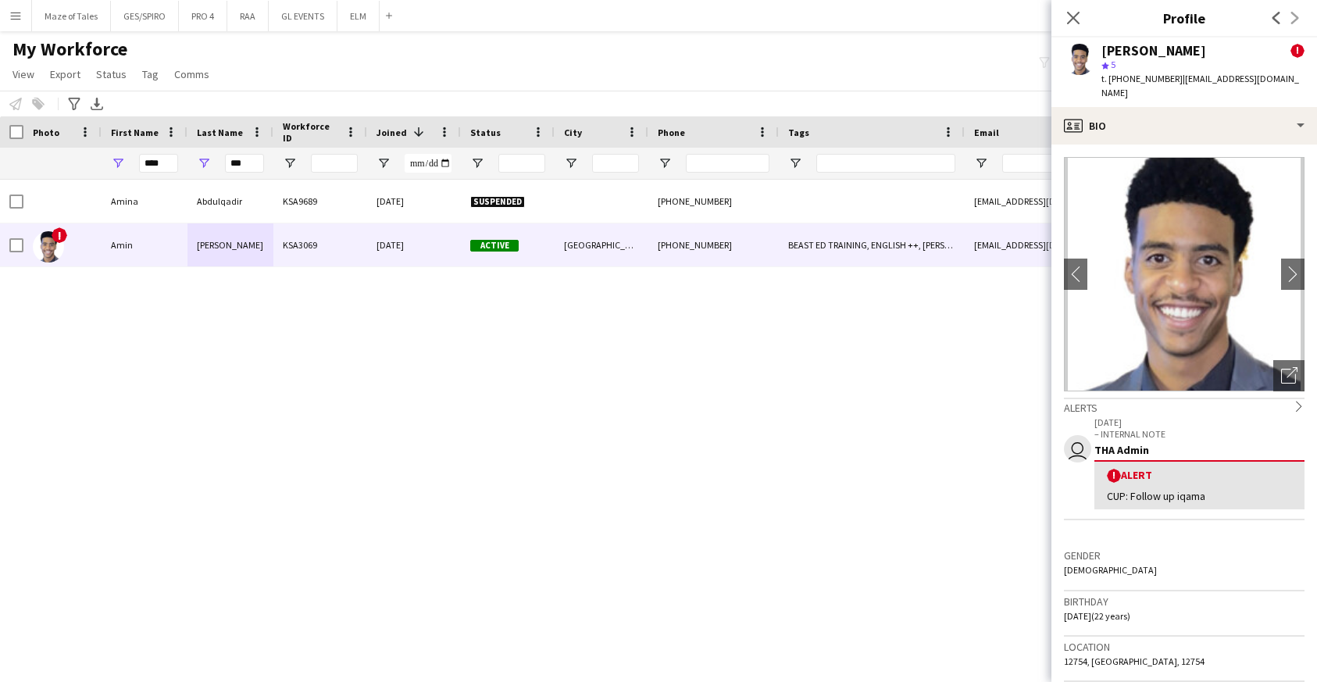
click at [1147, 80] on span "t. [PHONE_NUMBER]" at bounding box center [1141, 79] width 81 height 12
